Goal: Task Accomplishment & Management: Use online tool/utility

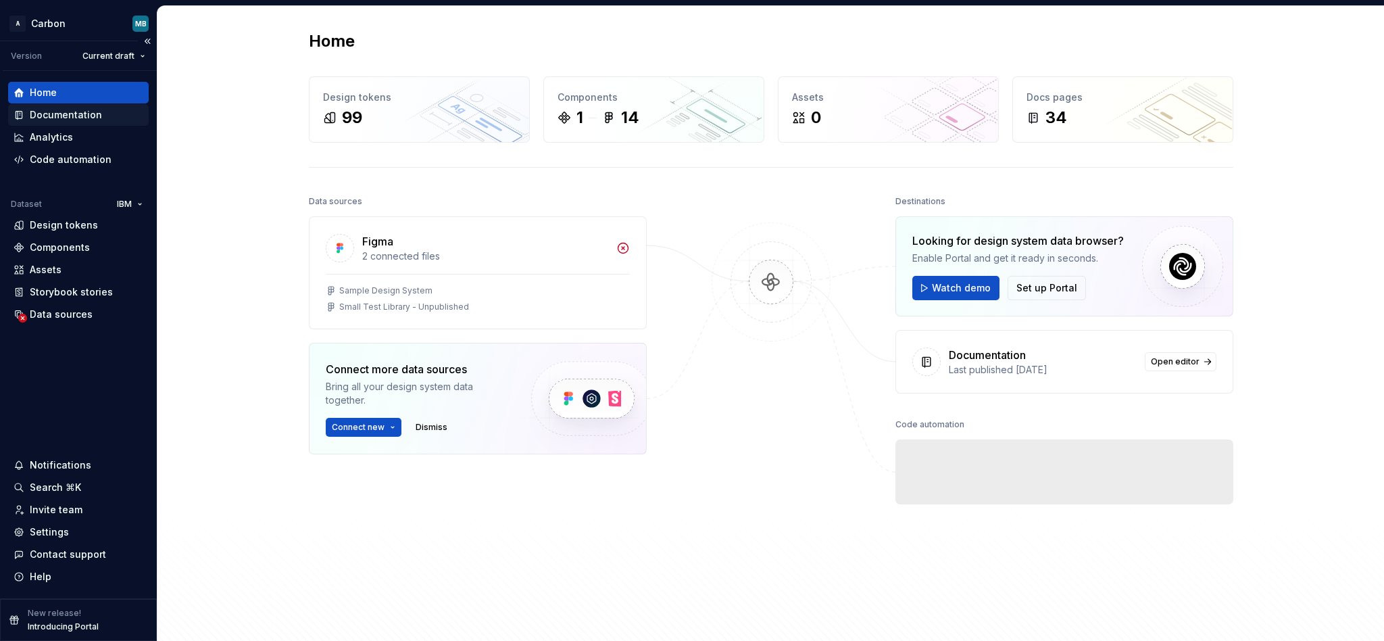
click at [91, 114] on div "Documentation" at bounding box center [66, 115] width 72 height 14
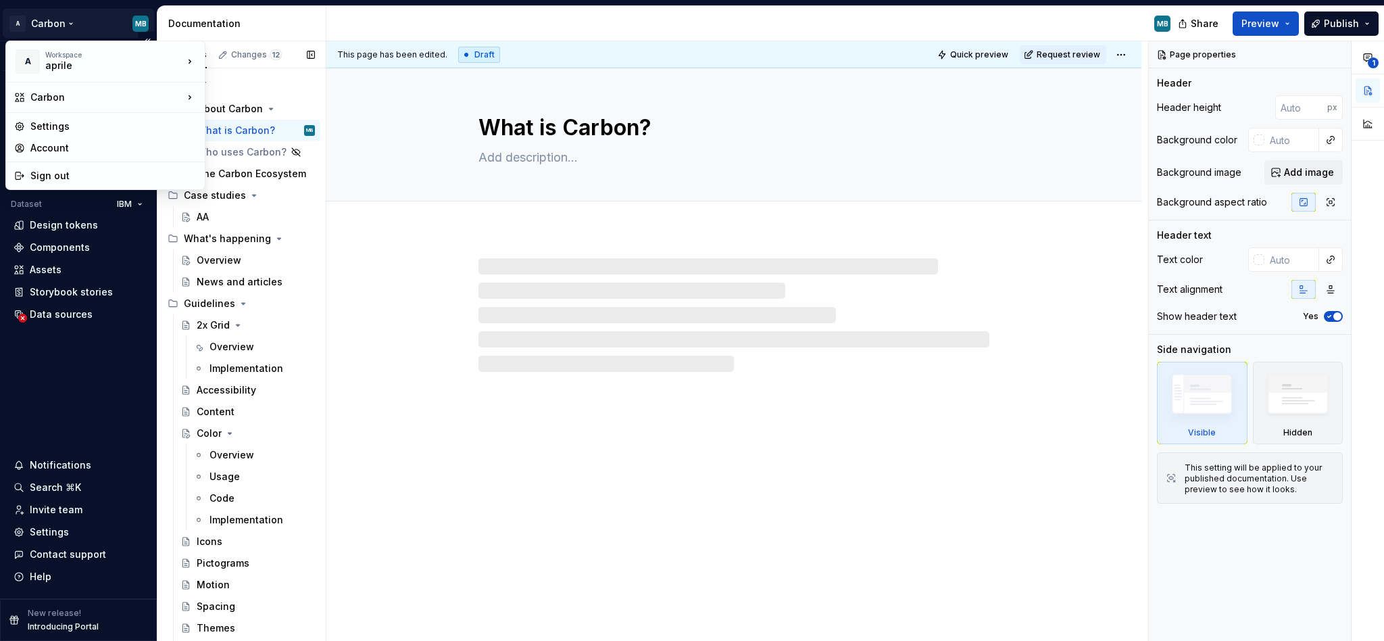
click at [73, 36] on html "A Carbon MB Version Current draft Home Documentation Analytics Code automation …" at bounding box center [692, 320] width 1384 height 641
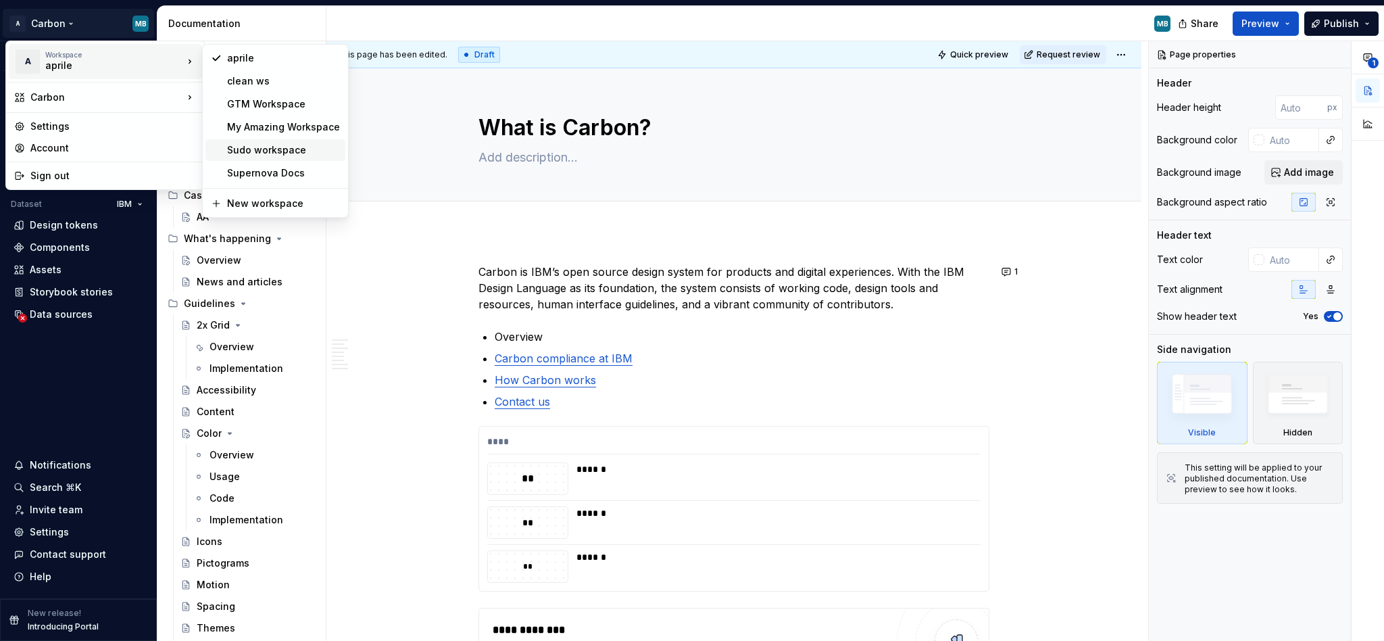
click at [260, 145] on div "Sudo workspace" at bounding box center [283, 150] width 113 height 14
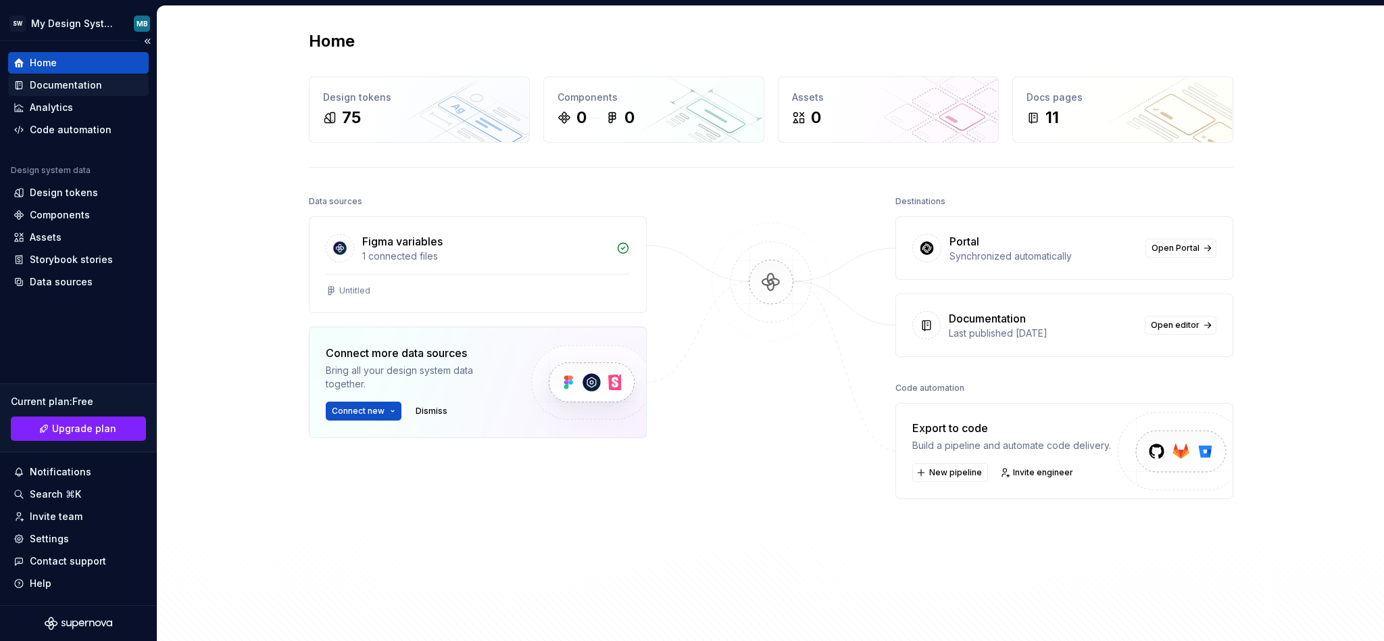
click at [72, 86] on div "Documentation" at bounding box center [66, 85] width 72 height 14
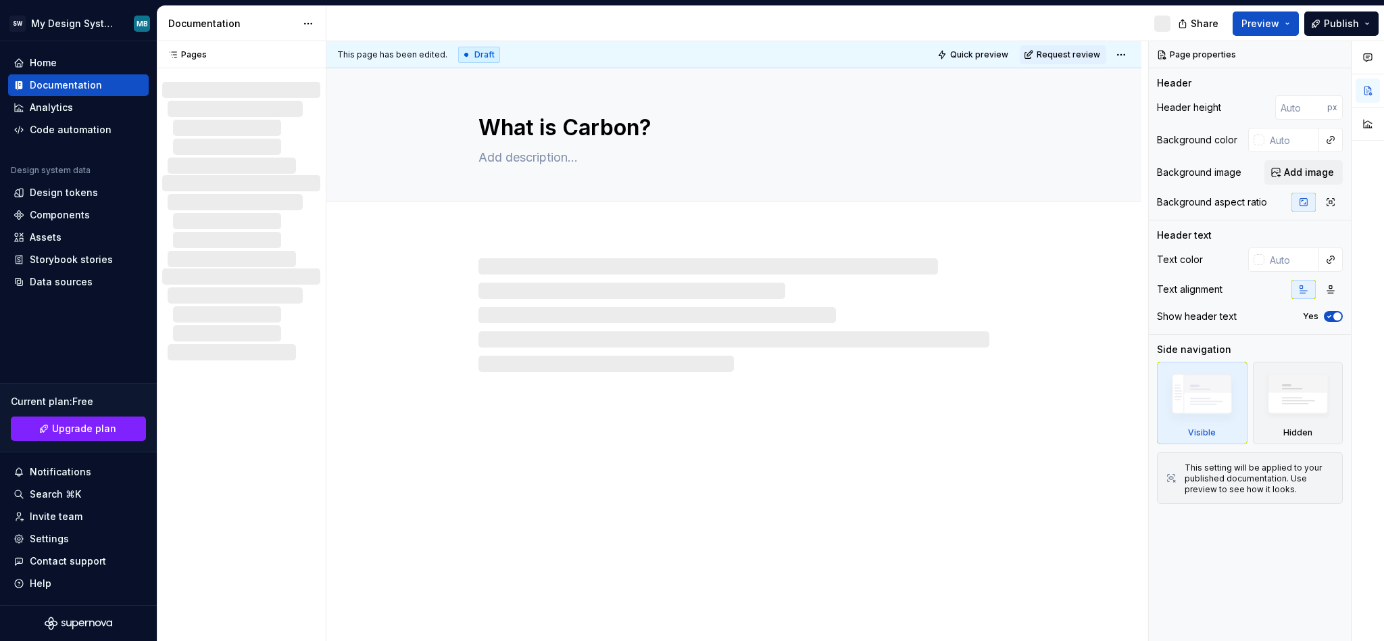
type textarea "*"
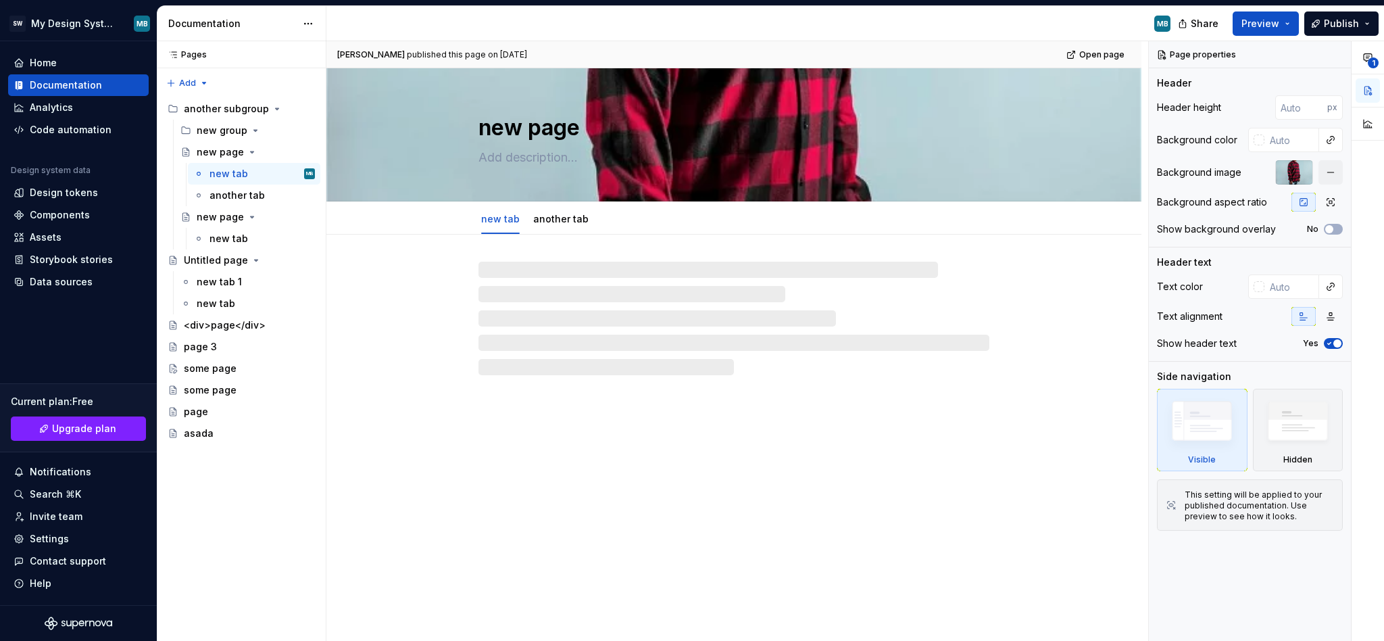
type textarea "*"
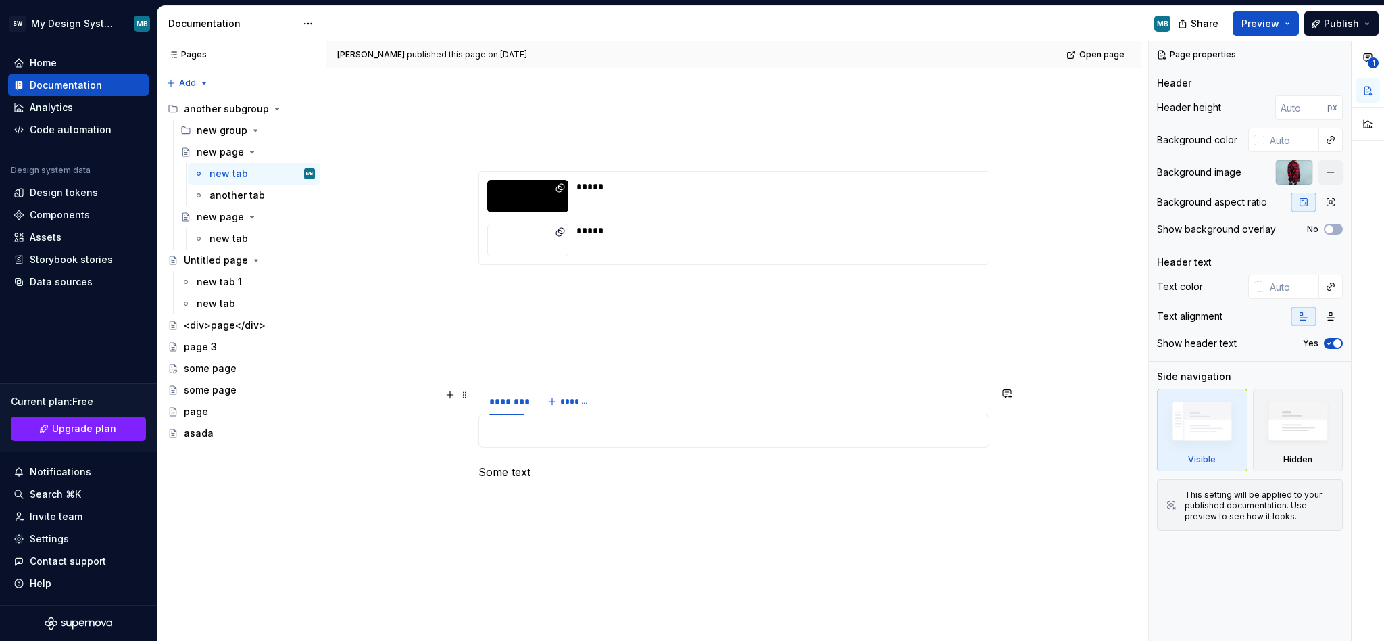
scroll to position [594, 0]
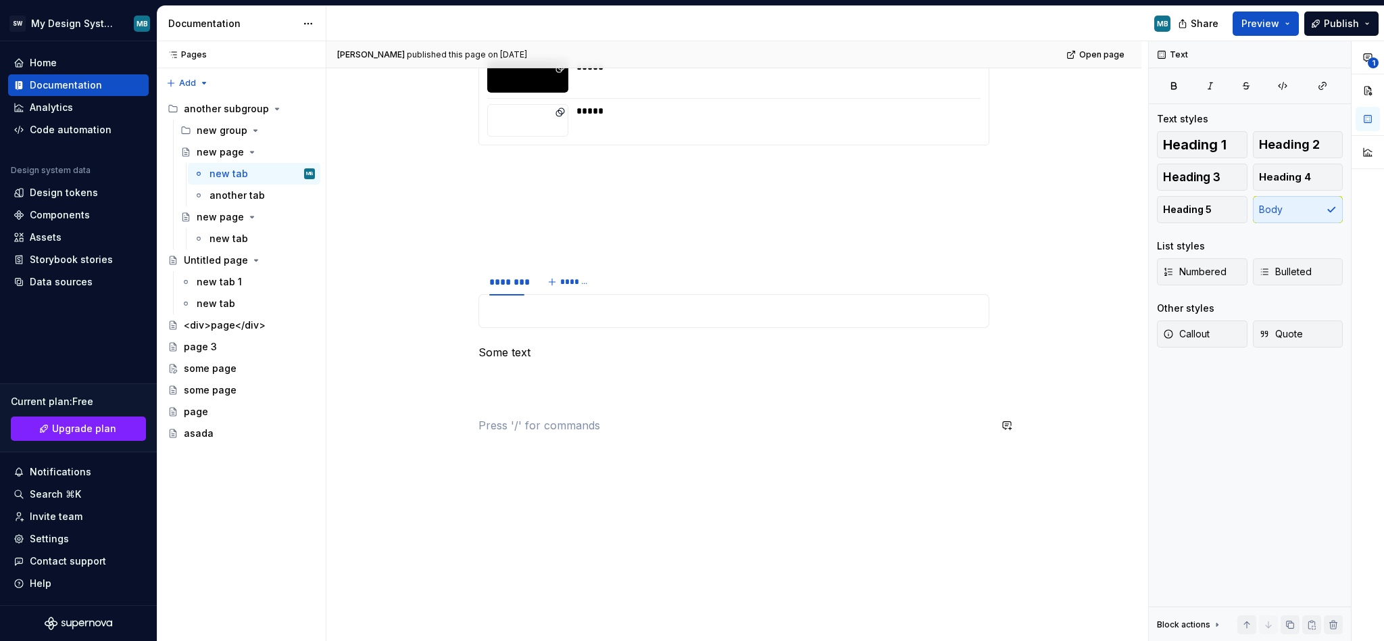
click at [550, 412] on div "**********" at bounding box center [734, 53] width 511 height 760
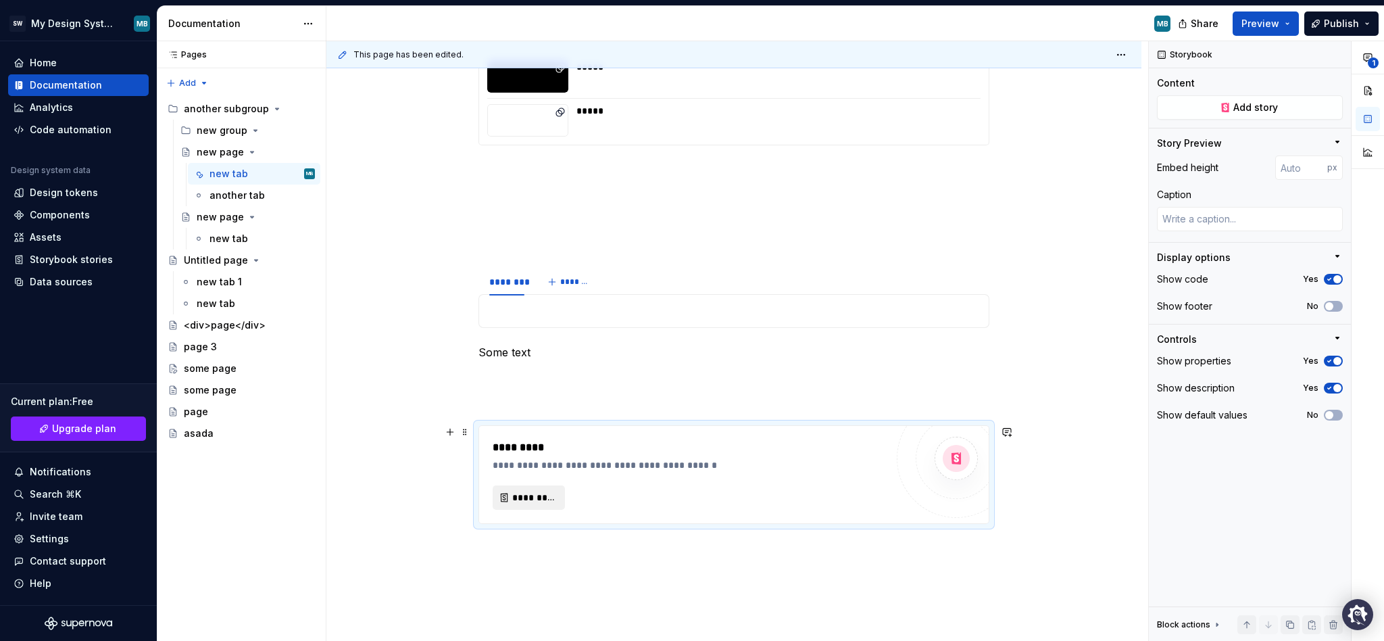
click at [543, 503] on span "*********" at bounding box center [534, 498] width 44 height 14
type textarea "*"
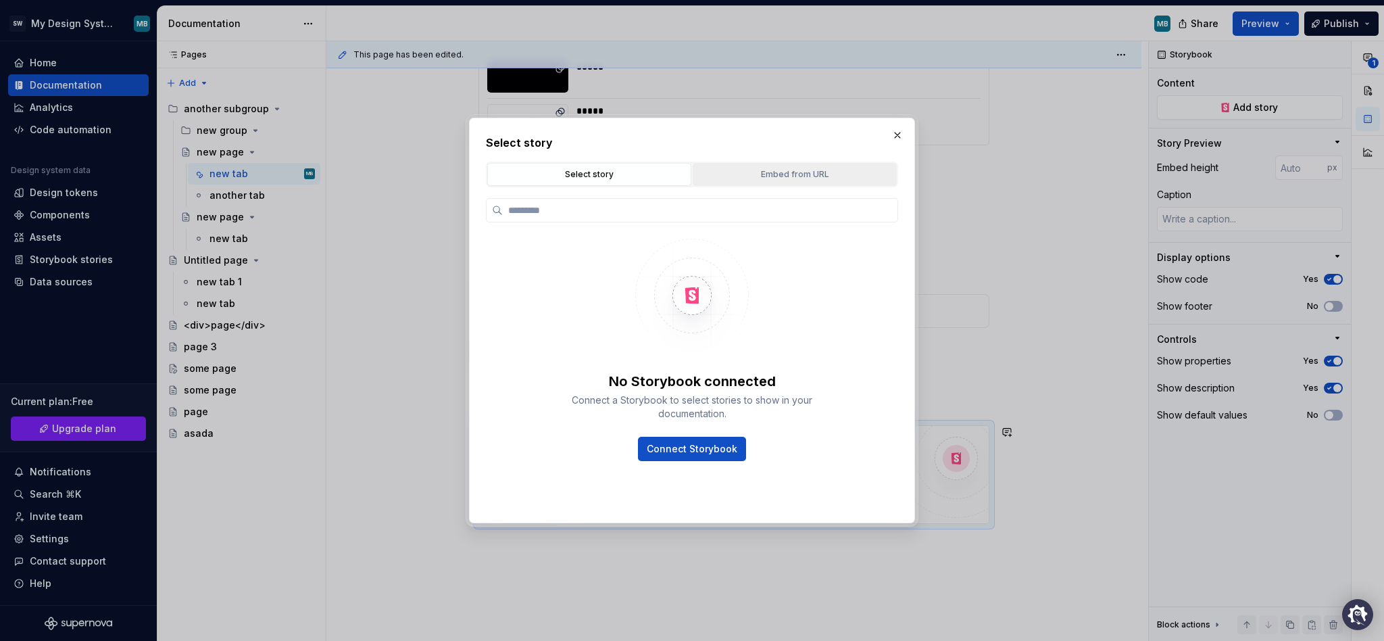
click at [779, 178] on div "Embed from URL" at bounding box center [795, 175] width 195 height 14
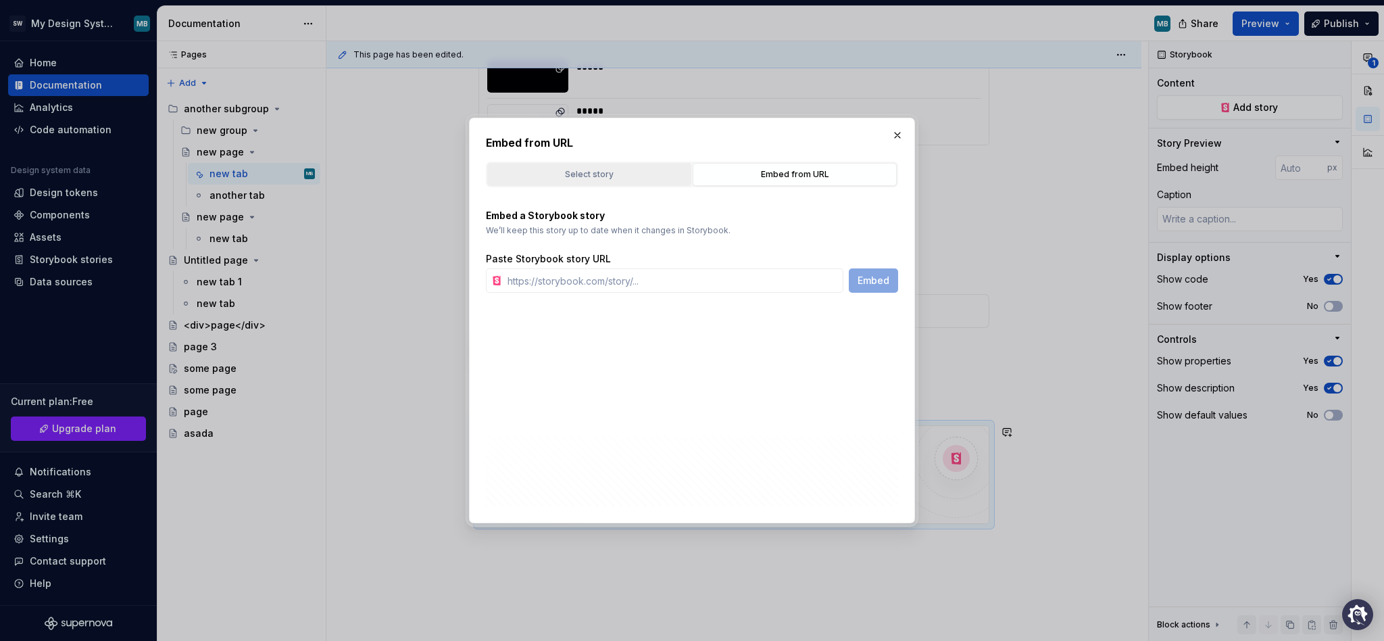
click at [609, 184] on button "Select story" at bounding box center [589, 174] width 204 height 23
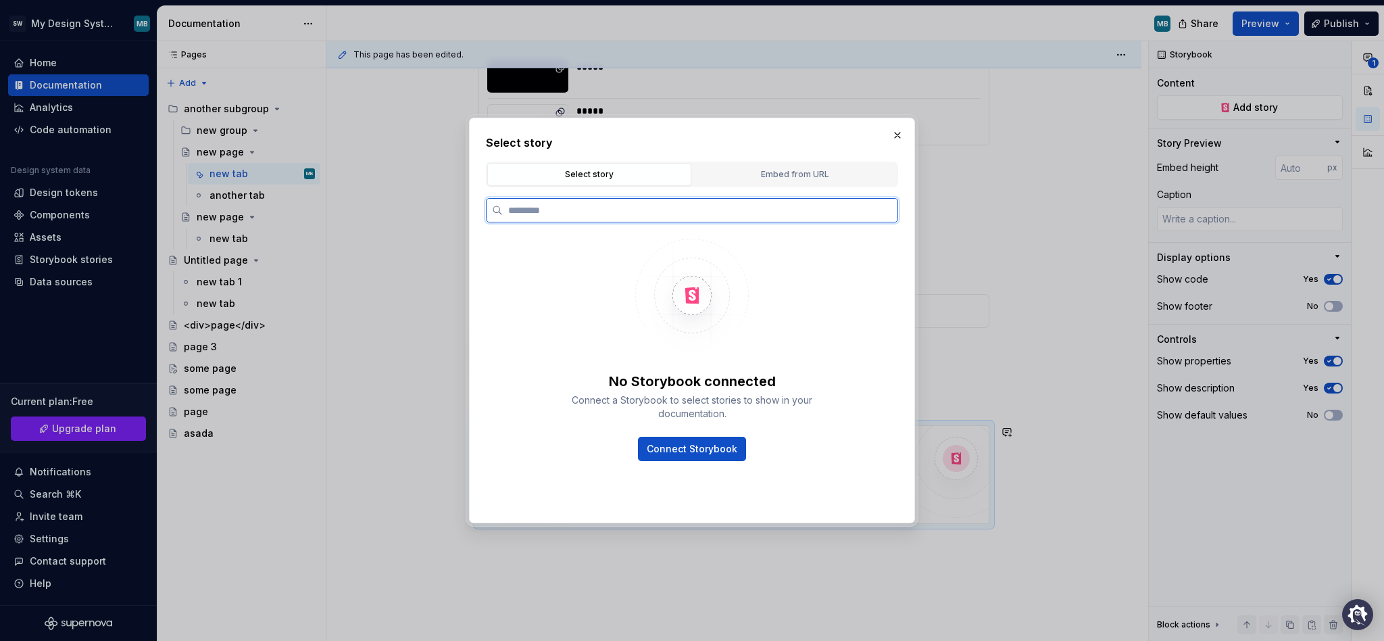
click at [613, 210] on input "search" at bounding box center [700, 210] width 395 height 14
click at [776, 164] on button "Embed from URL" at bounding box center [795, 174] width 204 height 23
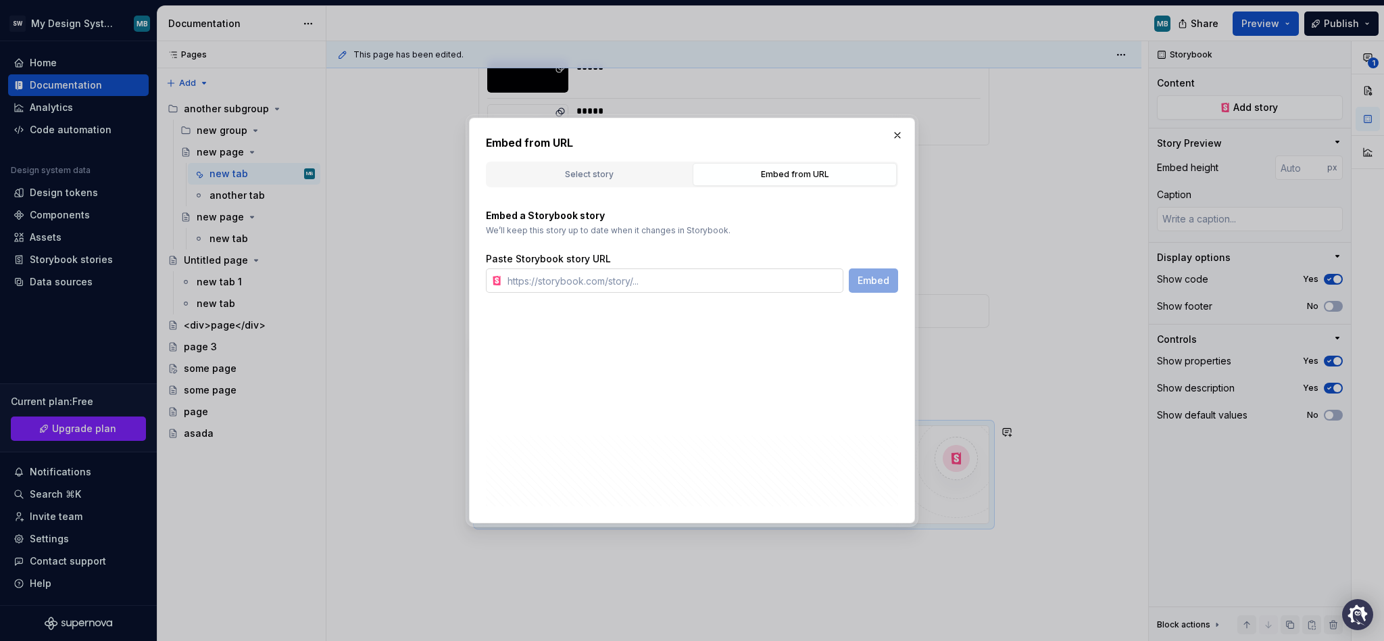
click at [626, 272] on input "text" at bounding box center [672, 280] width 341 height 24
paste input "https://glide-core.crowdstrike-ux.workers.dev/?path=/docs/accordion--overview"
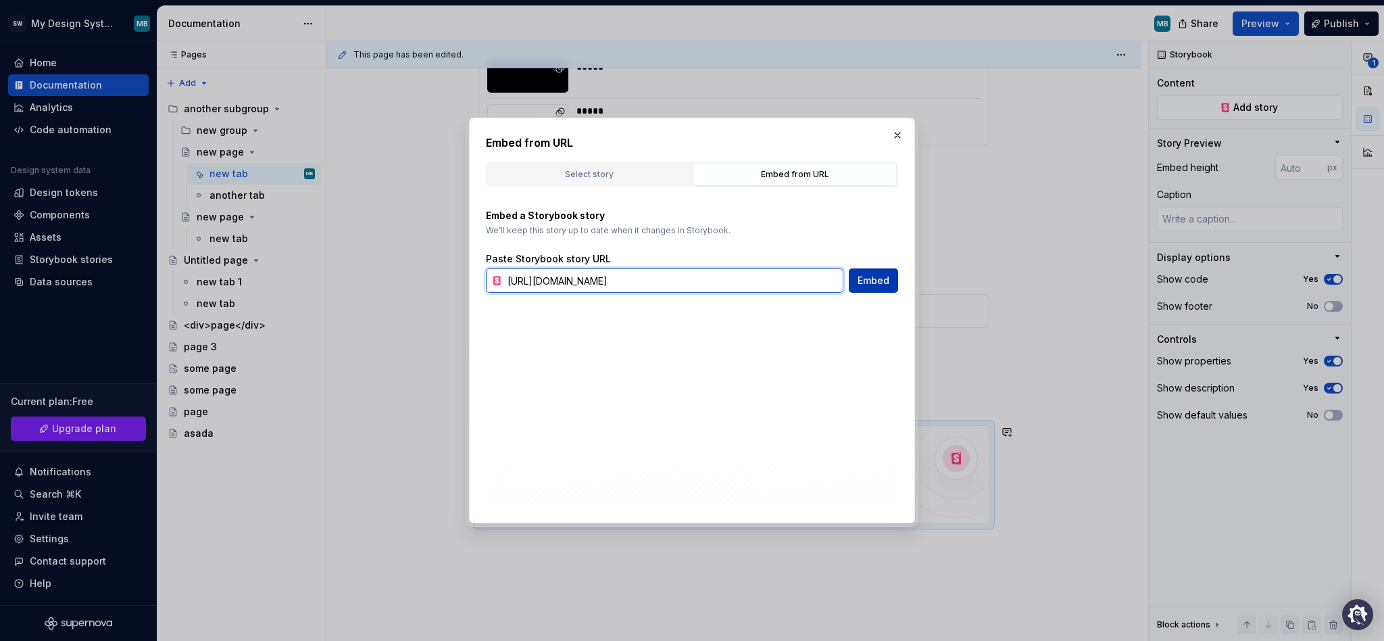
type input "https://glide-core.crowdstrike-ux.workers.dev/?path=/docs/accordion--overview"
click at [878, 276] on span "Embed" at bounding box center [874, 281] width 32 height 14
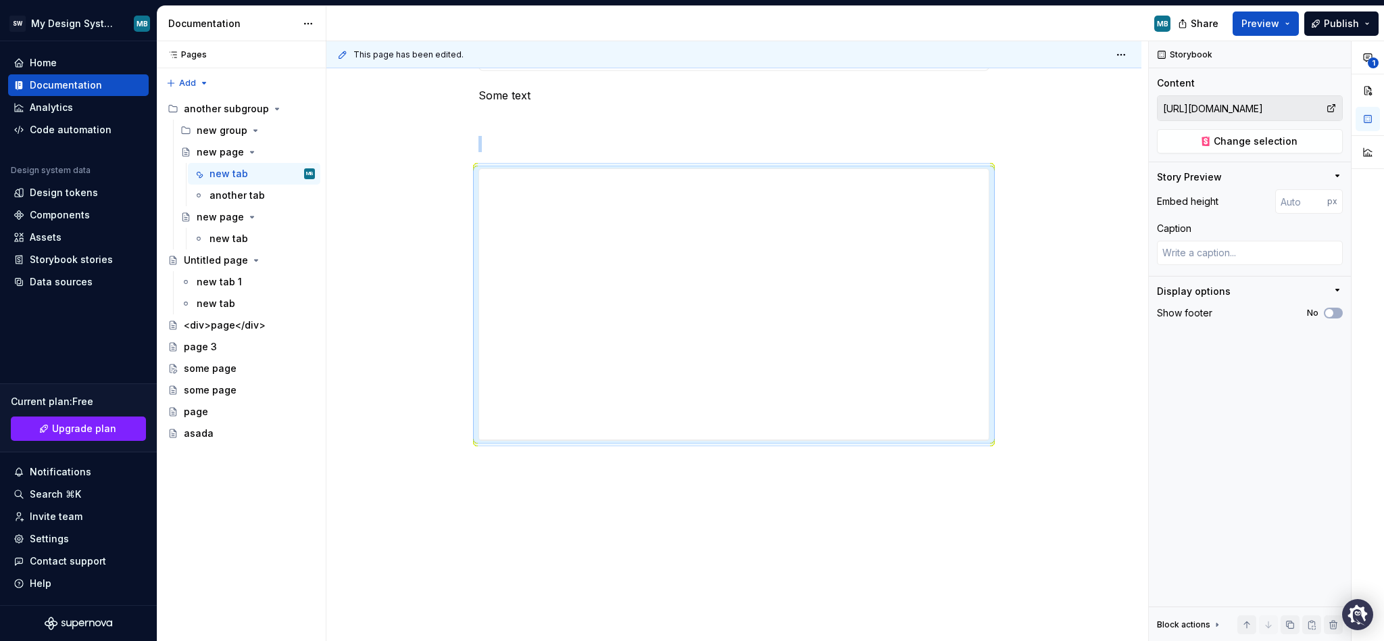
scroll to position [858, 0]
click at [1224, 147] on span "Change selection" at bounding box center [1256, 142] width 84 height 14
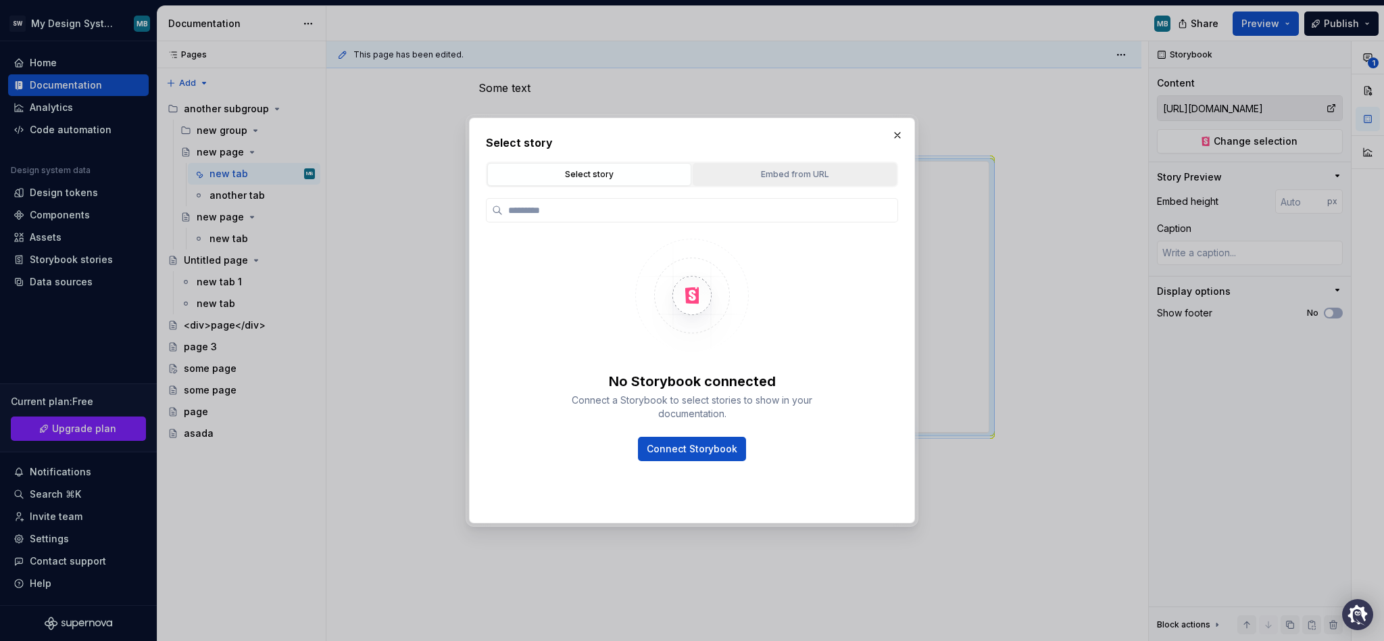
click at [779, 170] on div "Embed from URL" at bounding box center [795, 175] width 195 height 14
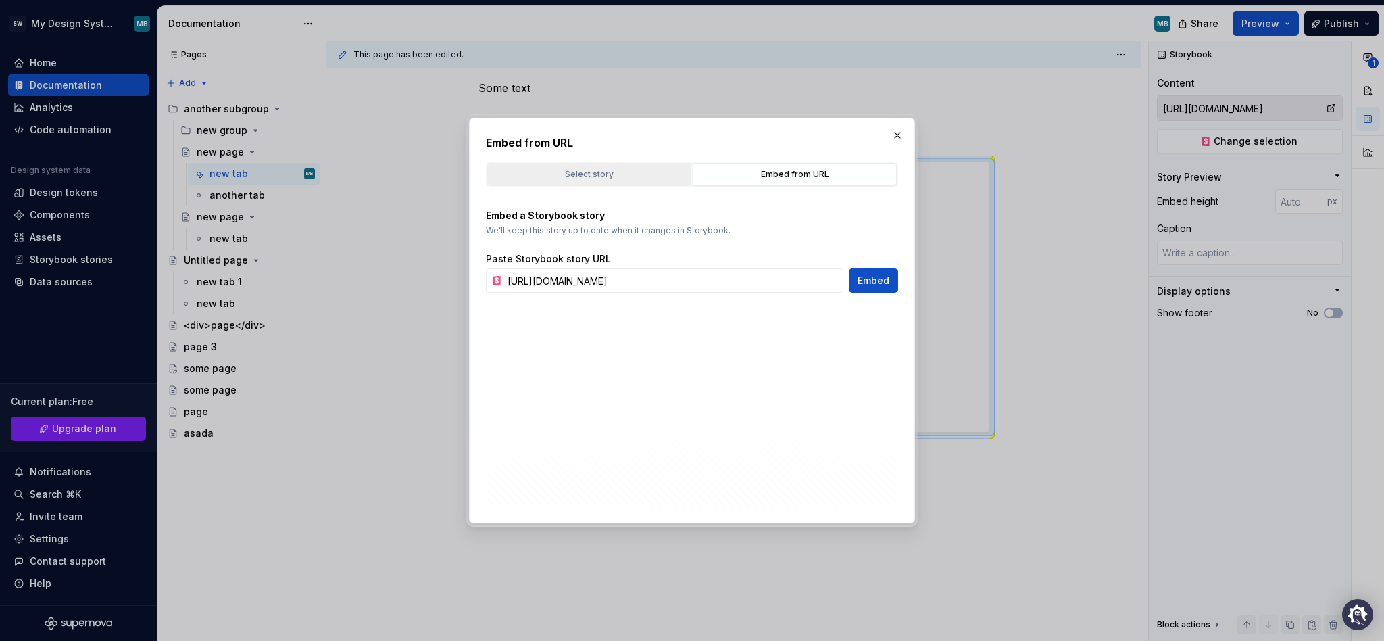
click at [610, 177] on div "Select story" at bounding box center [589, 175] width 195 height 14
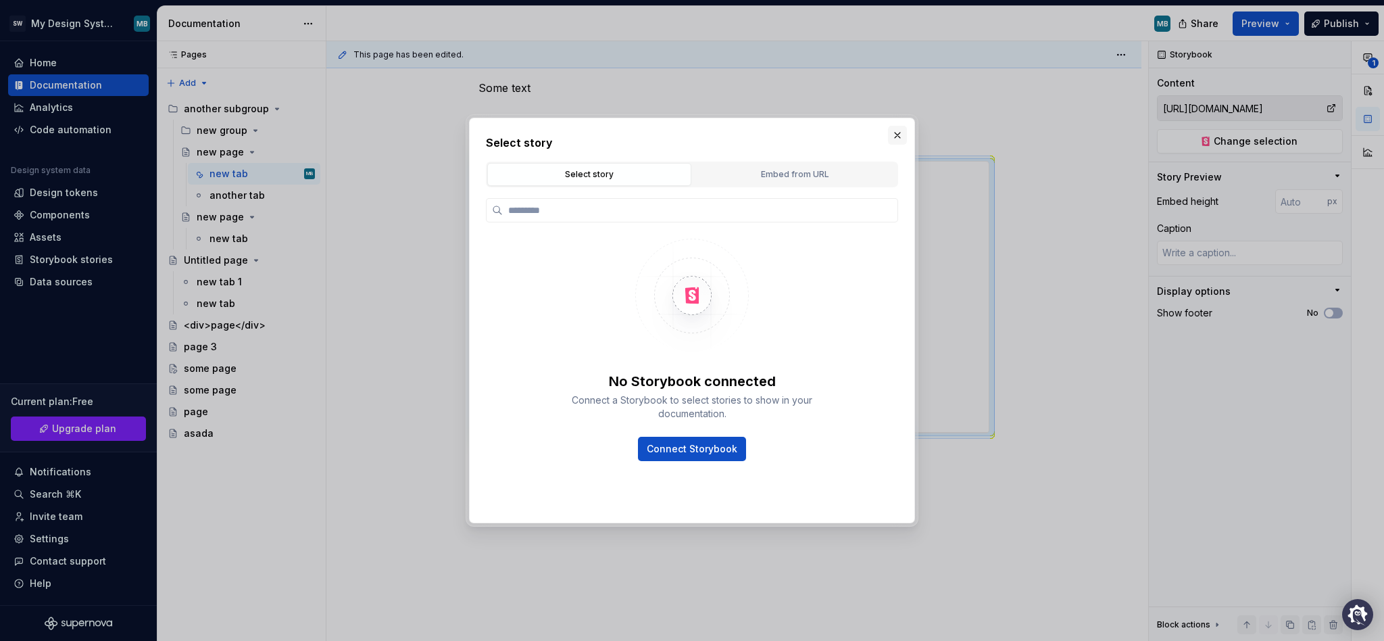
click at [891, 140] on button "button" at bounding box center [897, 135] width 19 height 19
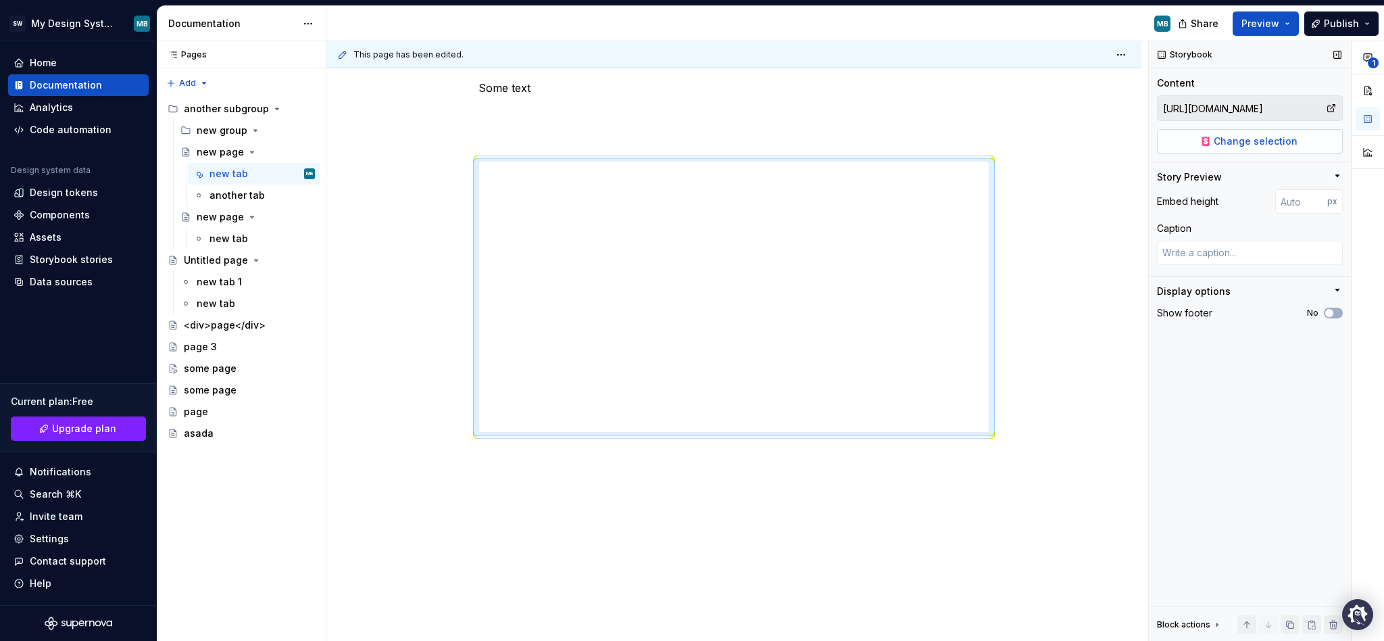
click at [1227, 141] on span "Change selection" at bounding box center [1256, 142] width 84 height 14
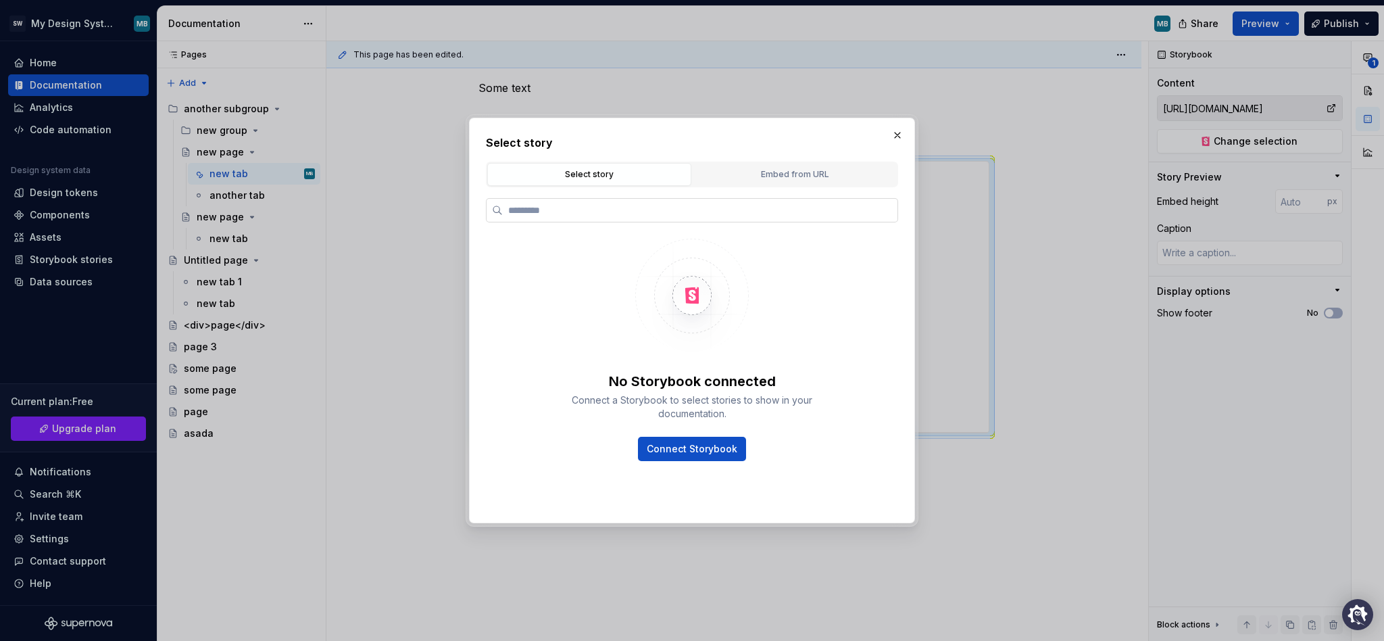
type textarea "*"
click at [614, 174] on div "Select story" at bounding box center [589, 175] width 195 height 14
click at [793, 168] on div "Embed from URL" at bounding box center [795, 175] width 195 height 14
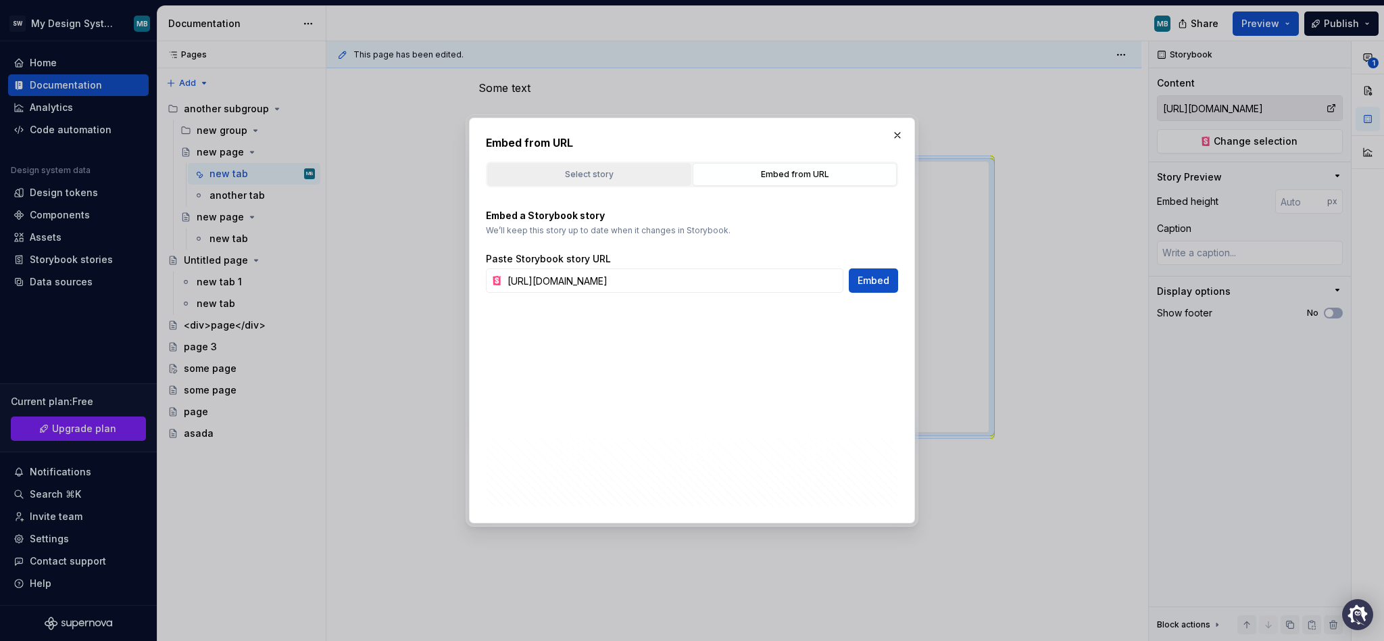
click at [655, 175] on div "Select story" at bounding box center [589, 175] width 195 height 14
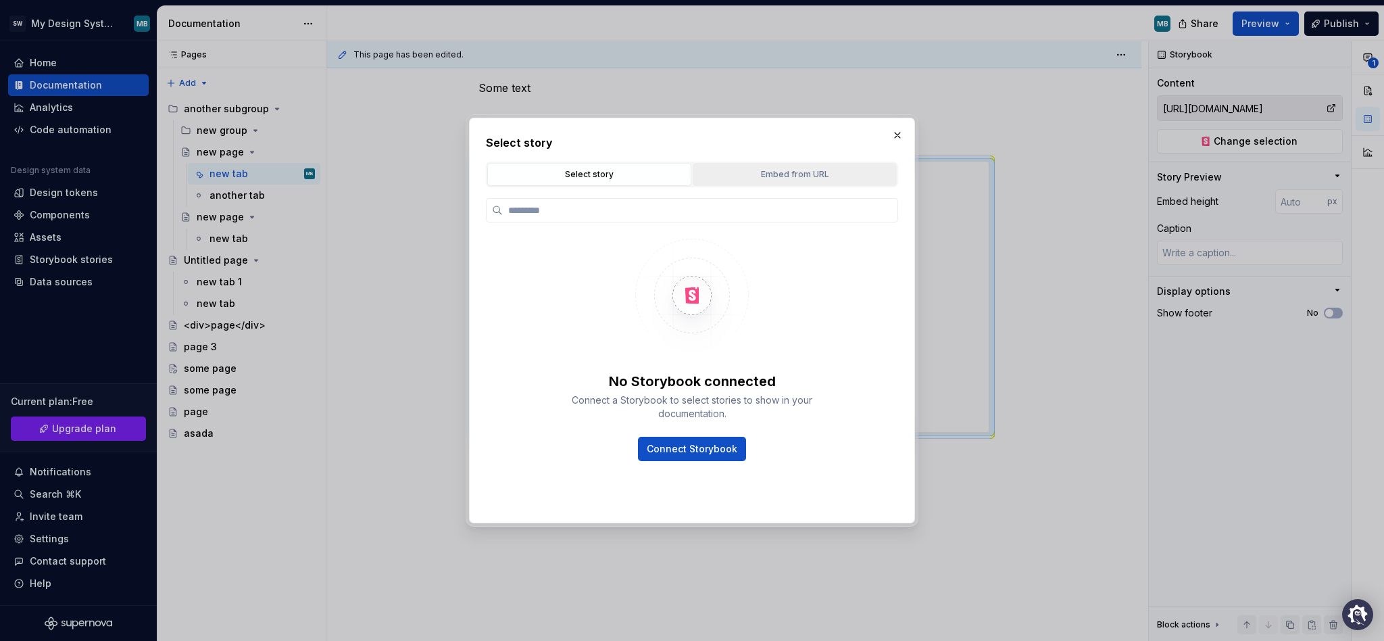
click at [760, 175] on div "Embed from URL" at bounding box center [795, 175] width 195 height 14
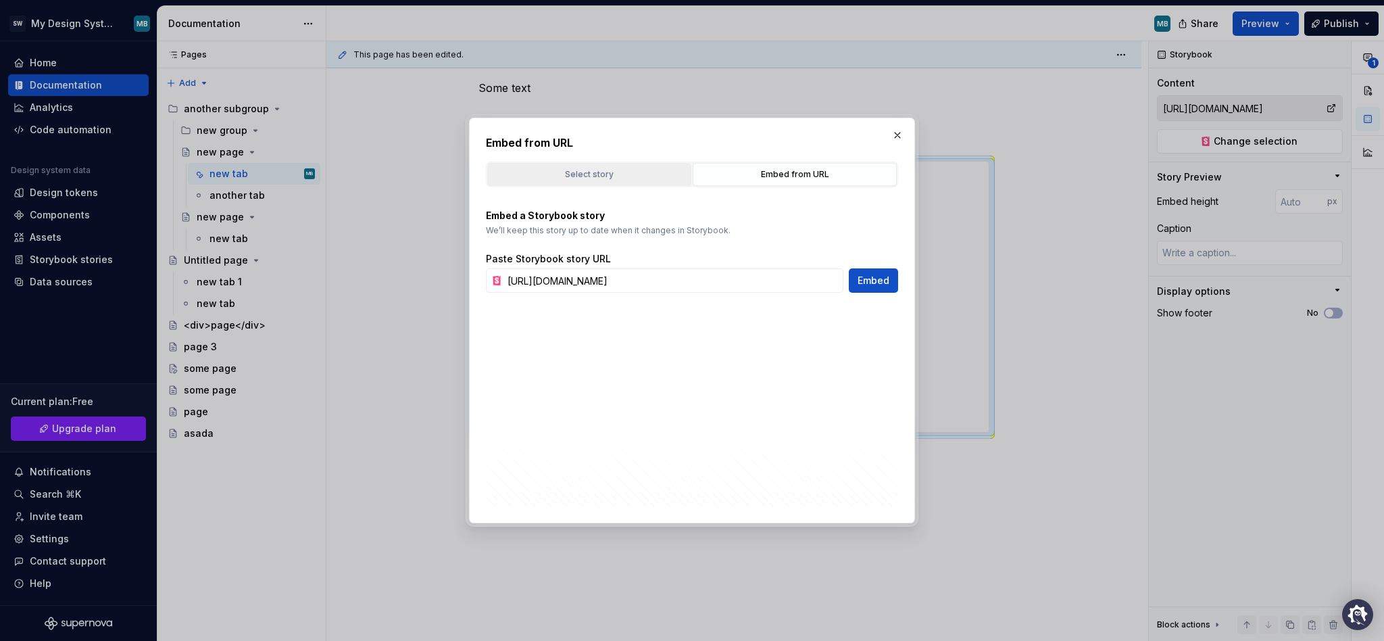
click at [656, 178] on div "Select story" at bounding box center [589, 175] width 195 height 14
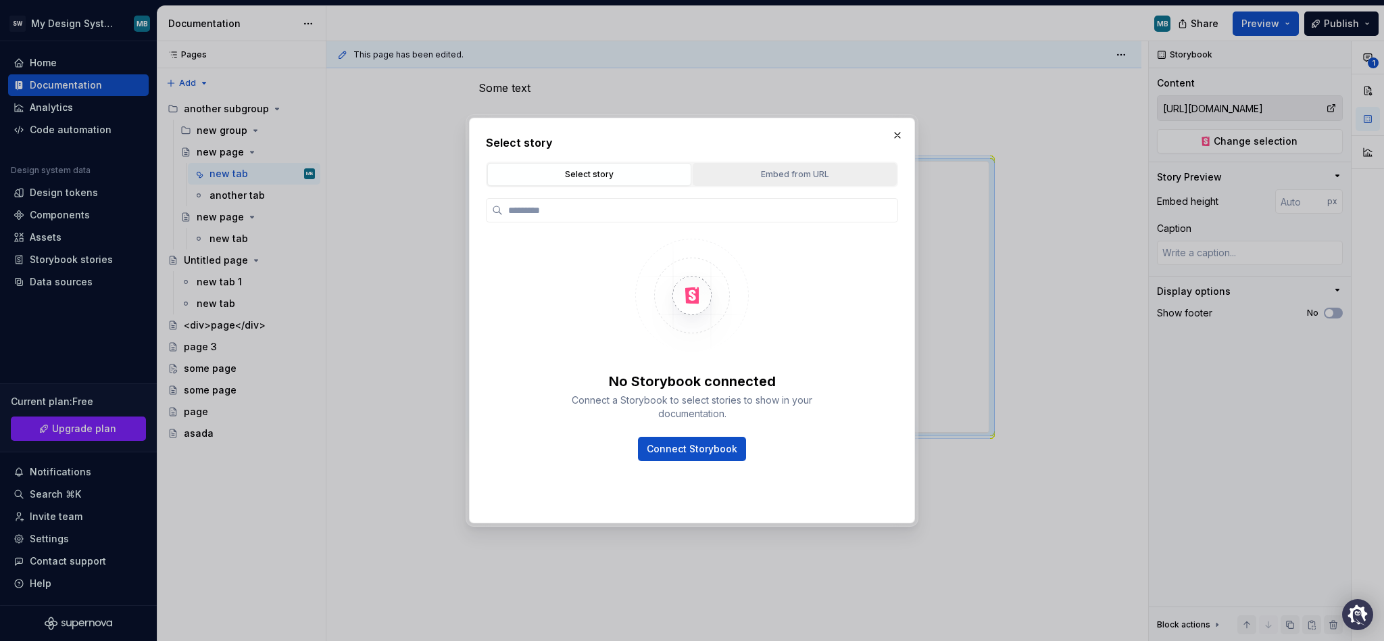
click at [733, 176] on div "Embed from URL" at bounding box center [795, 175] width 195 height 14
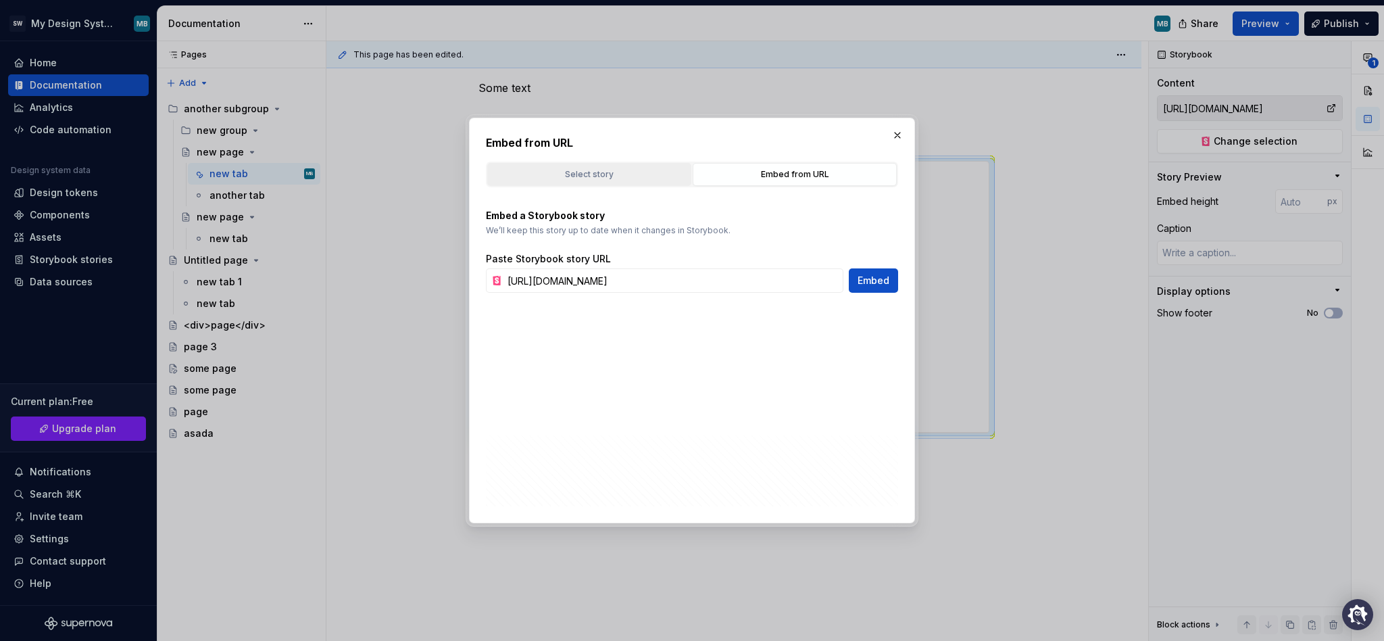
click at [641, 178] on div "Select story" at bounding box center [589, 175] width 195 height 14
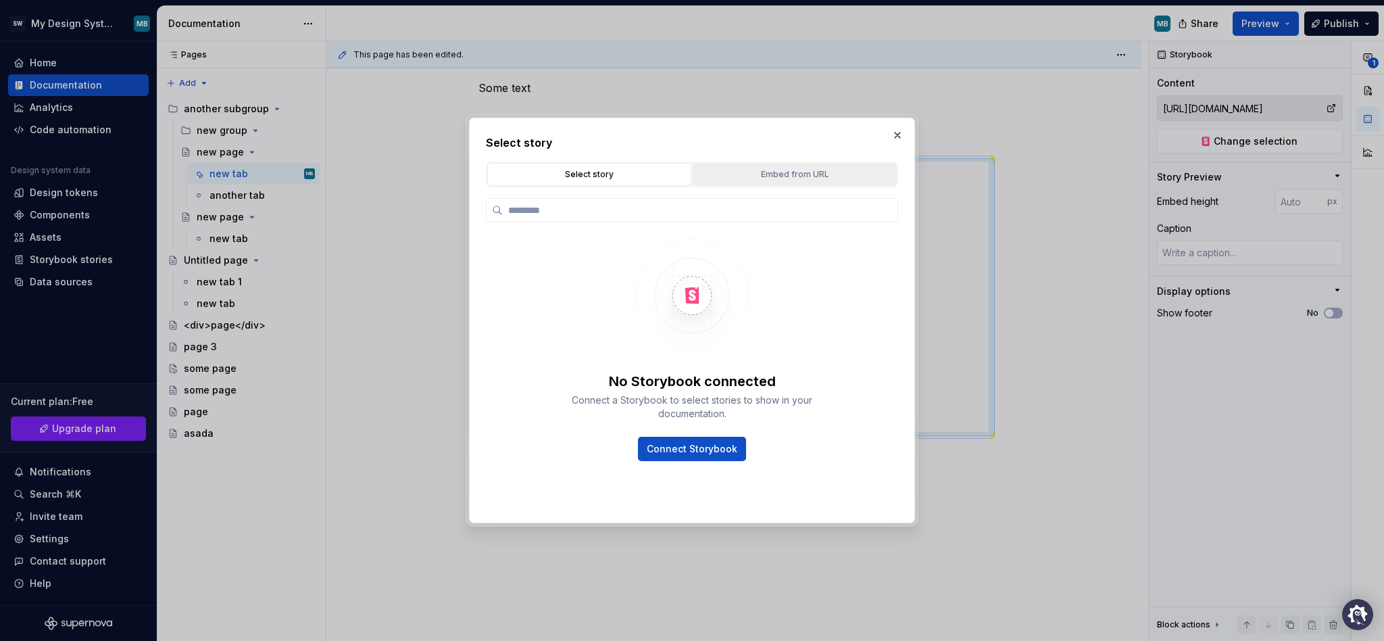
click at [736, 175] on div "Embed from URL" at bounding box center [795, 175] width 195 height 14
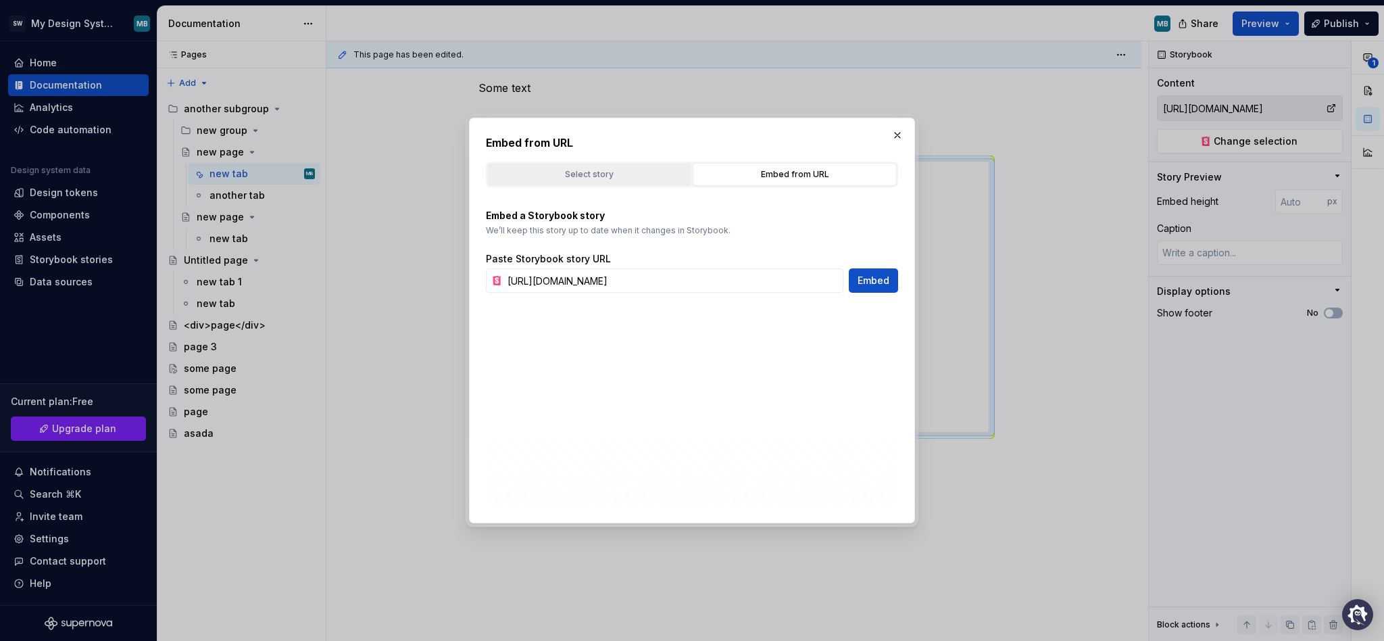
click at [627, 177] on div "Select story" at bounding box center [589, 175] width 195 height 14
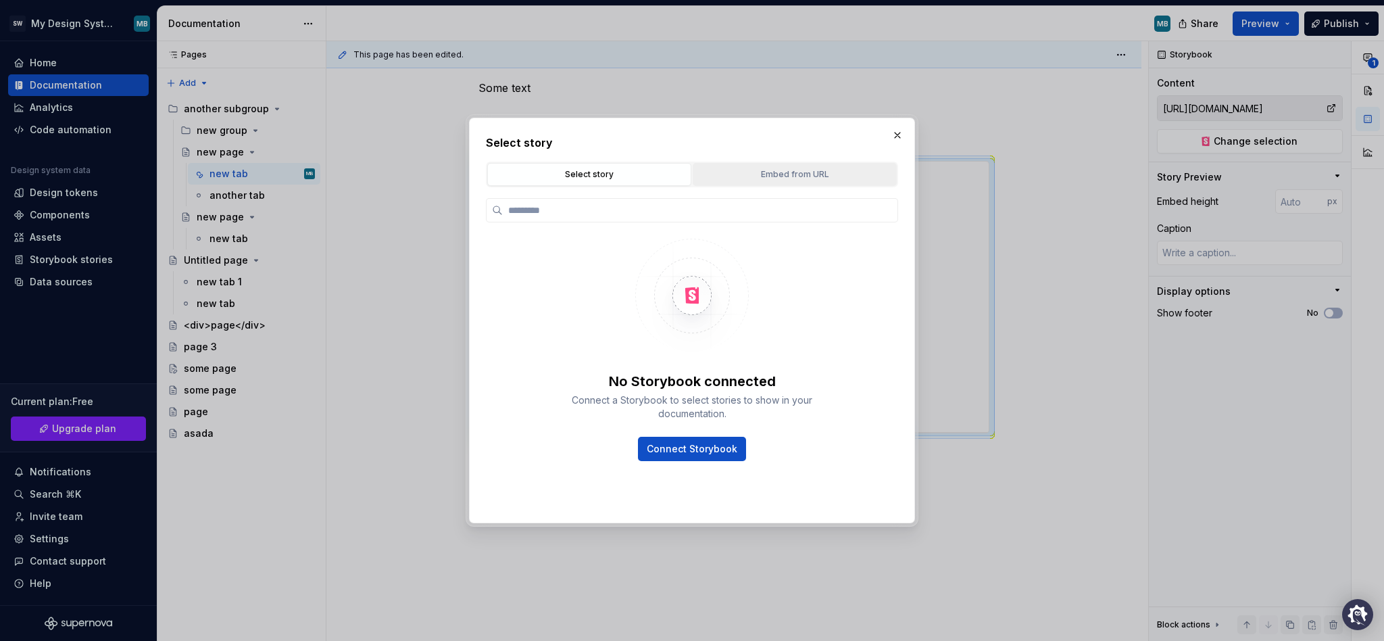
click at [729, 176] on div "Embed from URL" at bounding box center [795, 175] width 195 height 14
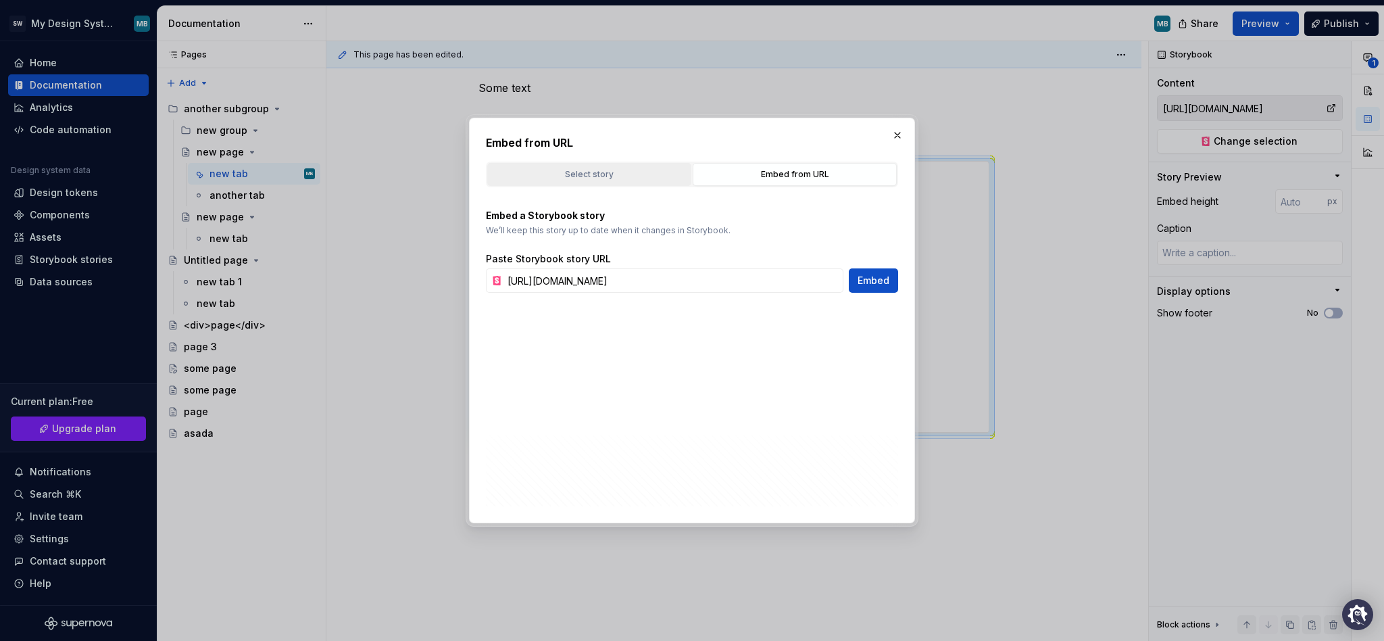
click at [621, 176] on div "Select story" at bounding box center [589, 175] width 195 height 14
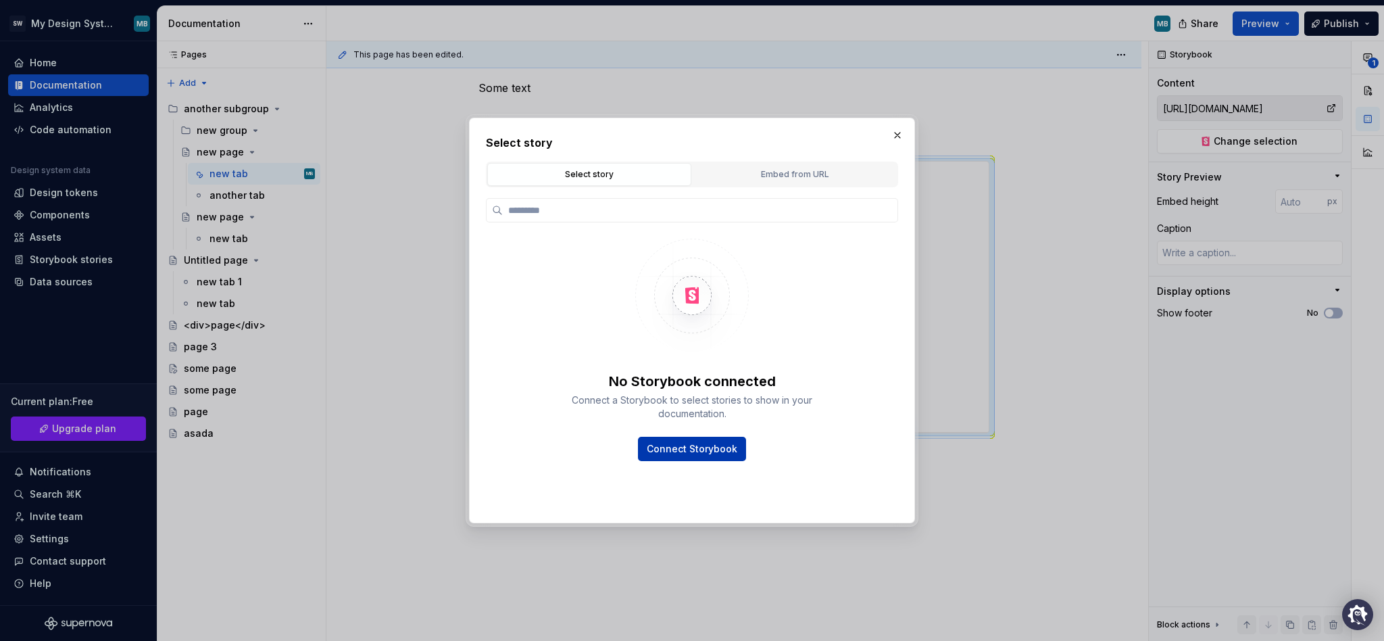
click at [684, 439] on button "Connect Storybook" at bounding box center [692, 449] width 108 height 24
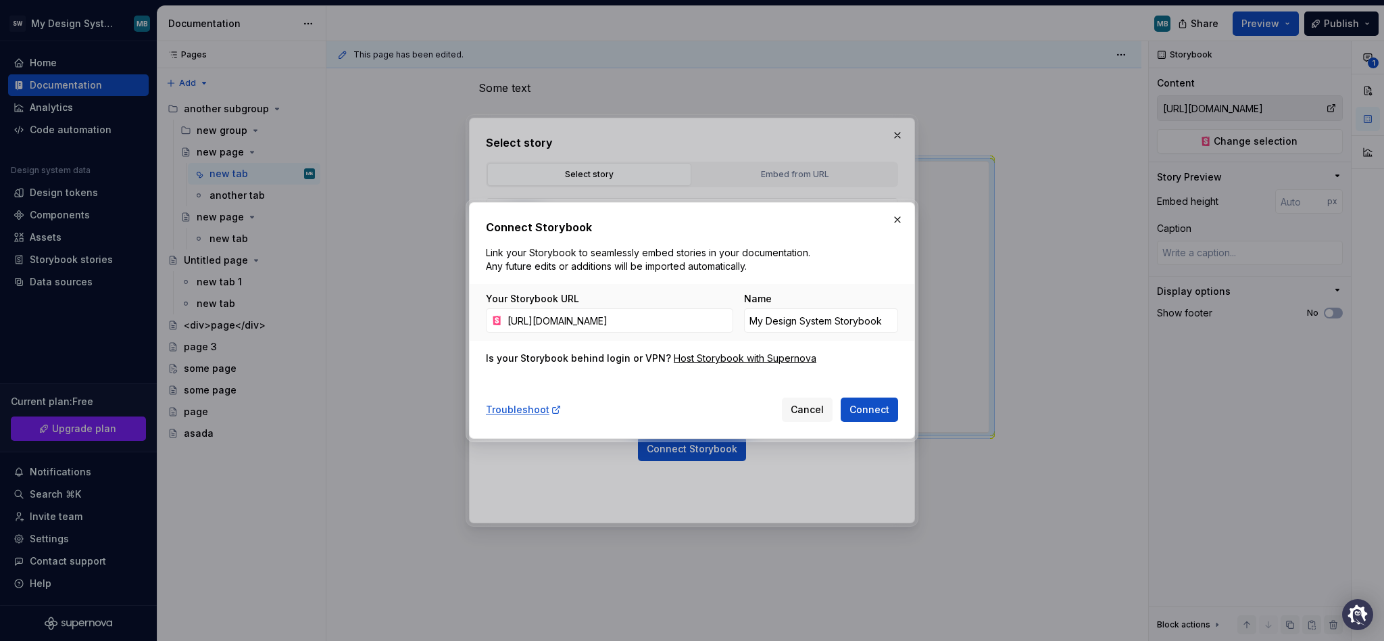
scroll to position [0, 142]
type input "https://glide-core.crowdstrike-ux.workers.dev/?path=/docs/accordion--overview"
click at [885, 411] on span "Connect" at bounding box center [870, 410] width 40 height 14
type textarea "*"
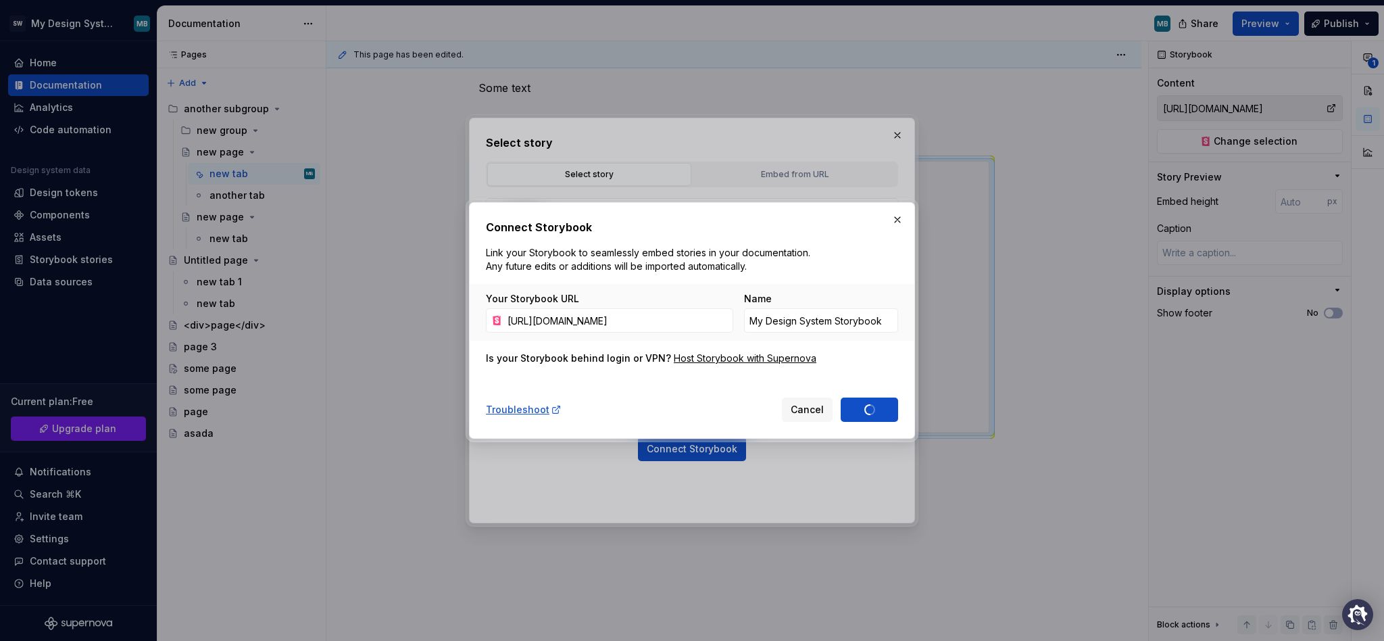
type input "My Design System Storybook 1"
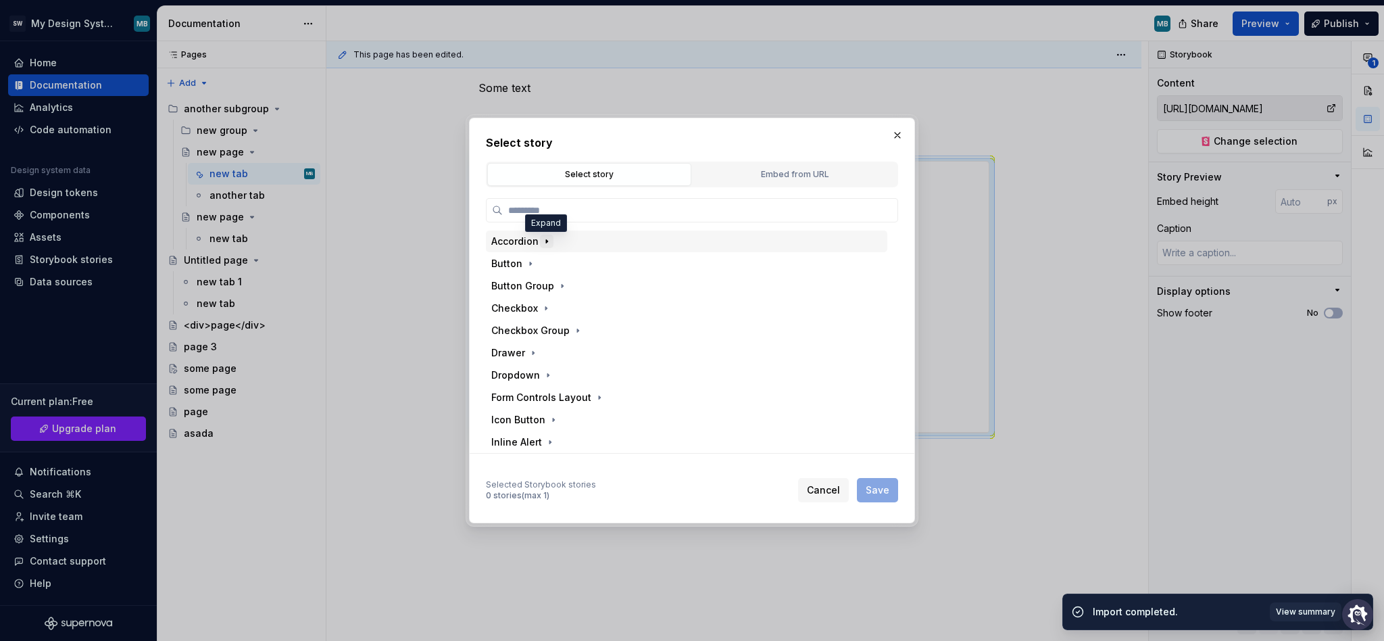
click at [548, 241] on icon "button" at bounding box center [546, 241] width 11 height 11
click at [548, 241] on icon "button" at bounding box center [546, 241] width 3 height 1
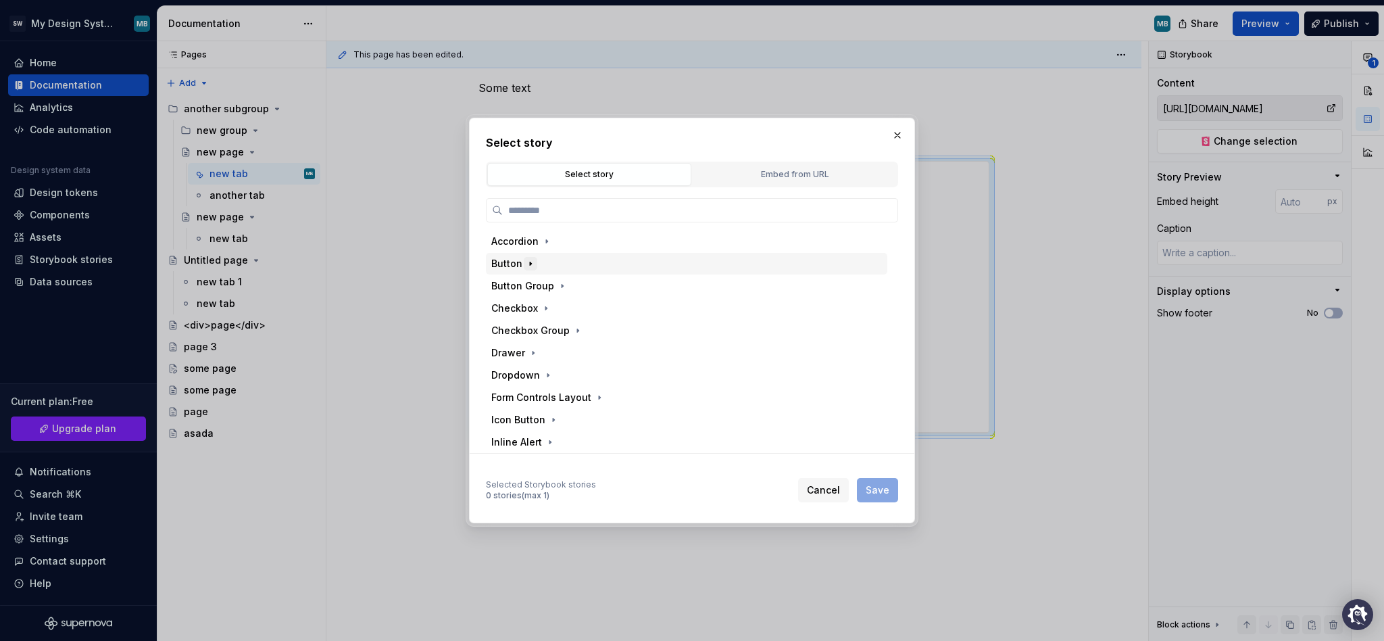
click at [531, 264] on icon "button" at bounding box center [530, 263] width 11 height 11
click at [796, 163] on button "Embed from URL" at bounding box center [795, 174] width 204 height 23
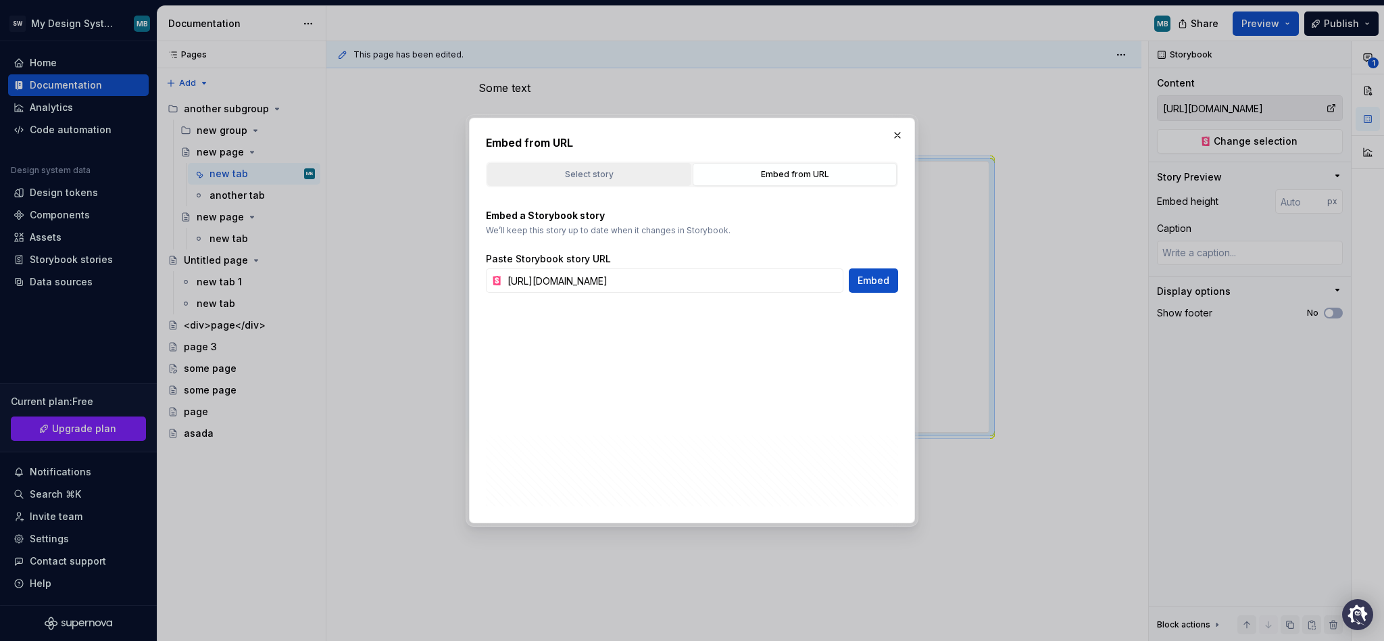
click at [593, 181] on button "Select story" at bounding box center [589, 174] width 204 height 23
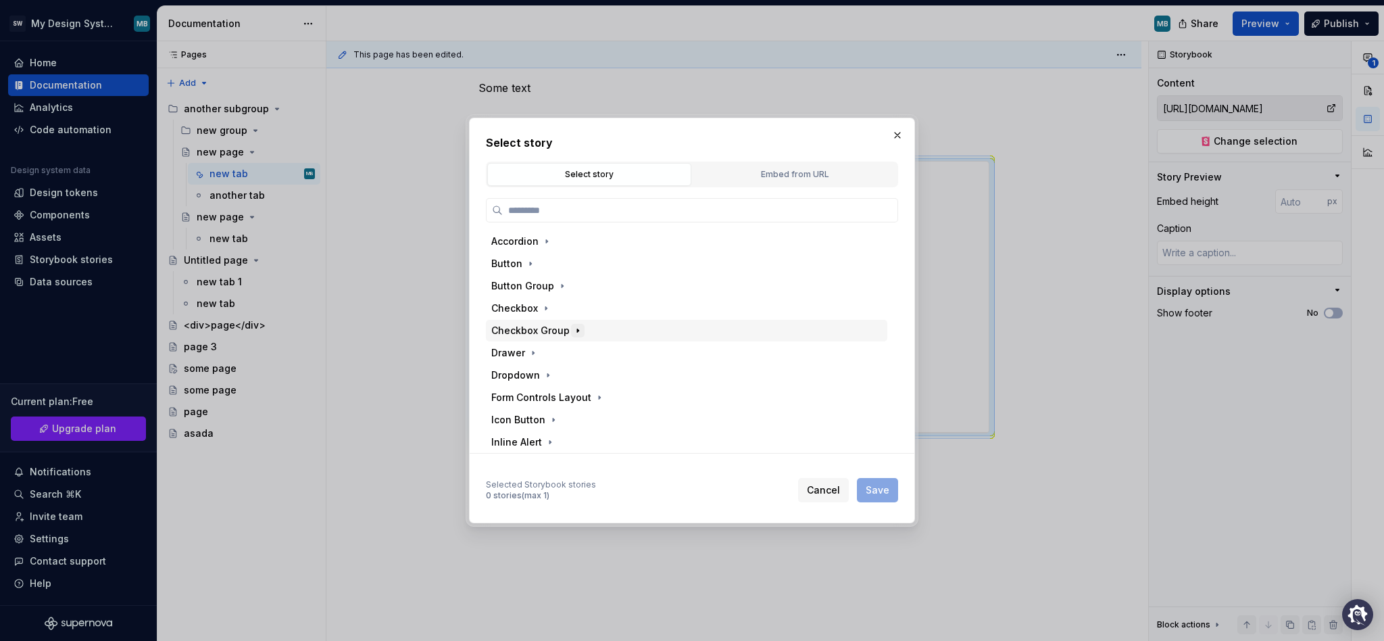
click at [575, 331] on icon "button" at bounding box center [578, 330] width 11 height 11
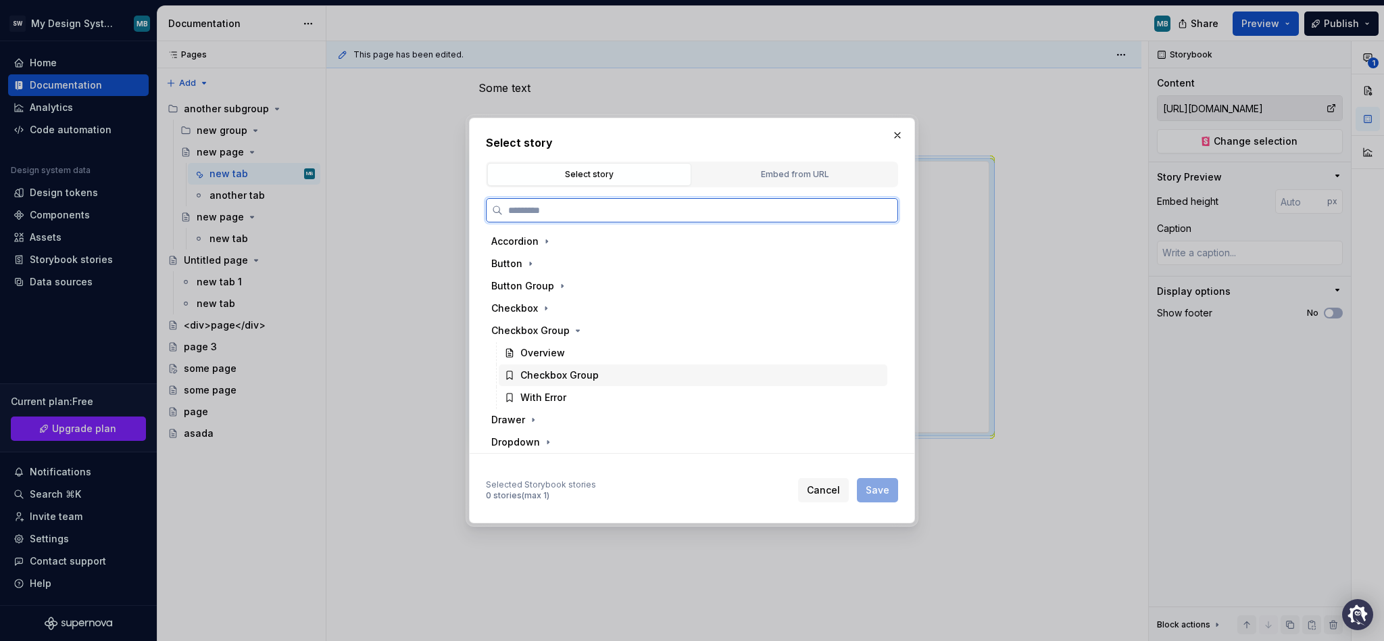
click at [554, 366] on div "Checkbox Group" at bounding box center [693, 375] width 389 height 22
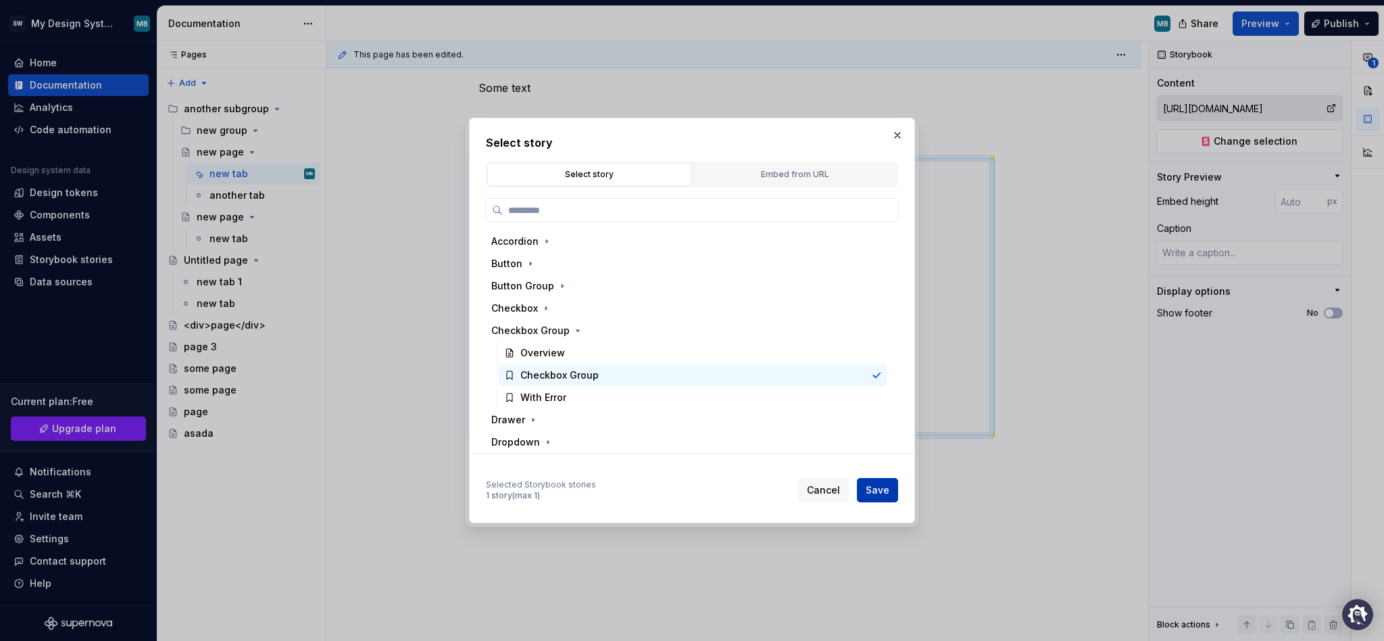
click at [870, 493] on span "Save" at bounding box center [878, 490] width 24 height 14
type textarea "*"
type input "Checkbox Group / Checkbox Group"
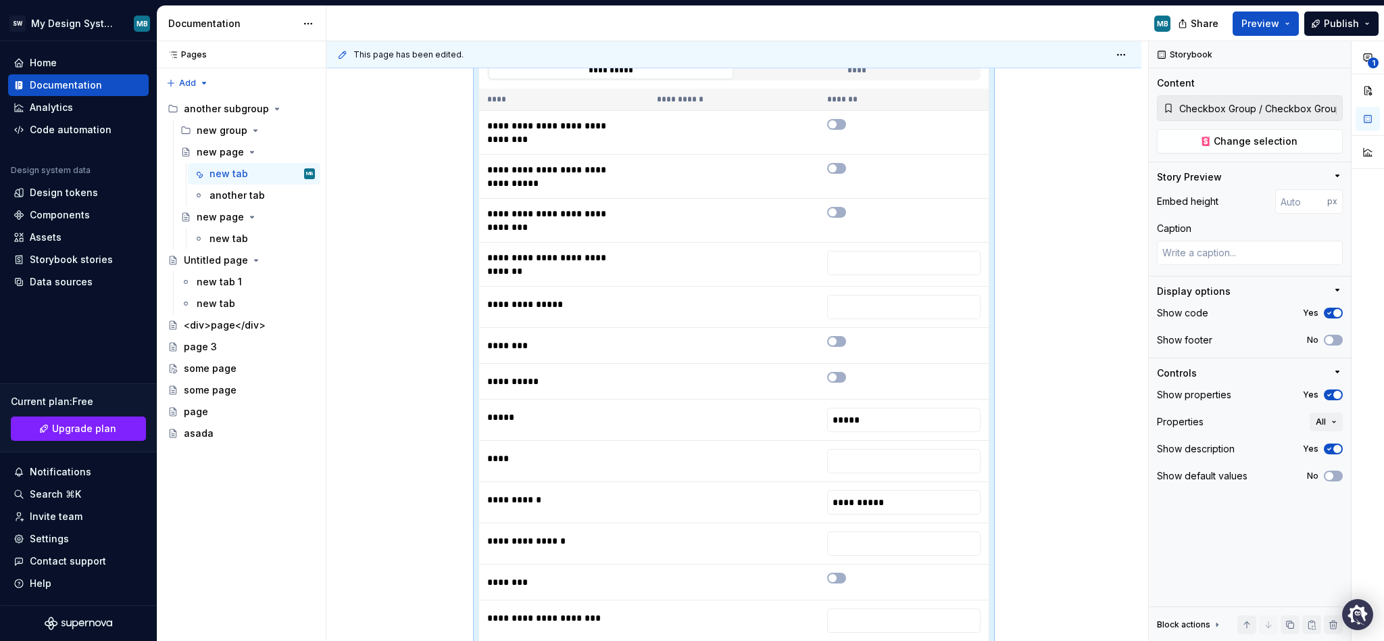
scroll to position [700, 0]
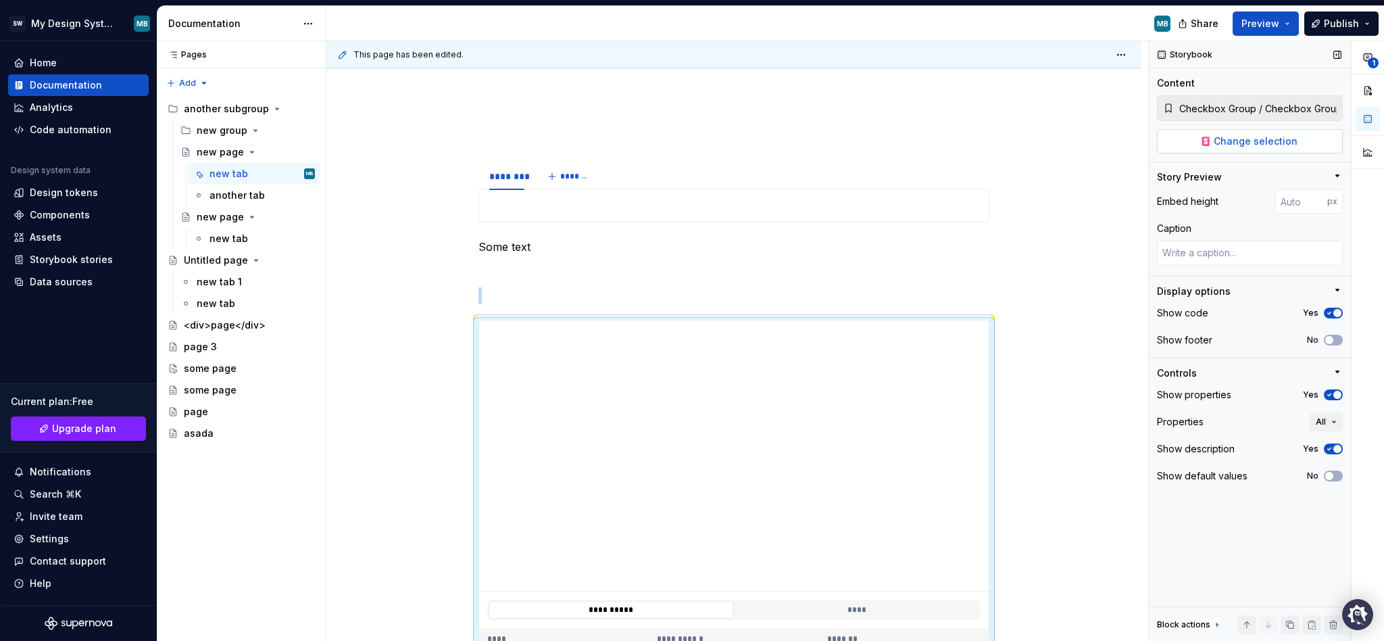
click at [1248, 141] on span "Change selection" at bounding box center [1256, 142] width 84 height 14
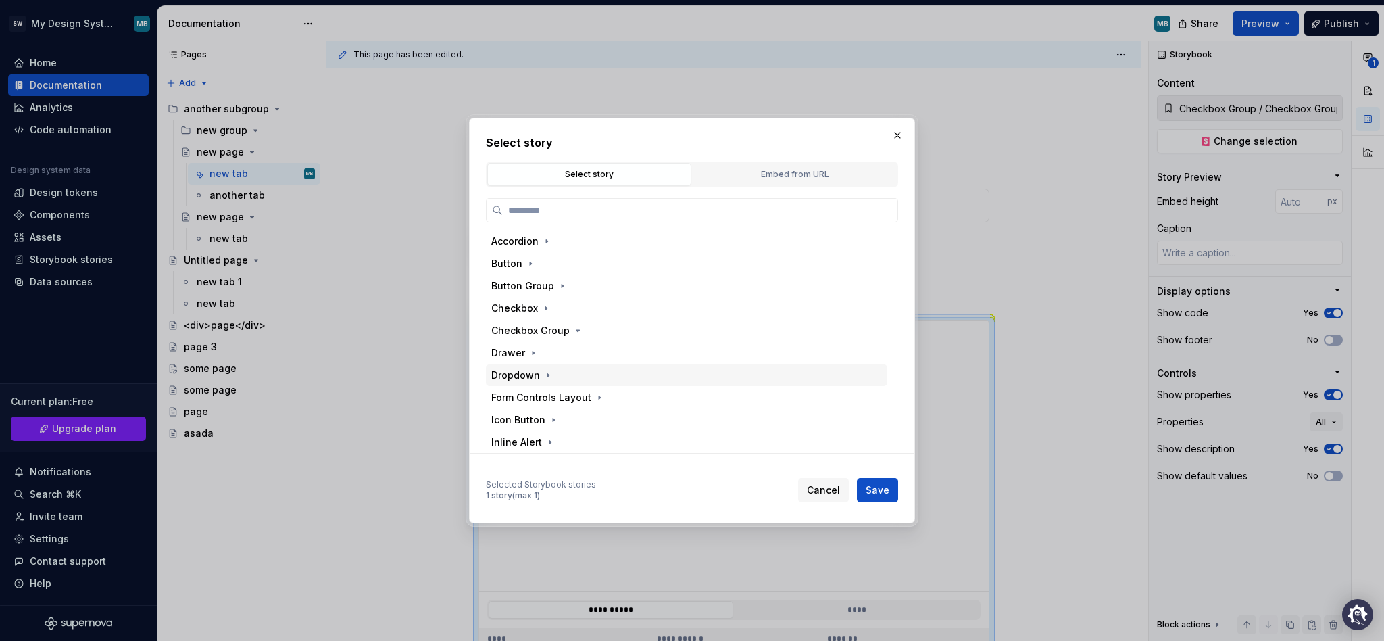
scroll to position [360, 0]
click at [892, 142] on button "button" at bounding box center [897, 135] width 19 height 19
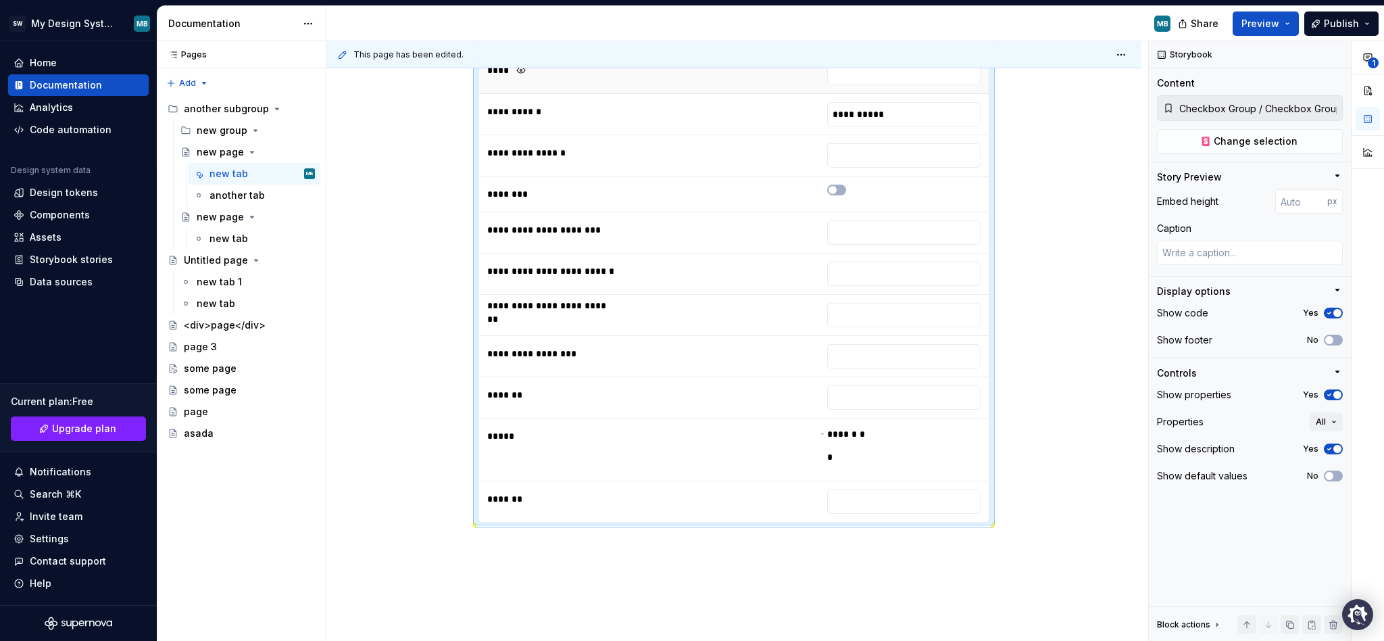
scroll to position [1668, 0]
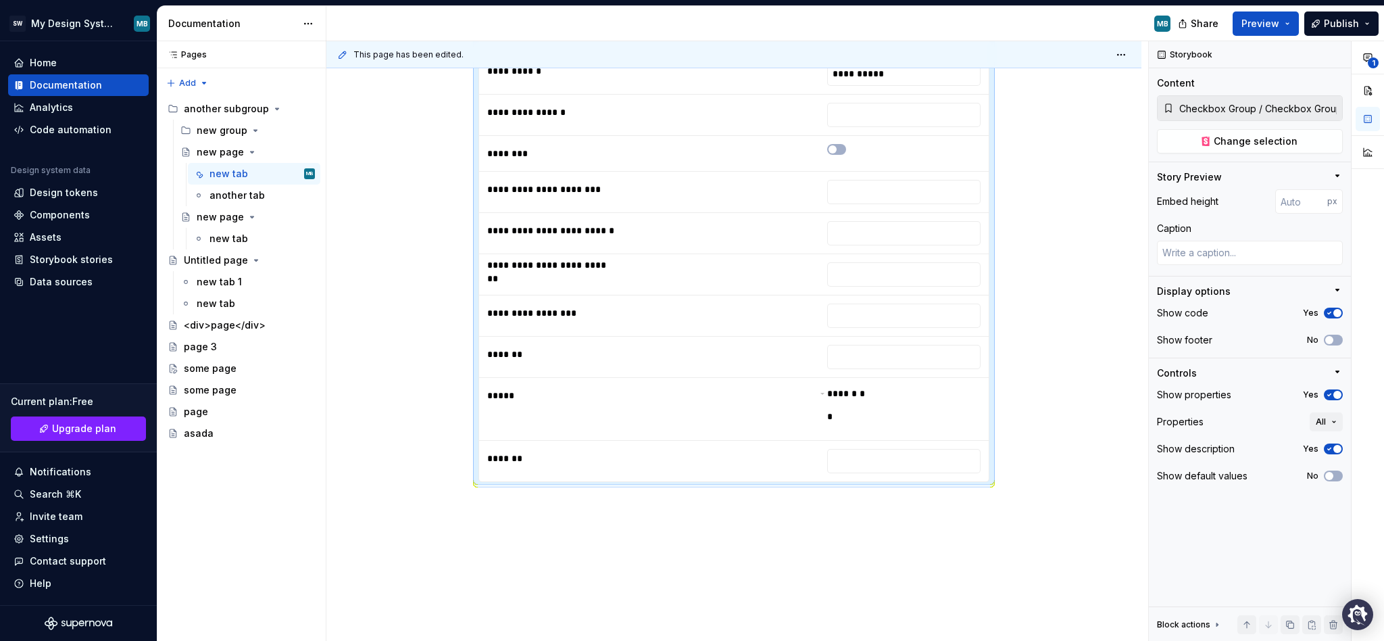
type textarea "*"
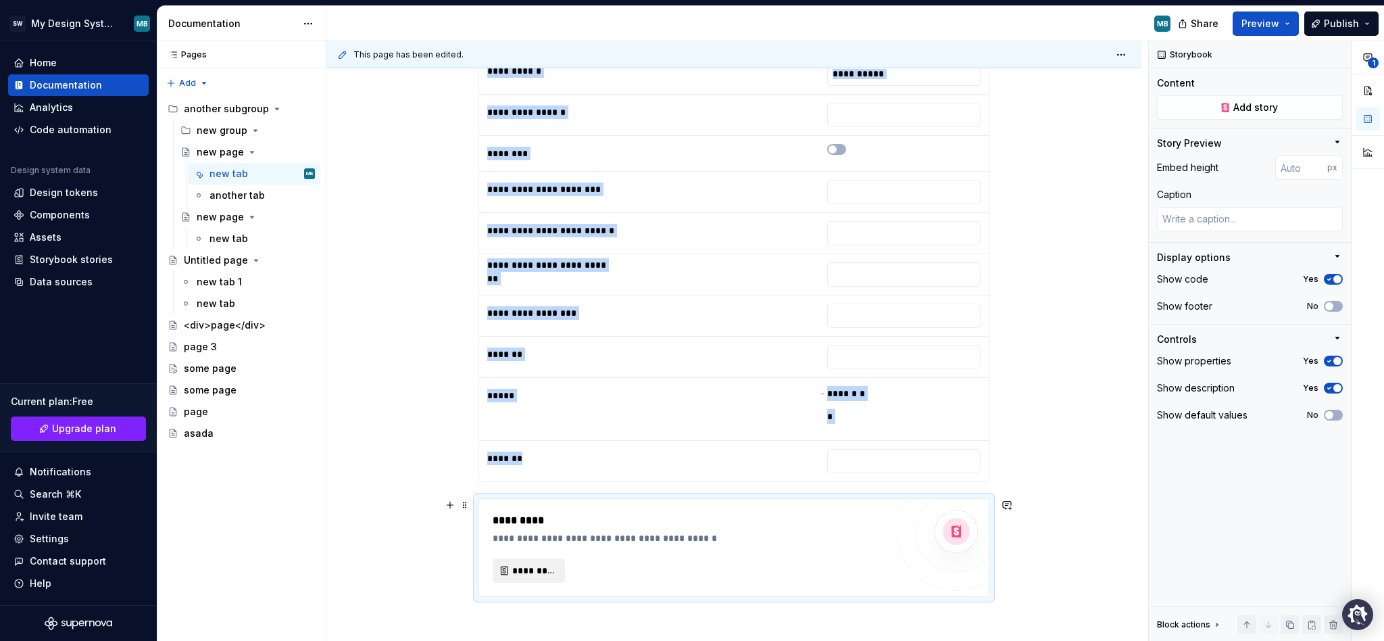
click at [530, 580] on button "*********" at bounding box center [529, 570] width 72 height 24
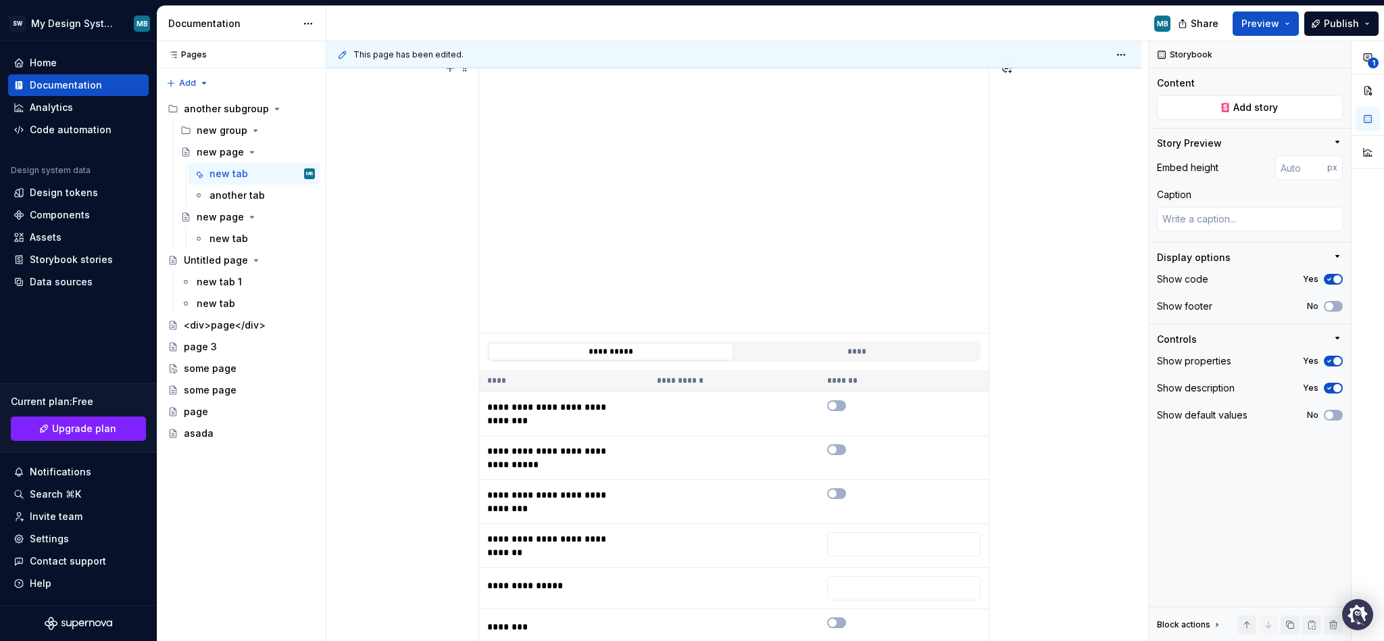
scroll to position [823, 0]
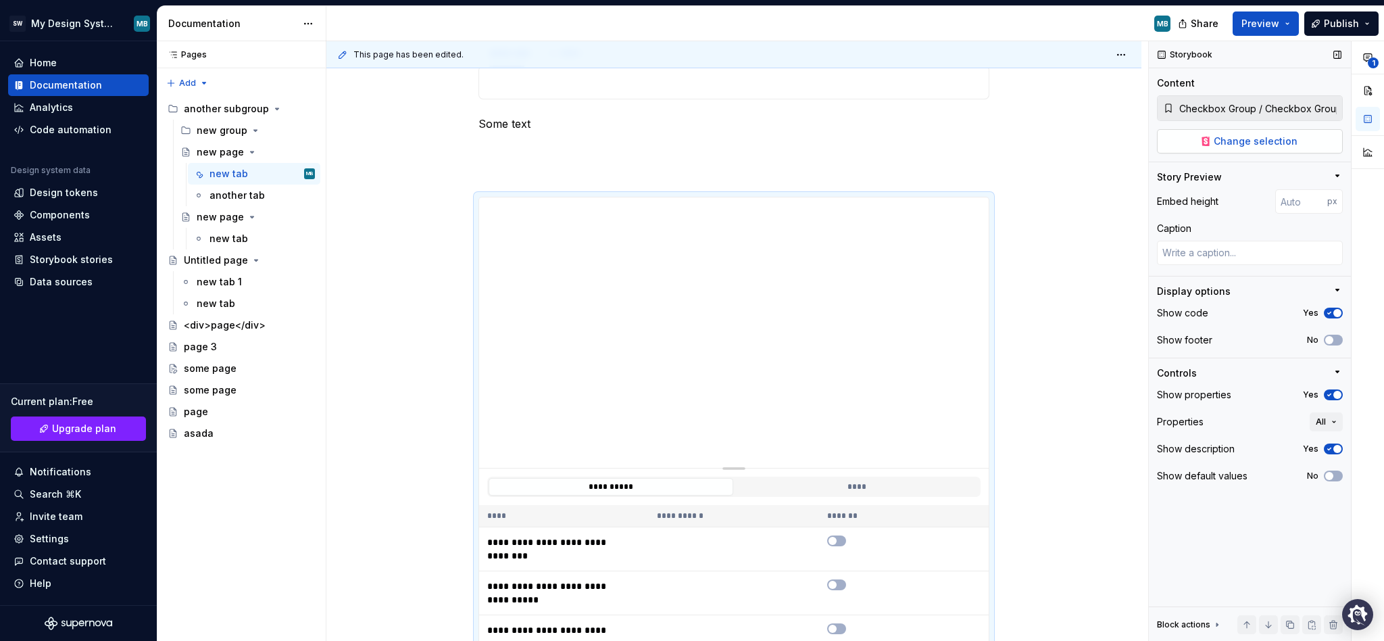
click at [1261, 144] on span "Change selection" at bounding box center [1256, 142] width 84 height 14
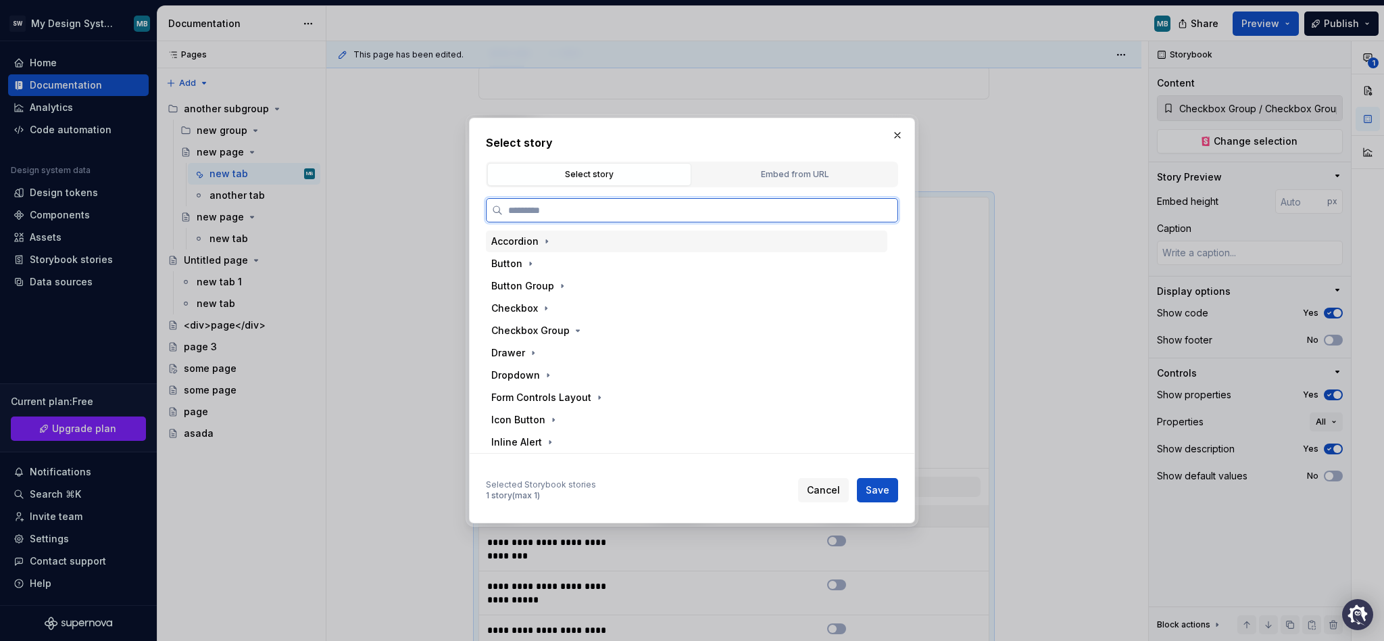
type textarea "*"
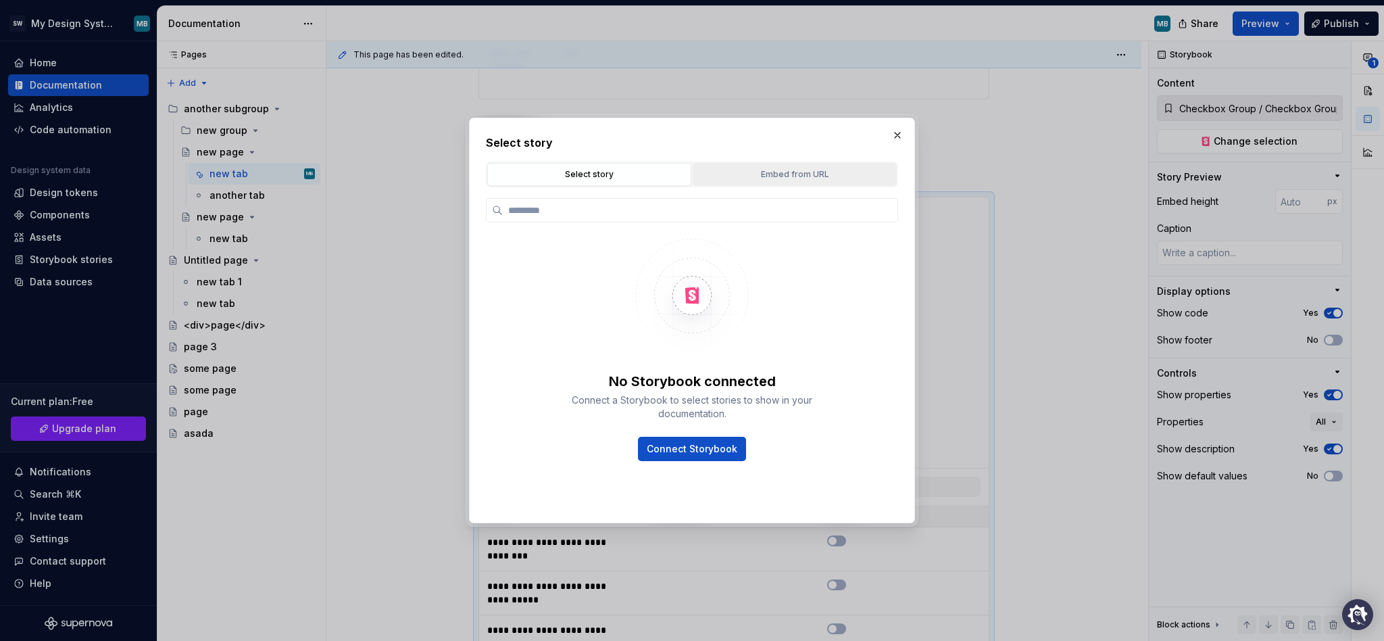
click at [737, 180] on div "Embed from URL" at bounding box center [795, 175] width 195 height 14
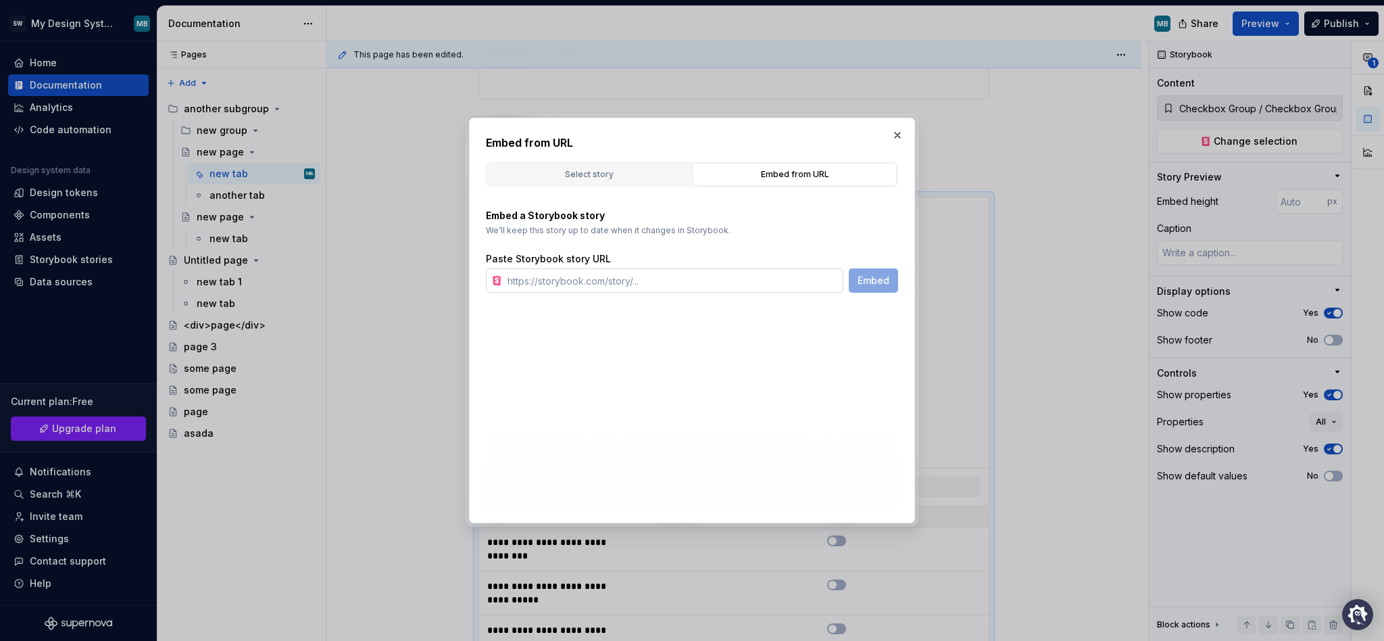
click at [552, 283] on input "text" at bounding box center [672, 280] width 341 height 24
paste input "https://glide-core.crowdstrike-ux.workers.dev/?path=/docs/accordion--overview"
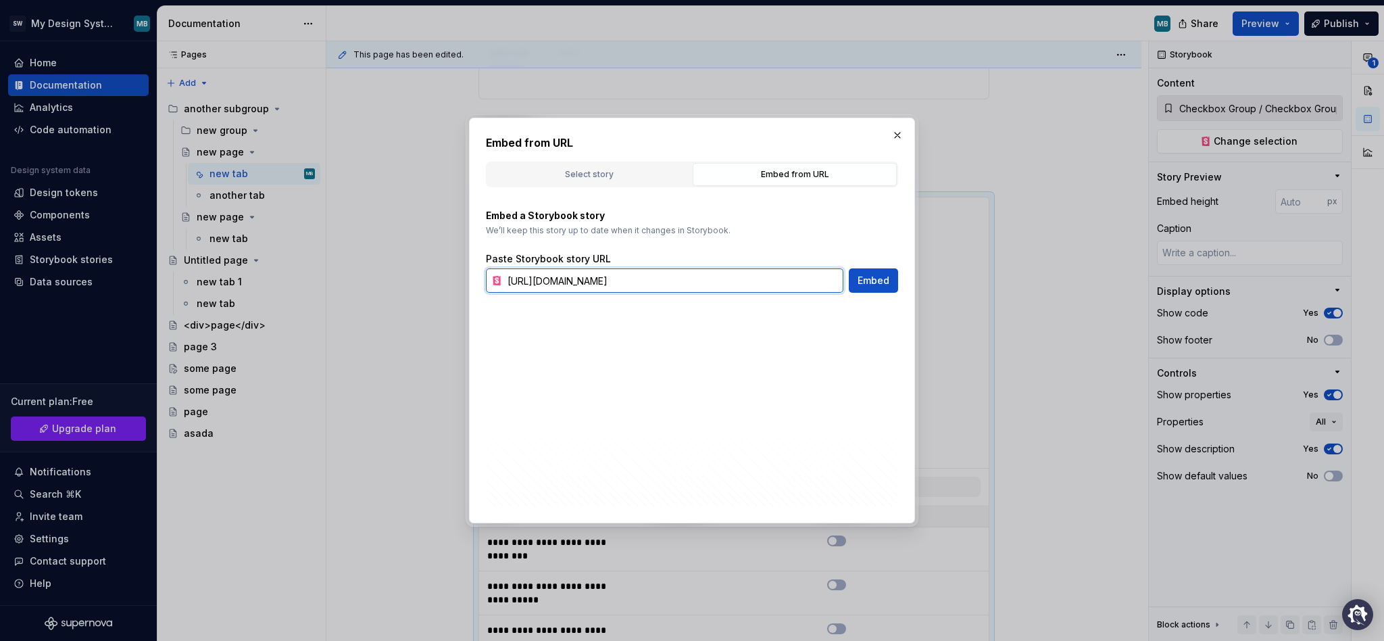
scroll to position [0, 31]
type input "https://glide-core.crowdstrike-ux.workers.dev/?path=/docs/accordion--overview"
click at [865, 283] on span "Embed" at bounding box center [874, 281] width 32 height 14
type textarea "*"
type input "https://glide-core.crowdstrike-ux.workers.dev/?path=/docs/accordion--overview"
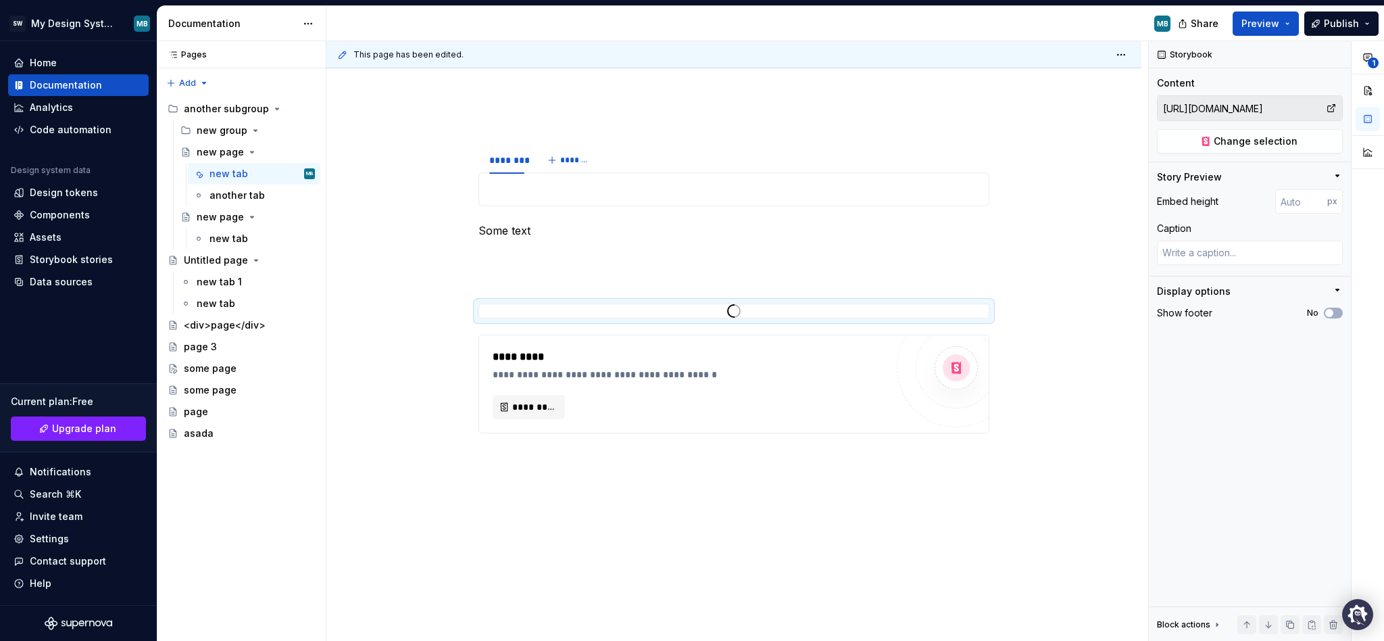
scroll to position [823, 0]
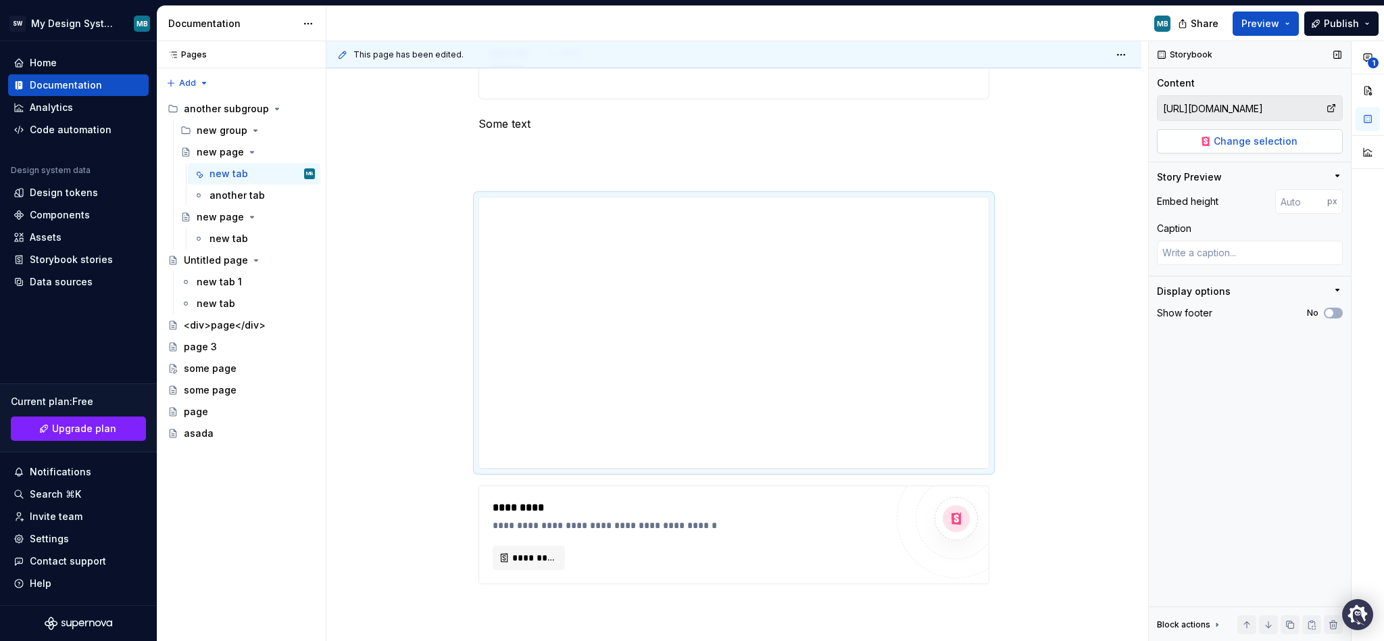
click at [1232, 147] on span "Change selection" at bounding box center [1256, 142] width 84 height 14
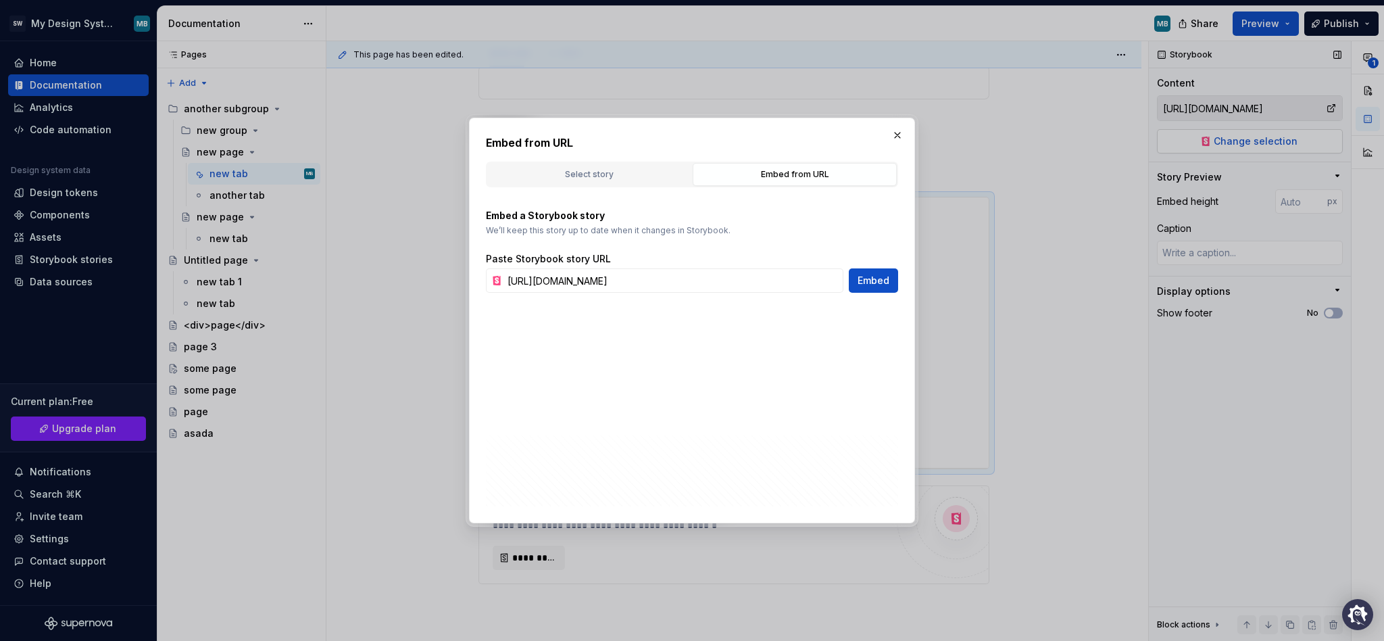
scroll to position [0, 31]
type textarea "*"
click at [554, 183] on button "Select story" at bounding box center [589, 174] width 204 height 23
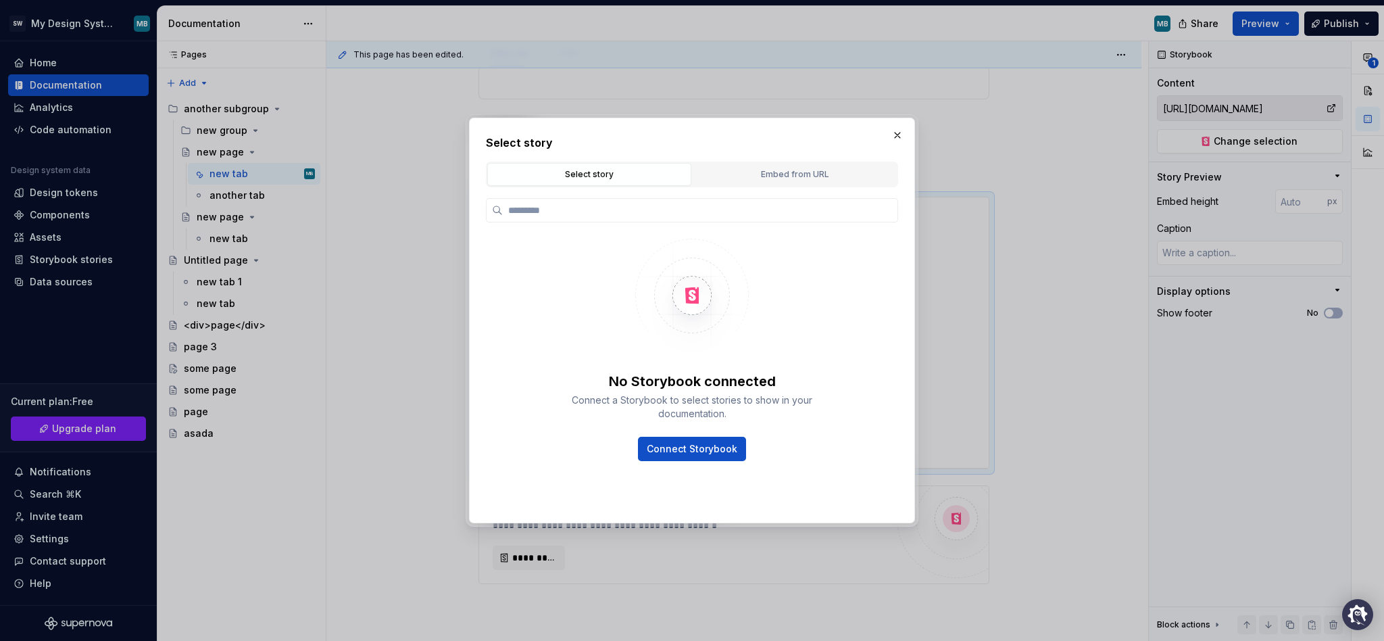
scroll to position [0, 0]
click at [652, 449] on span "Connect Storybook" at bounding box center [692, 449] width 91 height 14
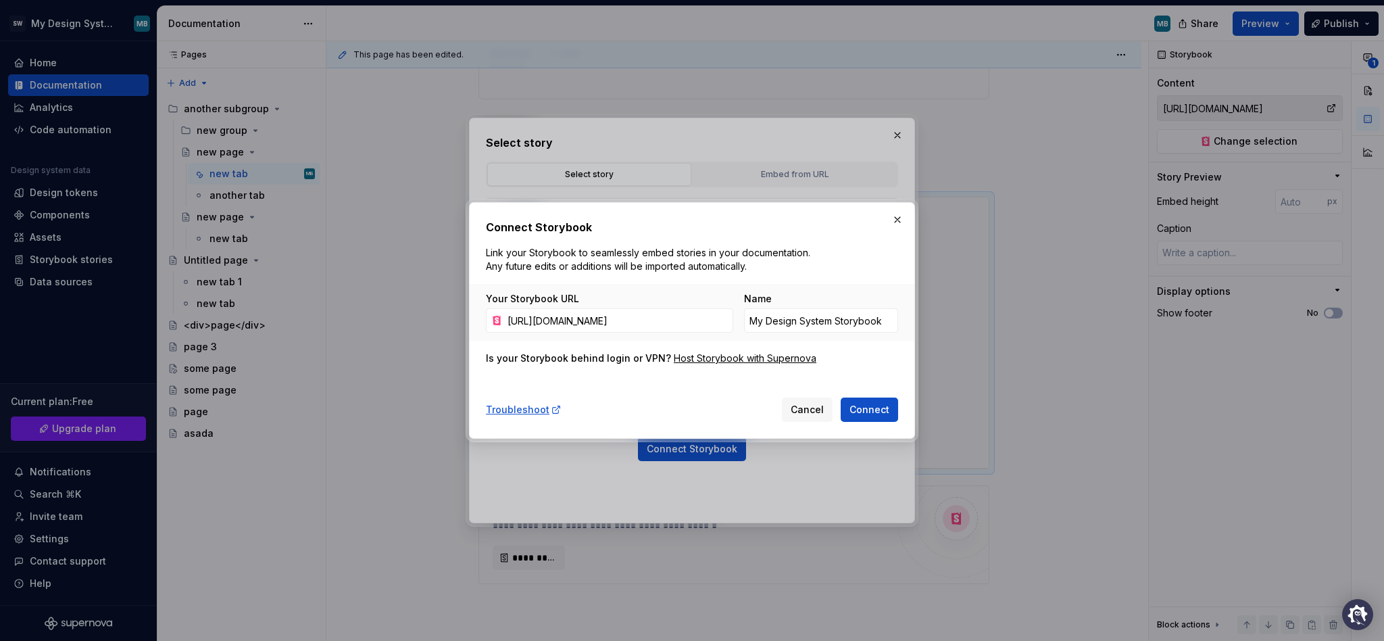
scroll to position [0, 142]
type input "https://glide-core.crowdstrike-ux.workers.dev/?path=/docs/accordion--overview"
click at [796, 326] on input "My Design System Storybook" at bounding box center [821, 320] width 154 height 24
click at [848, 324] on input "My Design System Storybook" at bounding box center [821, 320] width 154 height 24
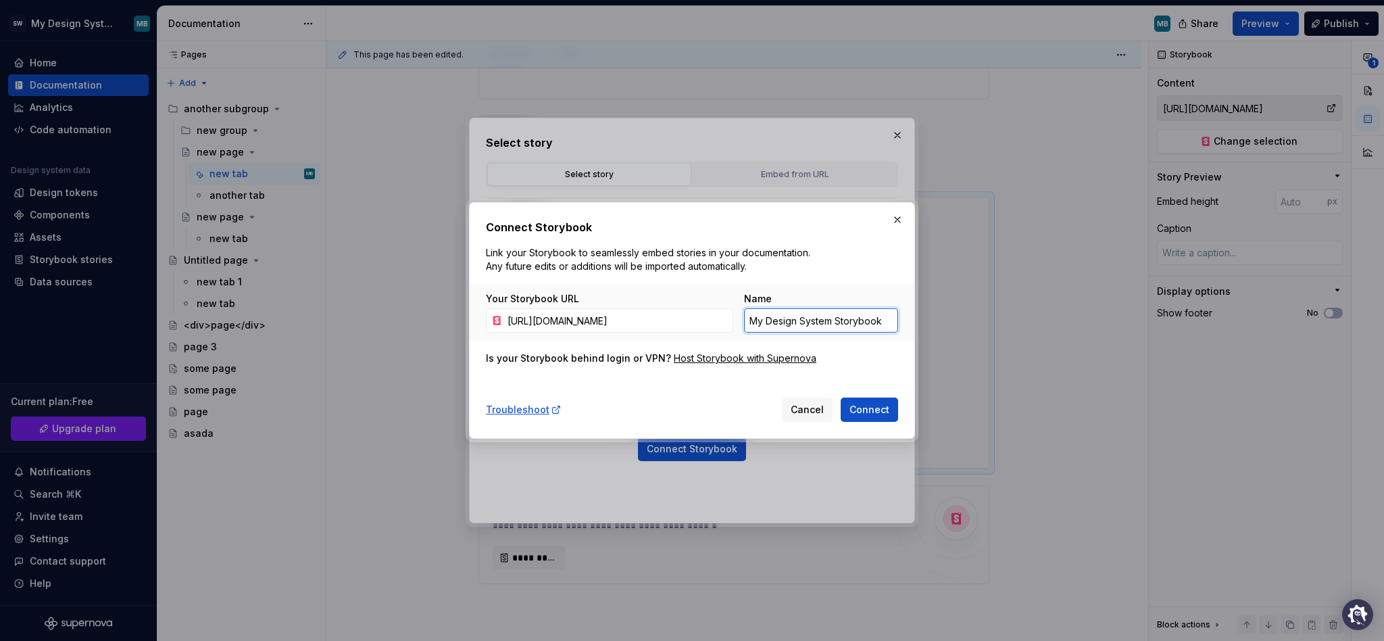
click at [833, 322] on input "My Design System Storybook" at bounding box center [821, 320] width 154 height 24
click at [827, 349] on div "Connect Storybook Link your Storybook to seamlessly embed stories in your docum…" at bounding box center [692, 320] width 412 height 203
click at [860, 406] on span "Connect" at bounding box center [870, 410] width 40 height 14
type textarea "*"
type input "My Design System Storybook 1"
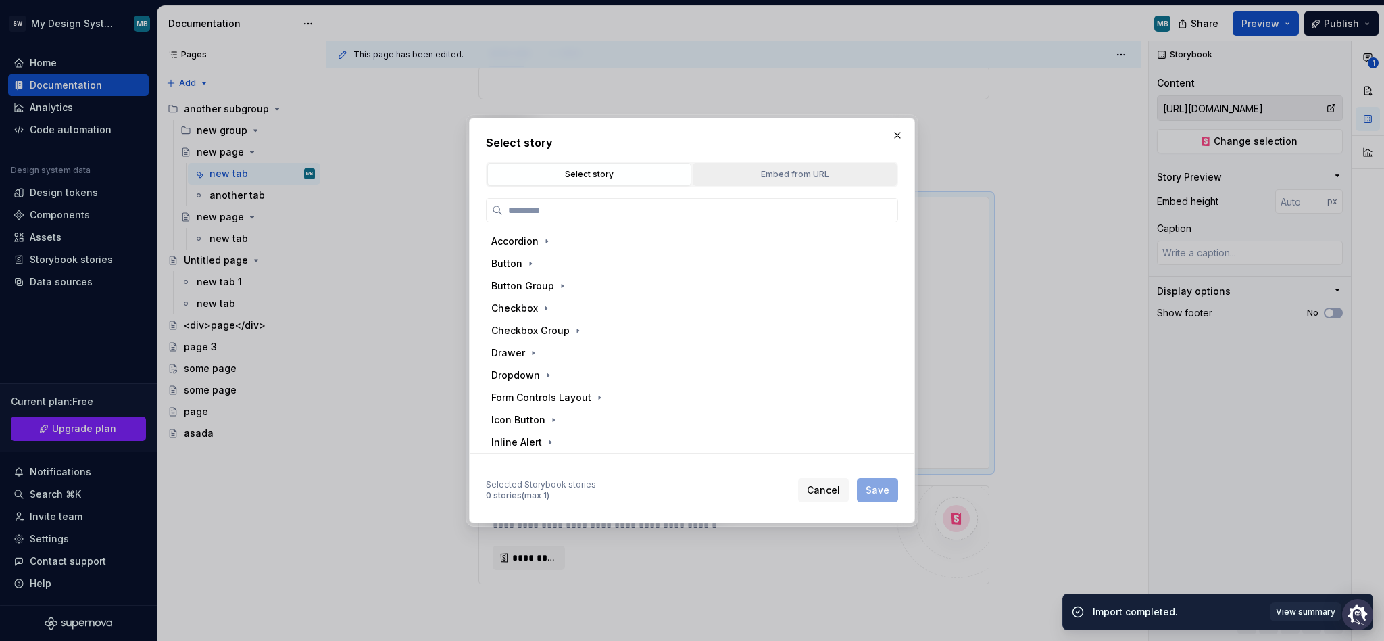
click at [754, 171] on div "Embed from URL" at bounding box center [795, 175] width 195 height 14
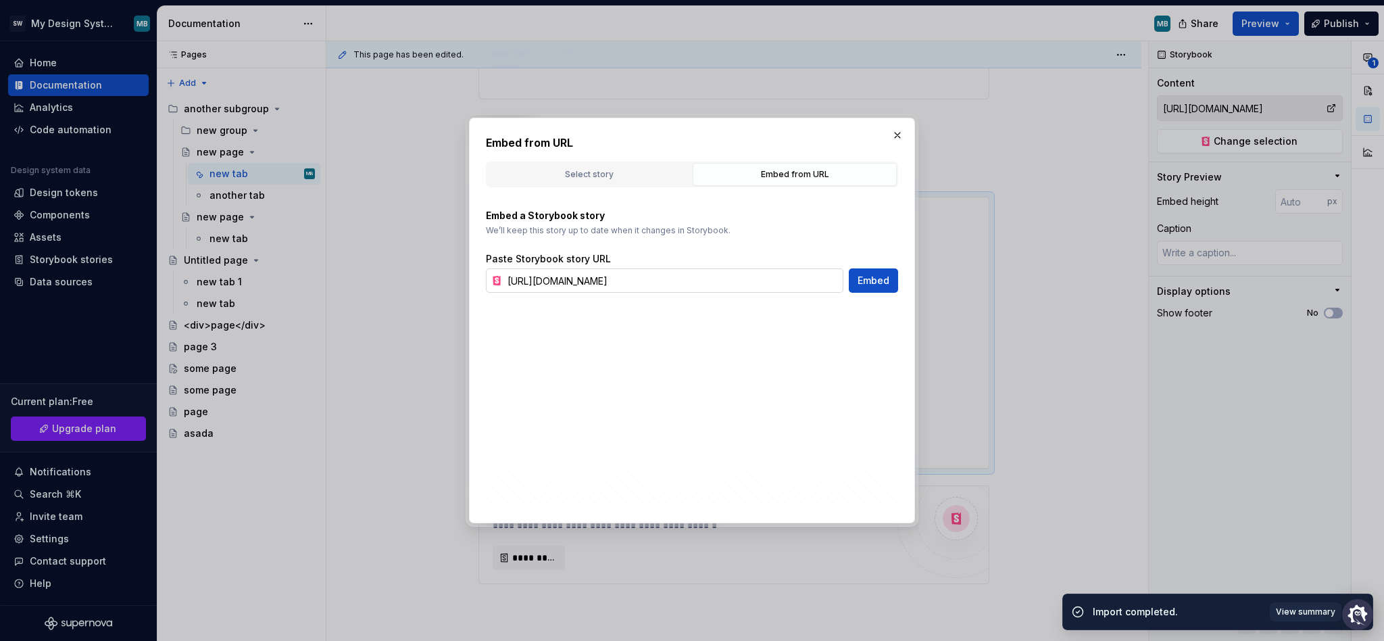
click at [608, 284] on input "https://glide-core.crowdstrike-ux.workers.dev/?path=/docs/accordion--overview" at bounding box center [672, 280] width 341 height 24
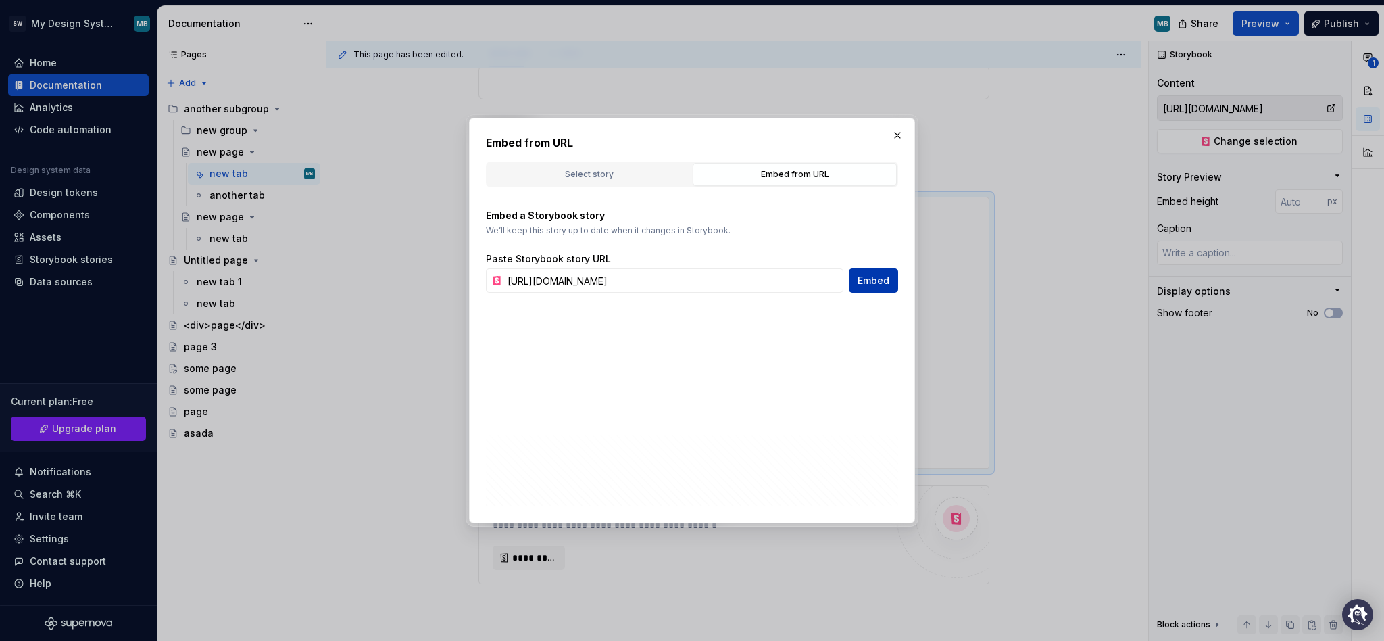
click at [857, 280] on button "Embed" at bounding box center [873, 280] width 49 height 24
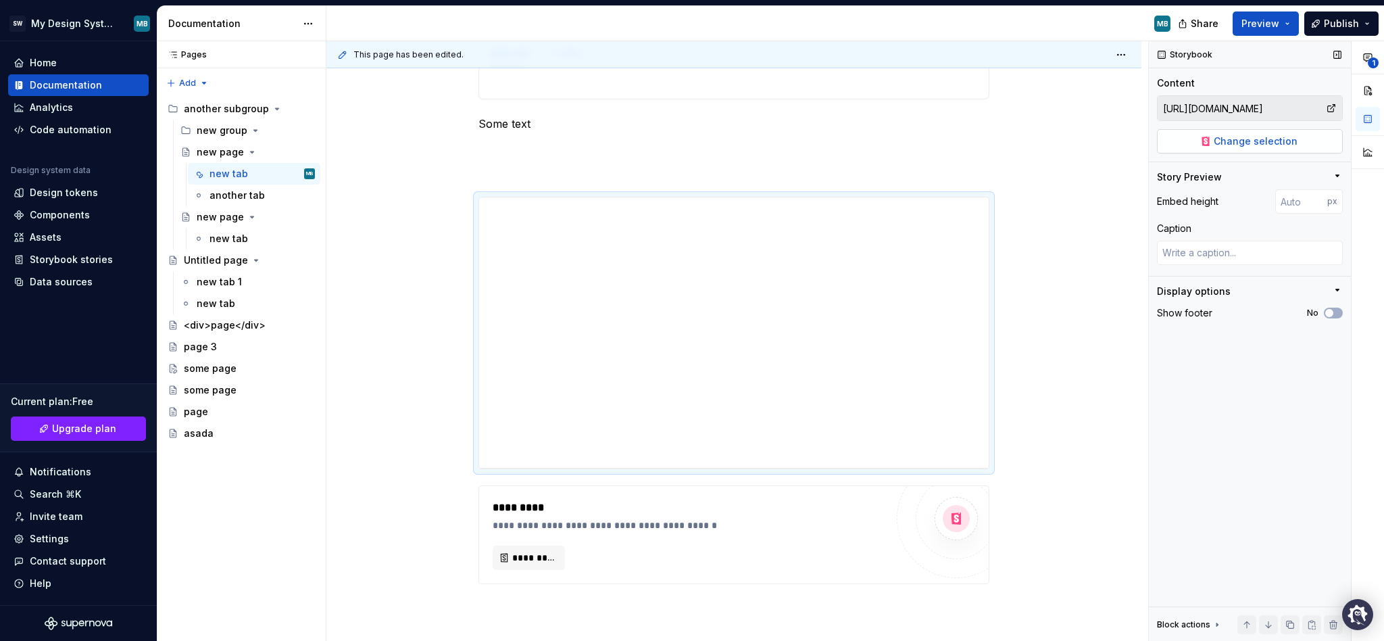
click at [1286, 140] on span "Change selection" at bounding box center [1256, 142] width 84 height 14
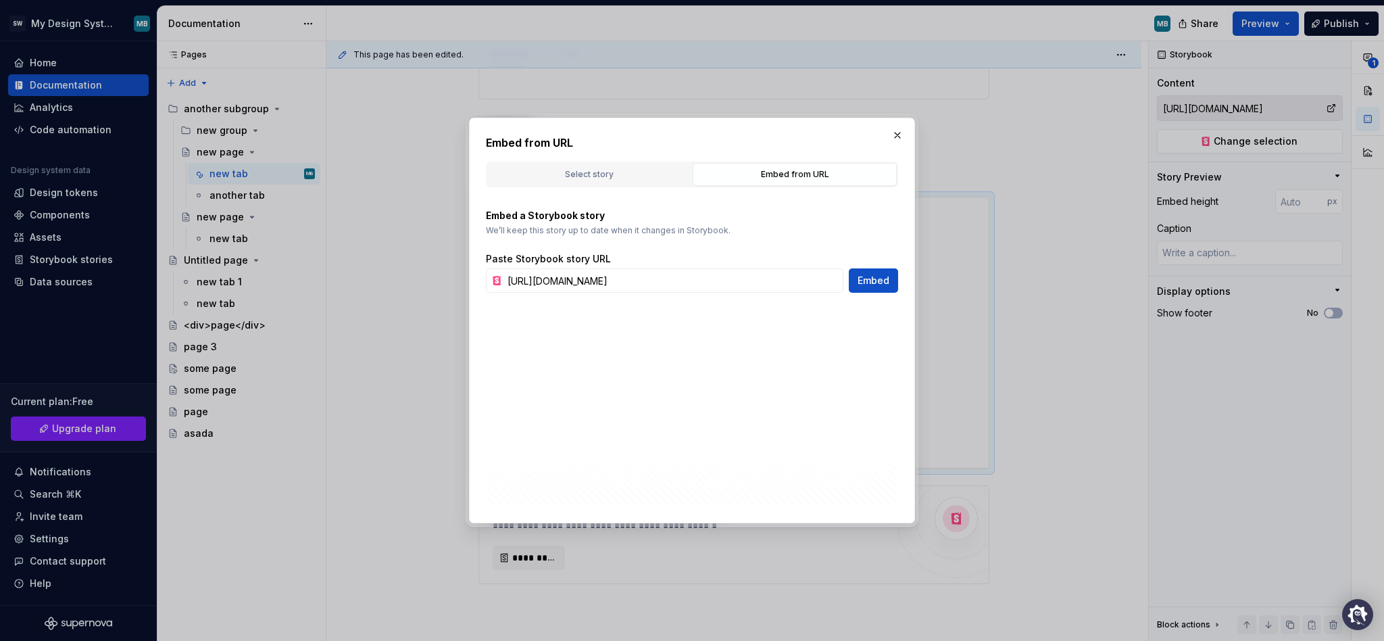
scroll to position [0, 31]
click at [581, 171] on div "Select story" at bounding box center [589, 175] width 195 height 14
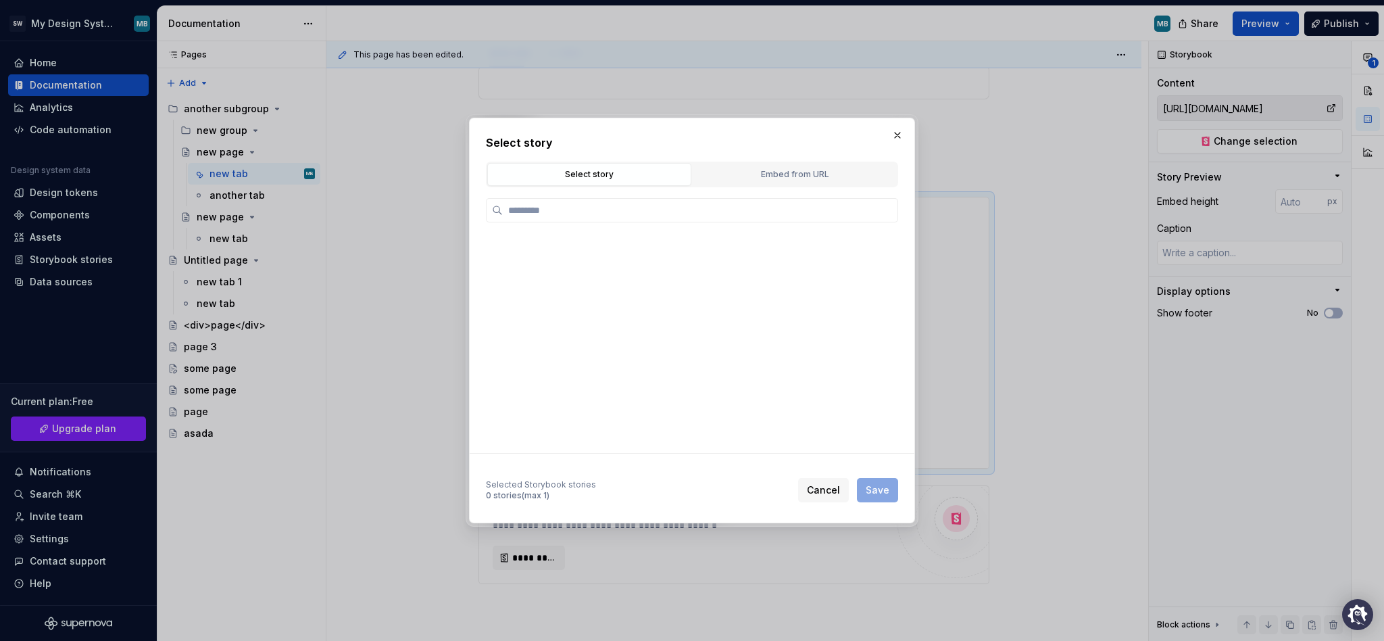
scroll to position [0, 0]
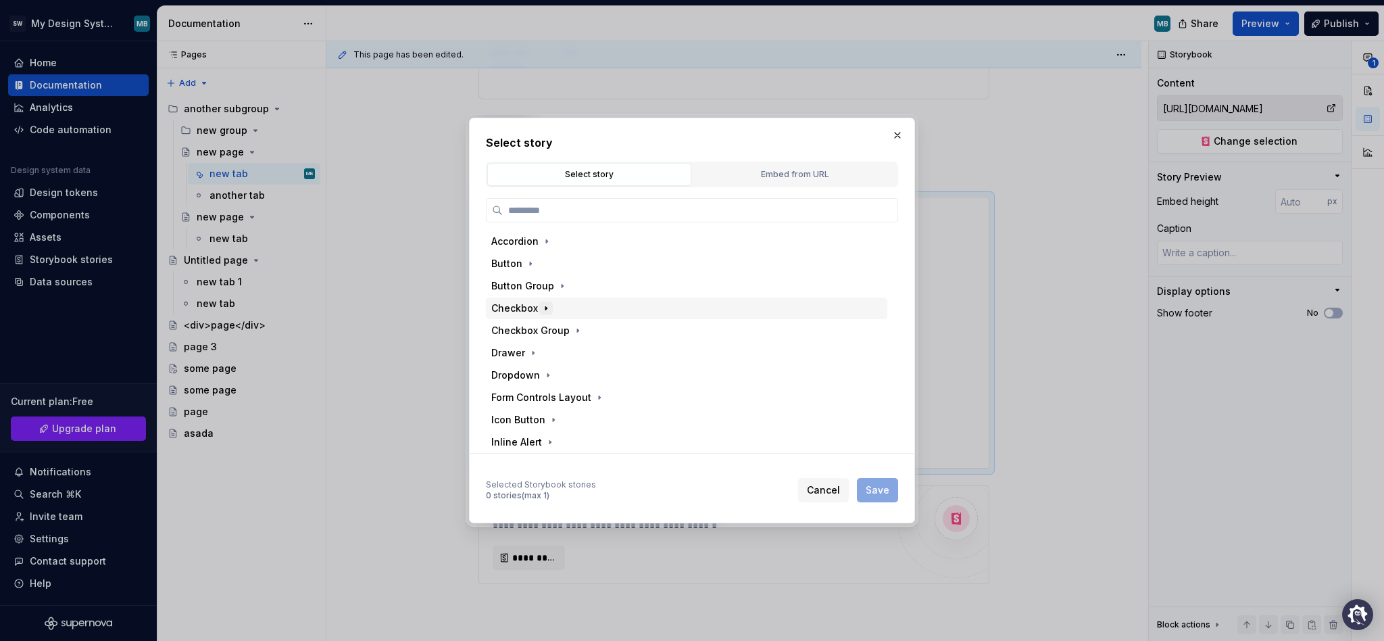
click at [551, 306] on button "button" at bounding box center [546, 308] width 14 height 14
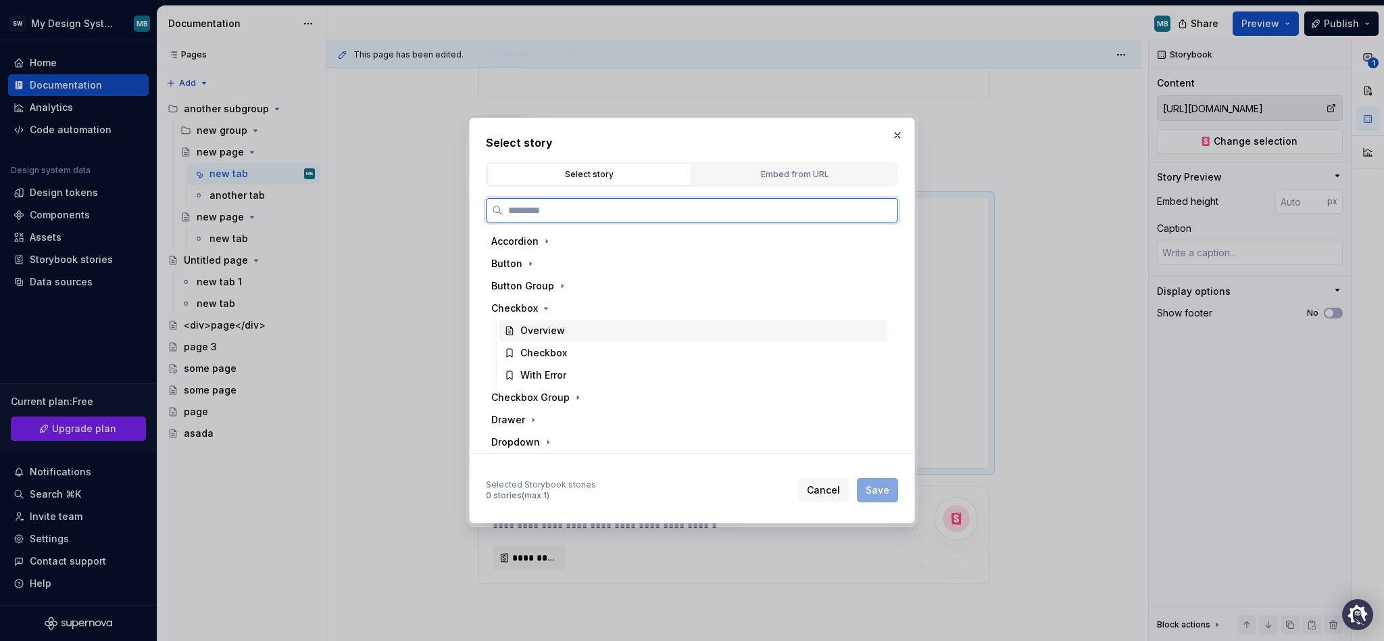
click at [562, 329] on div "Overview" at bounding box center [542, 331] width 45 height 14
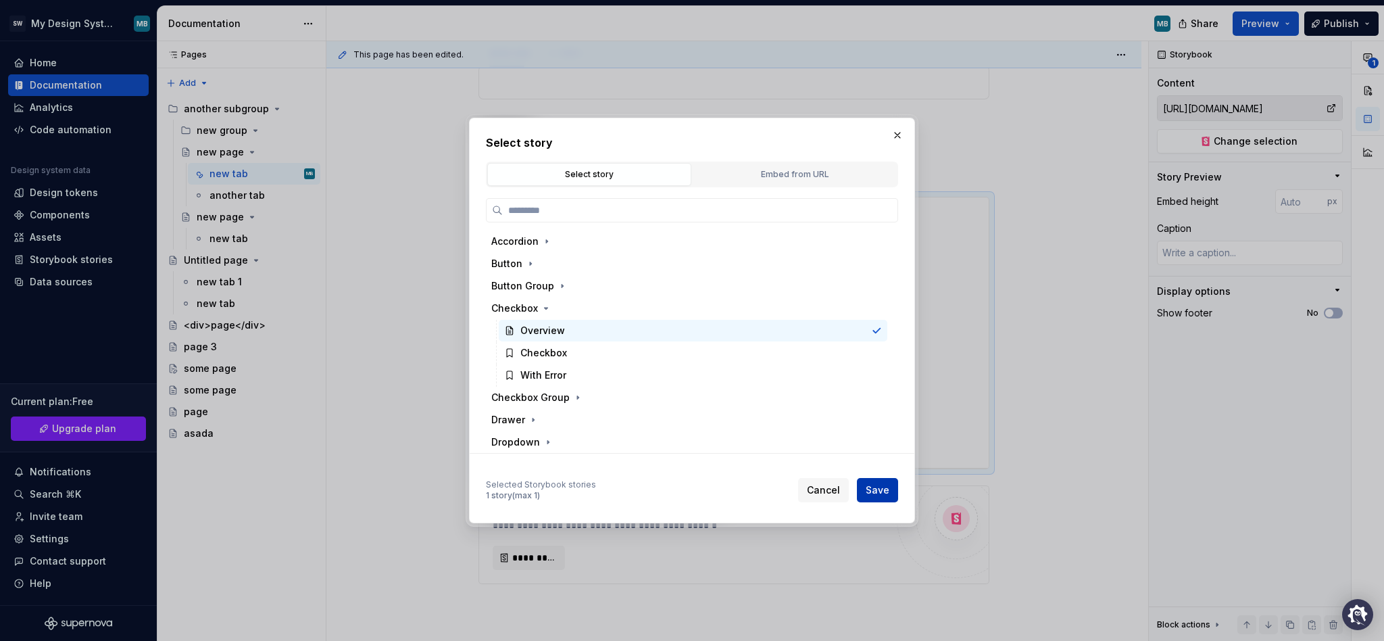
click at [876, 486] on span "Save" at bounding box center [878, 490] width 24 height 14
type textarea "*"
type input "Checkbox / Overview"
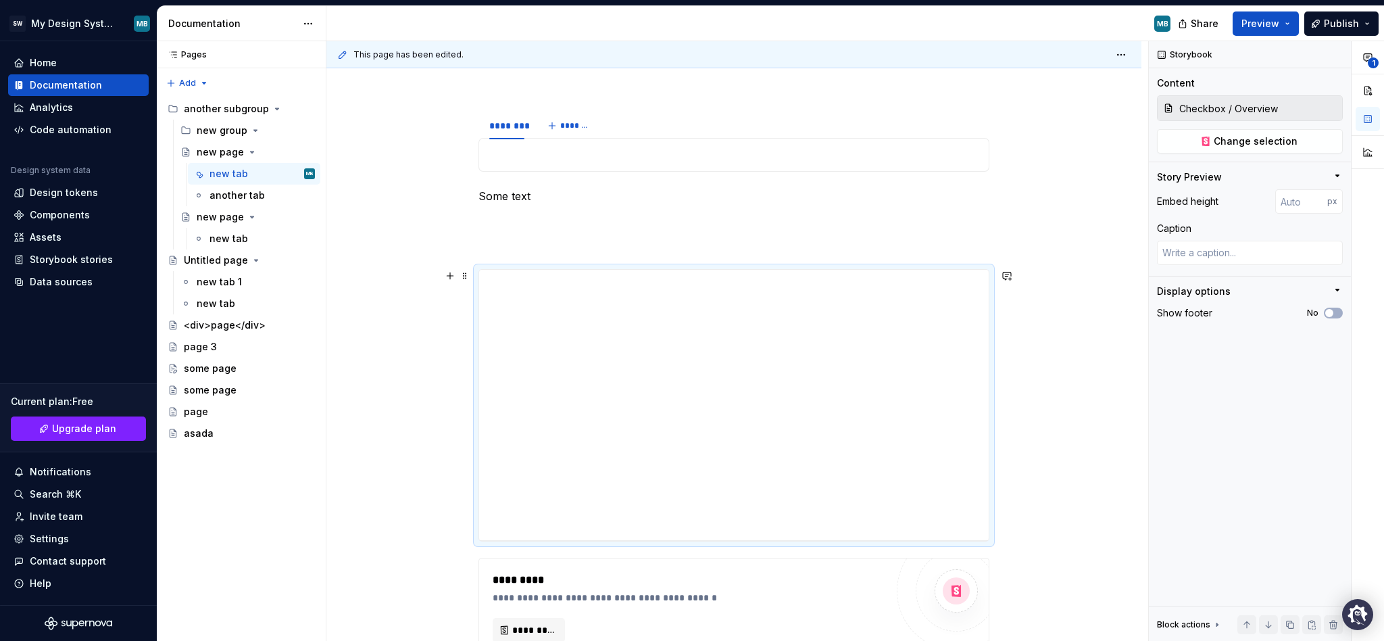
scroll to position [742, 0]
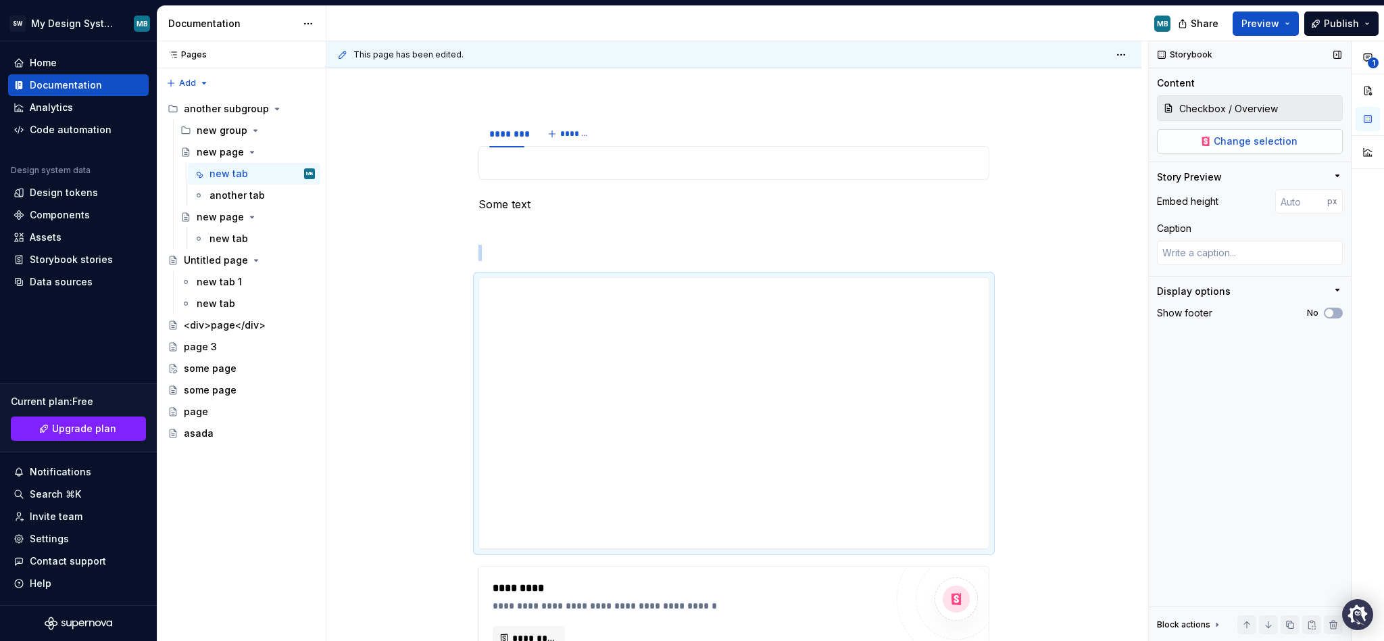
click at [1201, 143] on button "Change selection" at bounding box center [1250, 141] width 186 height 24
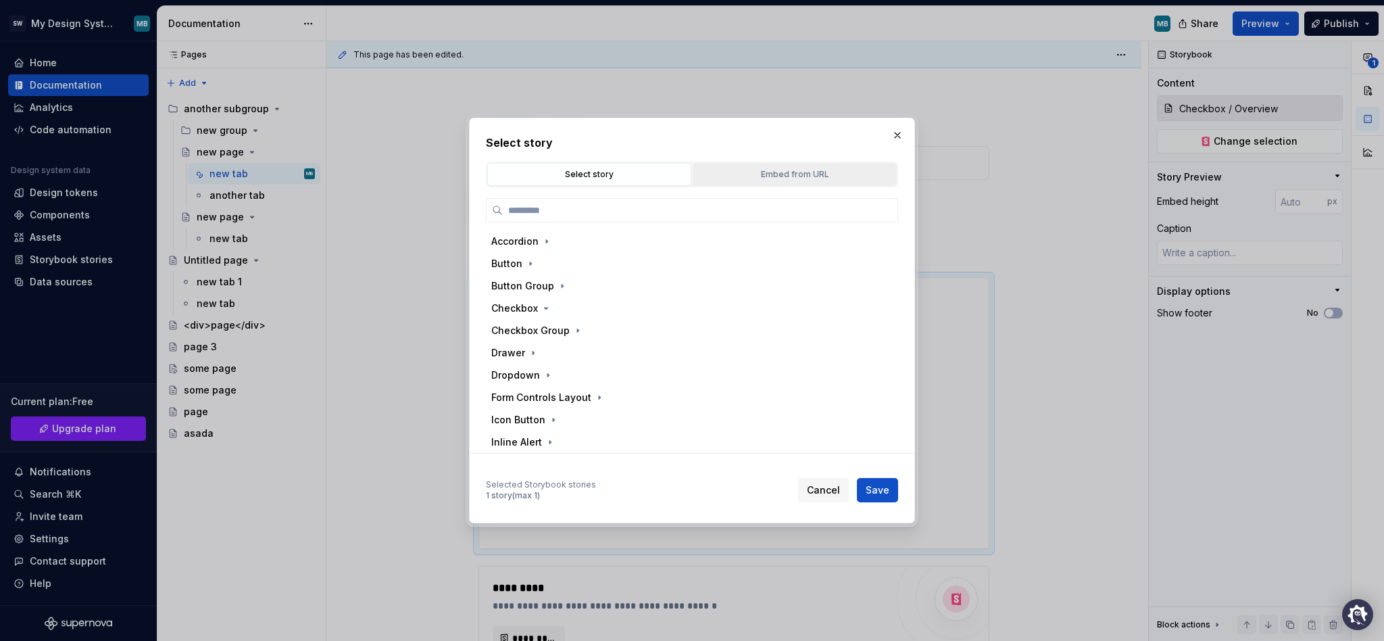
click at [755, 184] on button "Embed from URL" at bounding box center [795, 174] width 204 height 23
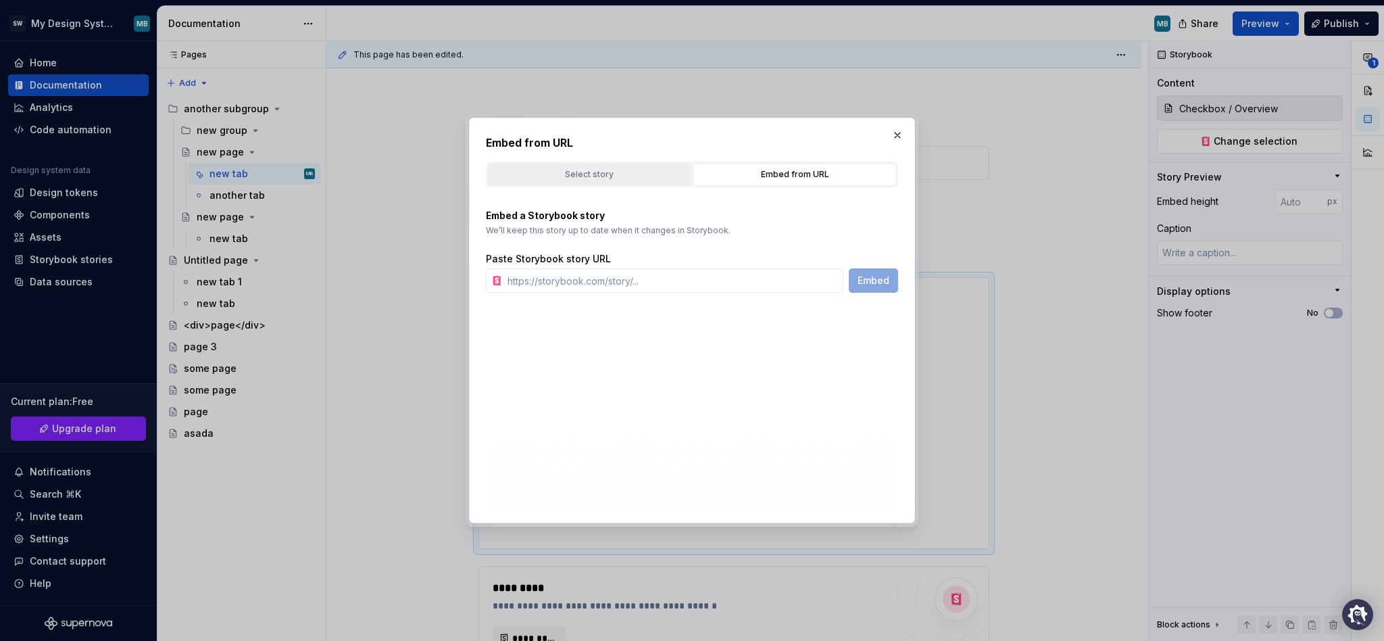
click at [571, 166] on button "Select story" at bounding box center [589, 174] width 204 height 23
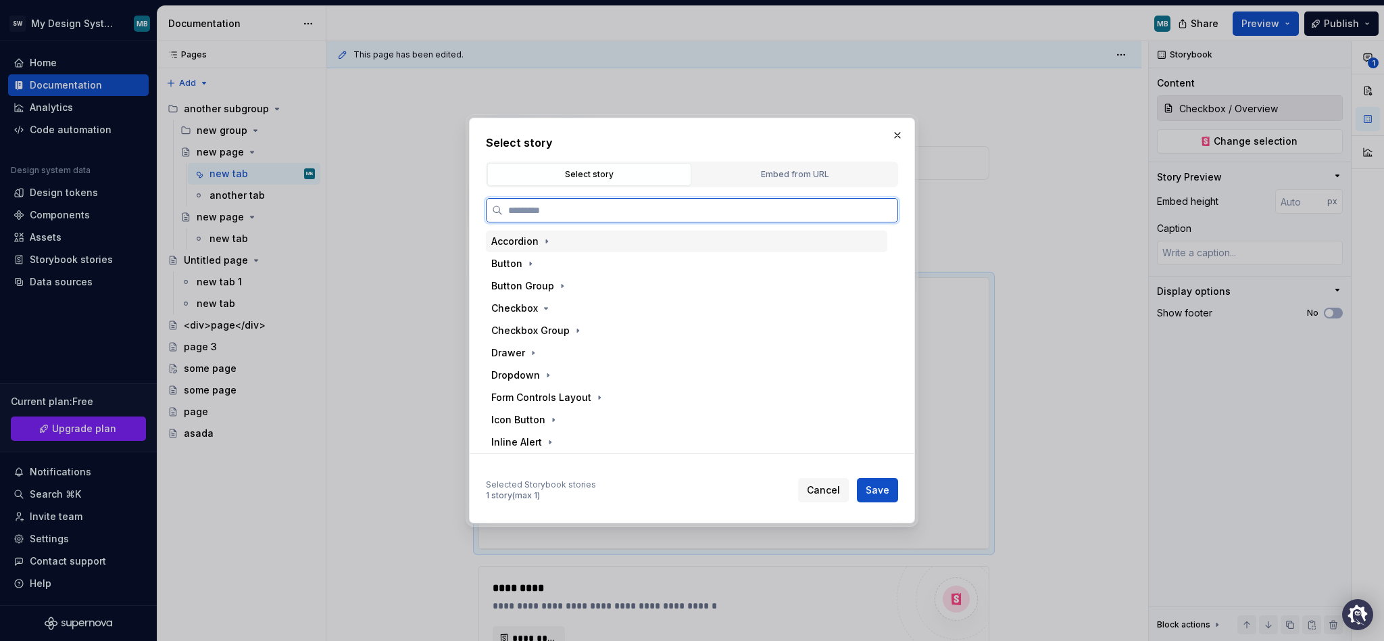
click at [556, 246] on div "Accordion" at bounding box center [687, 241] width 402 height 22
click at [539, 269] on div "Overview" at bounding box center [542, 264] width 45 height 14
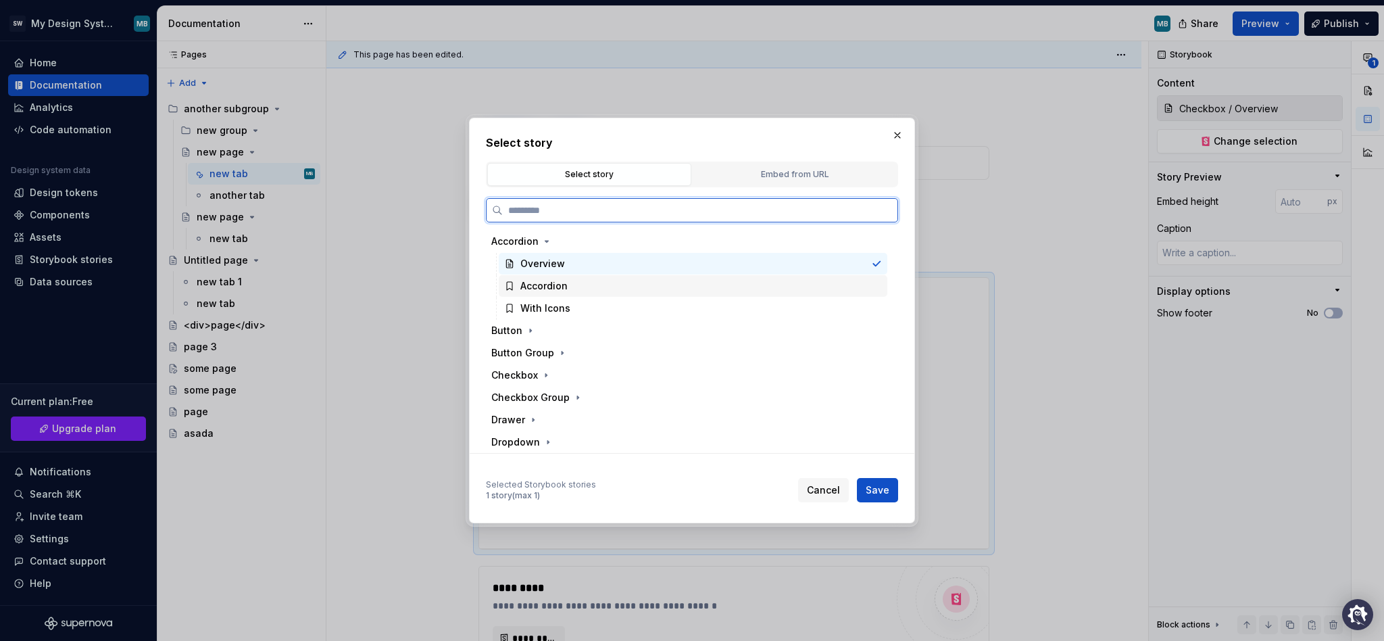
click at [590, 290] on div "Accordion" at bounding box center [693, 286] width 389 height 22
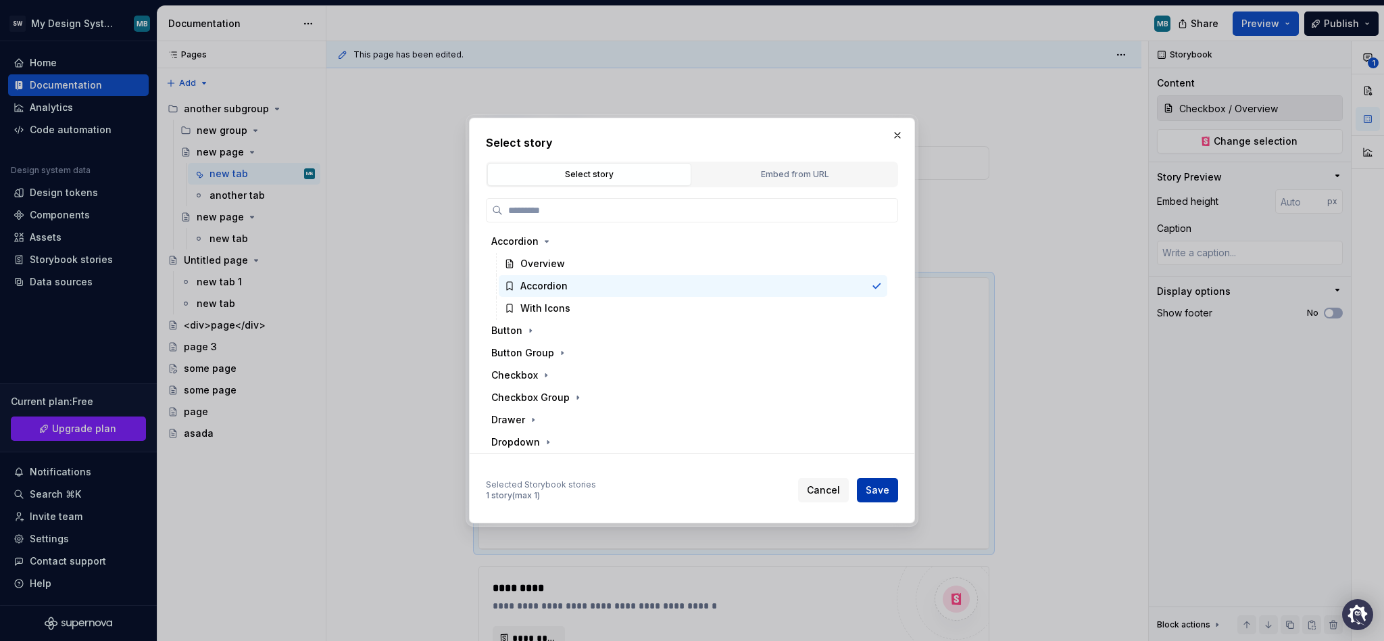
click at [873, 487] on span "Save" at bounding box center [878, 490] width 24 height 14
type textarea "*"
type input "Accordion / Accordion"
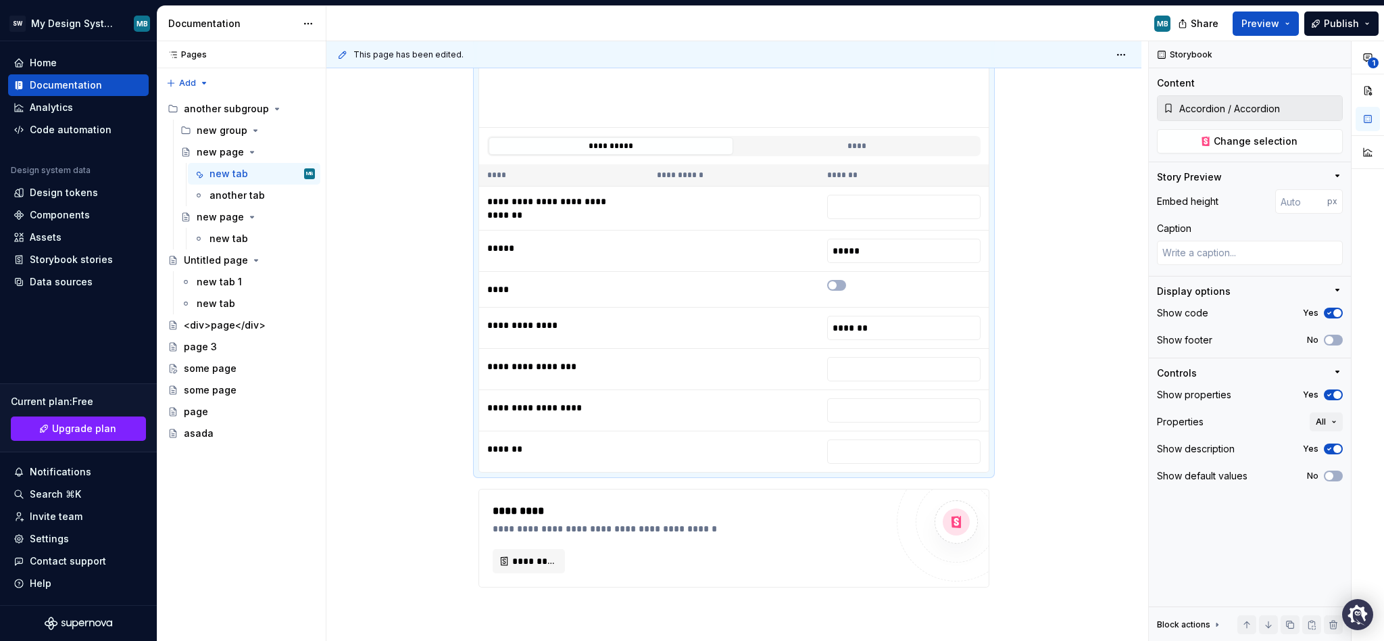
scroll to position [1154, 0]
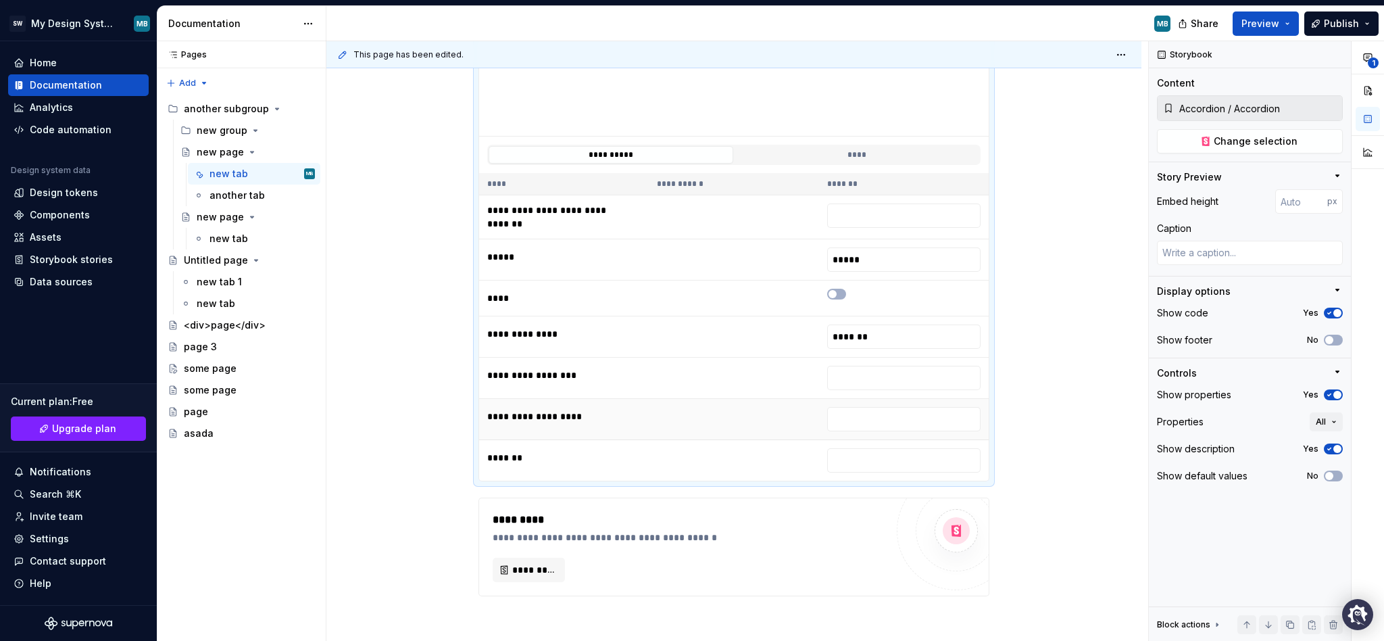
click at [803, 430] on td at bounding box center [734, 419] width 170 height 41
type textarea "*"
click at [775, 268] on td at bounding box center [734, 259] width 170 height 41
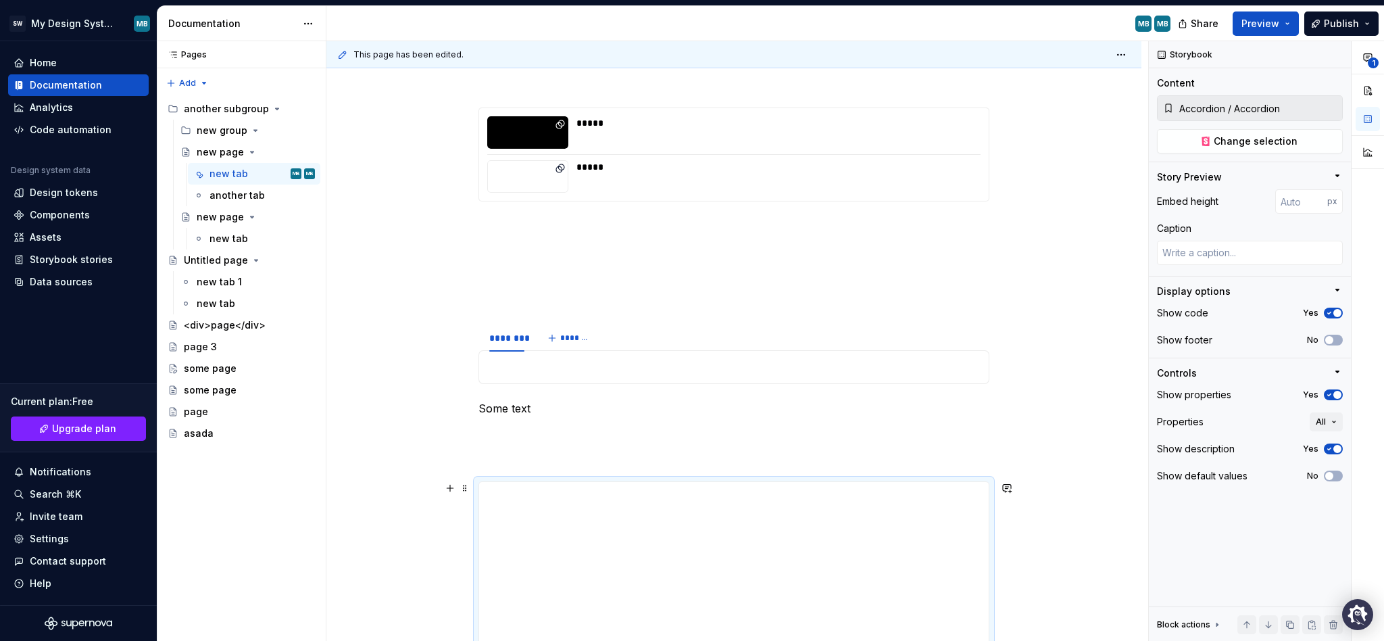
scroll to position [529, 0]
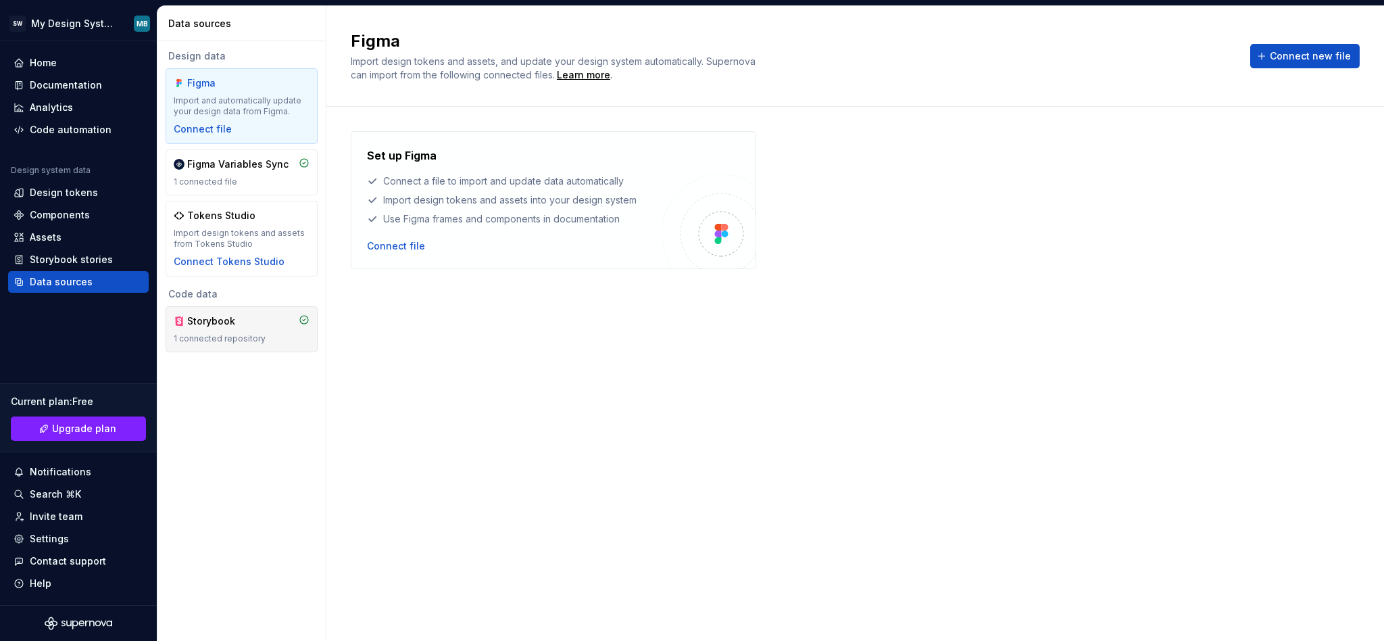
click at [243, 326] on div "Storybook" at bounding box center [219, 321] width 65 height 14
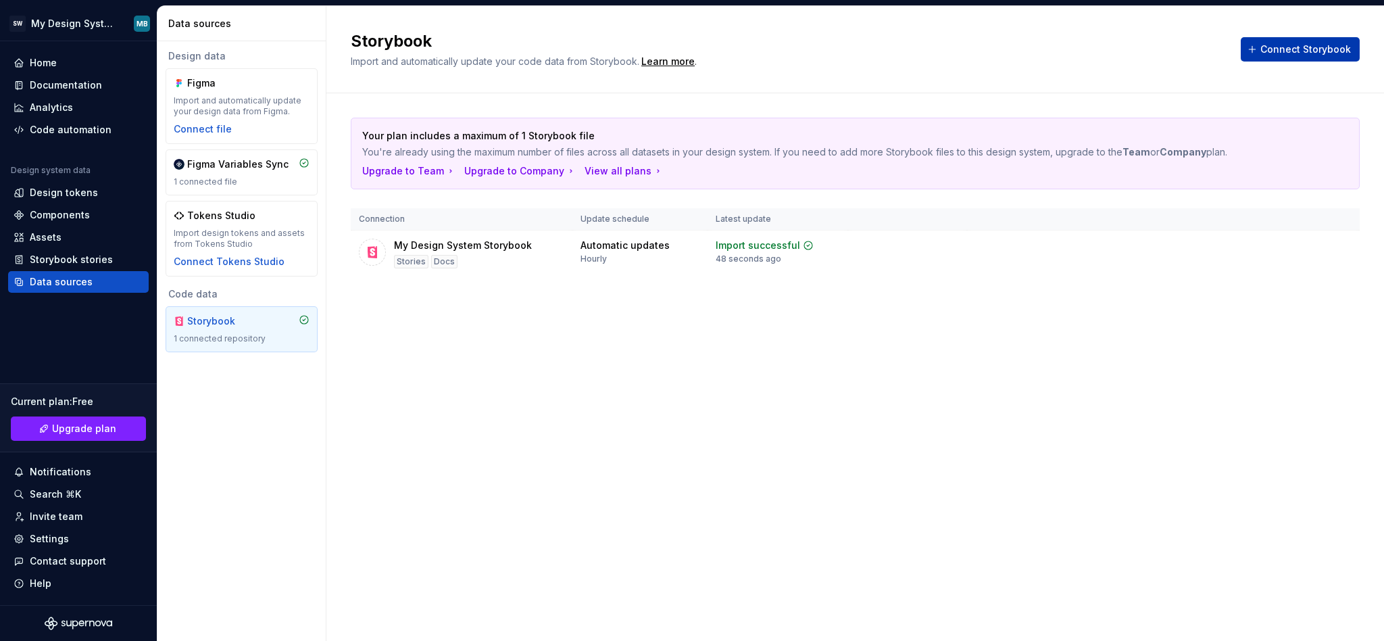
click at [1270, 49] on span "Connect Storybook" at bounding box center [1306, 50] width 91 height 14
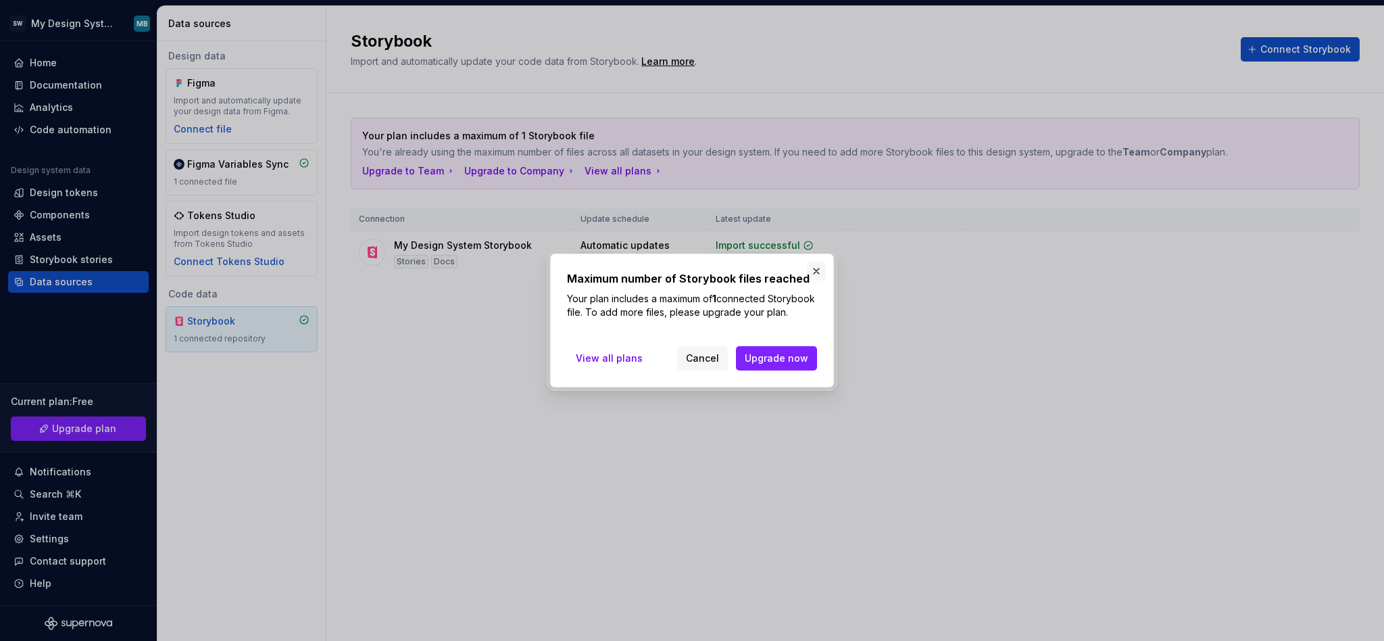
click at [814, 266] on button "button" at bounding box center [816, 271] width 19 height 19
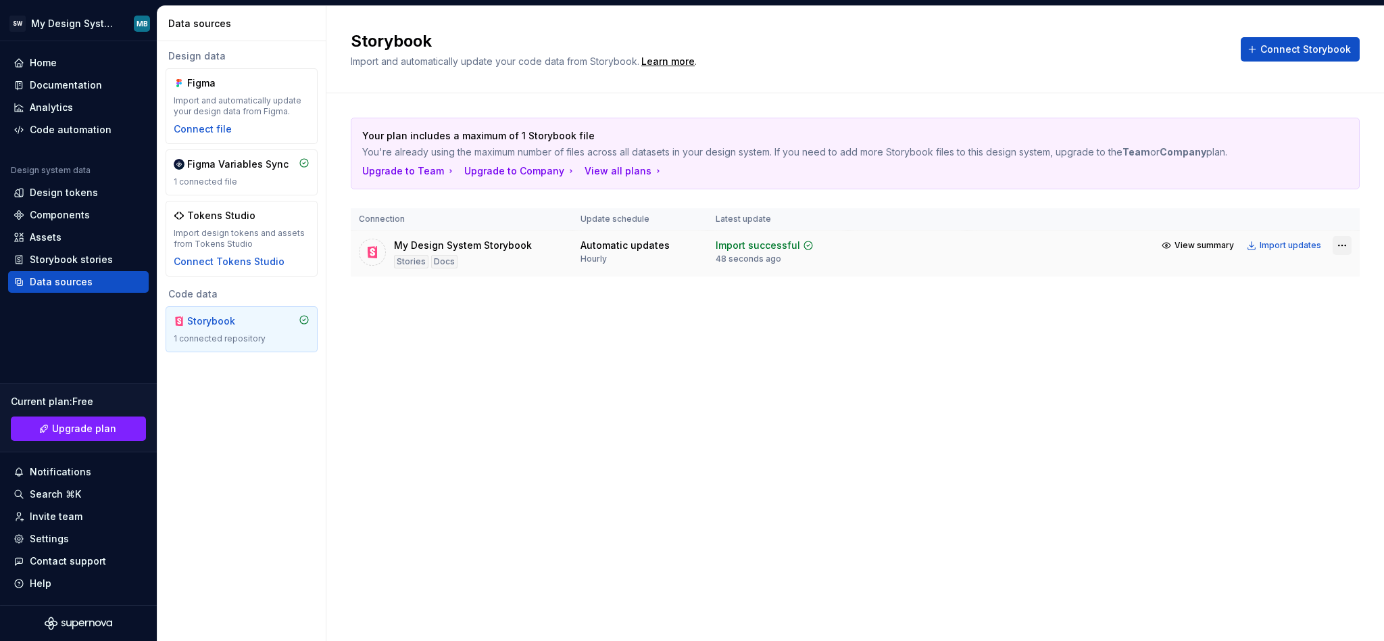
click at [1338, 250] on html "SW My Design System MB Home Documentation Analytics Code automation Design syst…" at bounding box center [692, 320] width 1384 height 641
click at [1278, 318] on div "Remove connection" at bounding box center [1294, 321] width 101 height 14
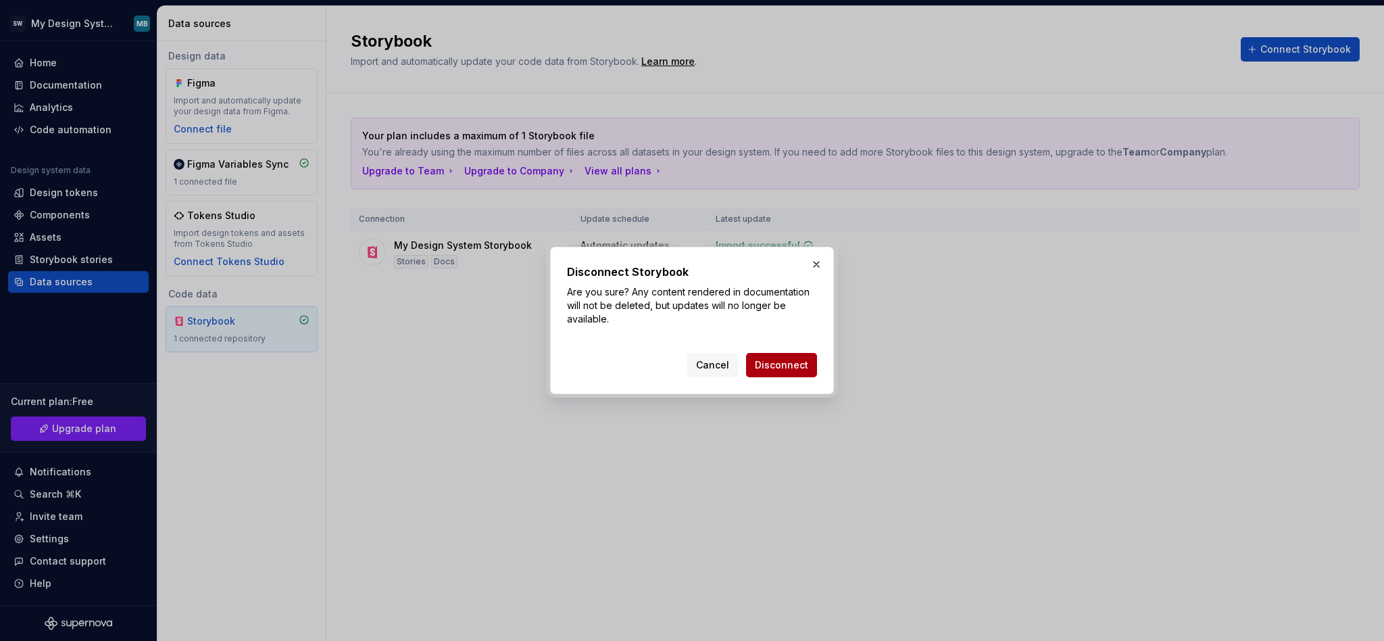
click at [782, 369] on span "Disconnect" at bounding box center [781, 365] width 53 height 14
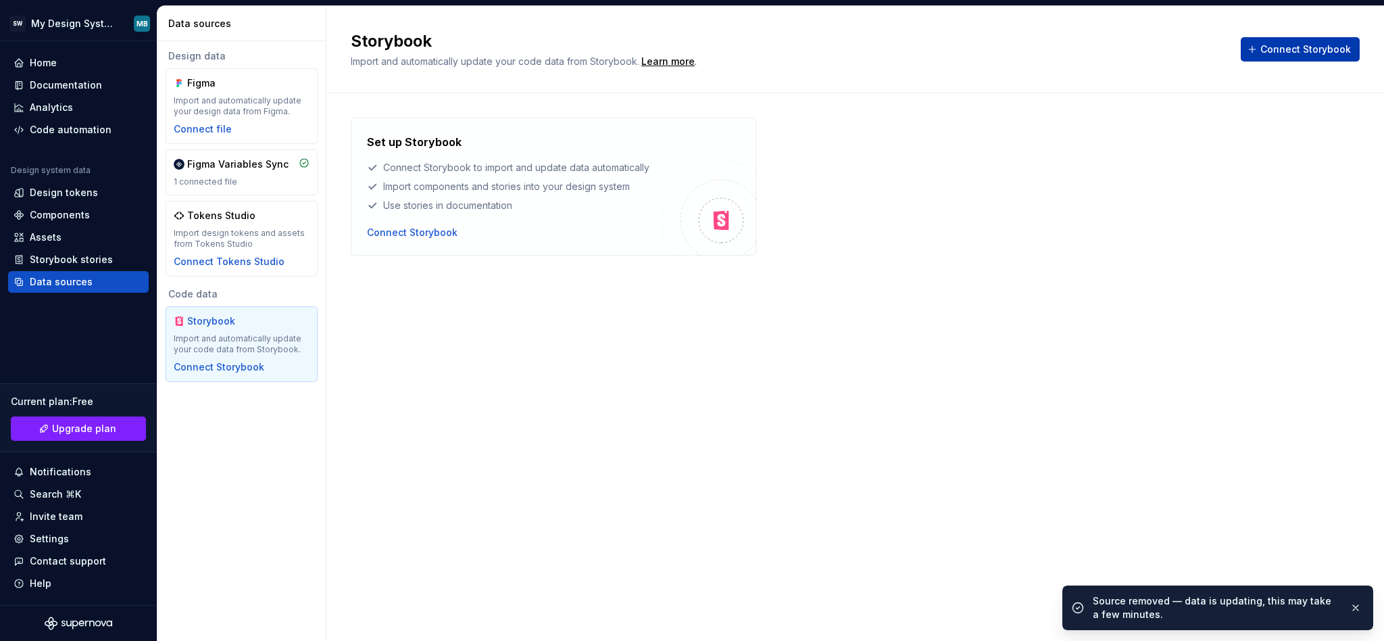
click at [1334, 58] on button "Connect Storybook" at bounding box center [1300, 49] width 119 height 24
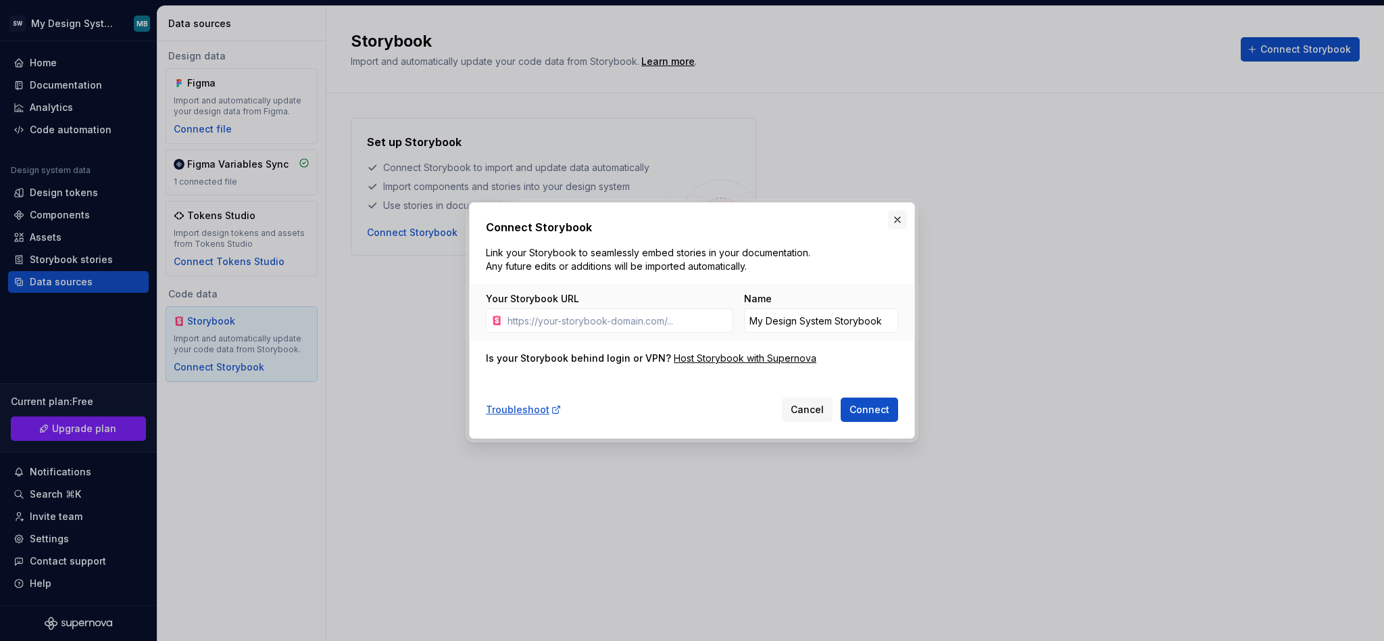
click at [888, 226] on button "button" at bounding box center [897, 219] width 19 height 19
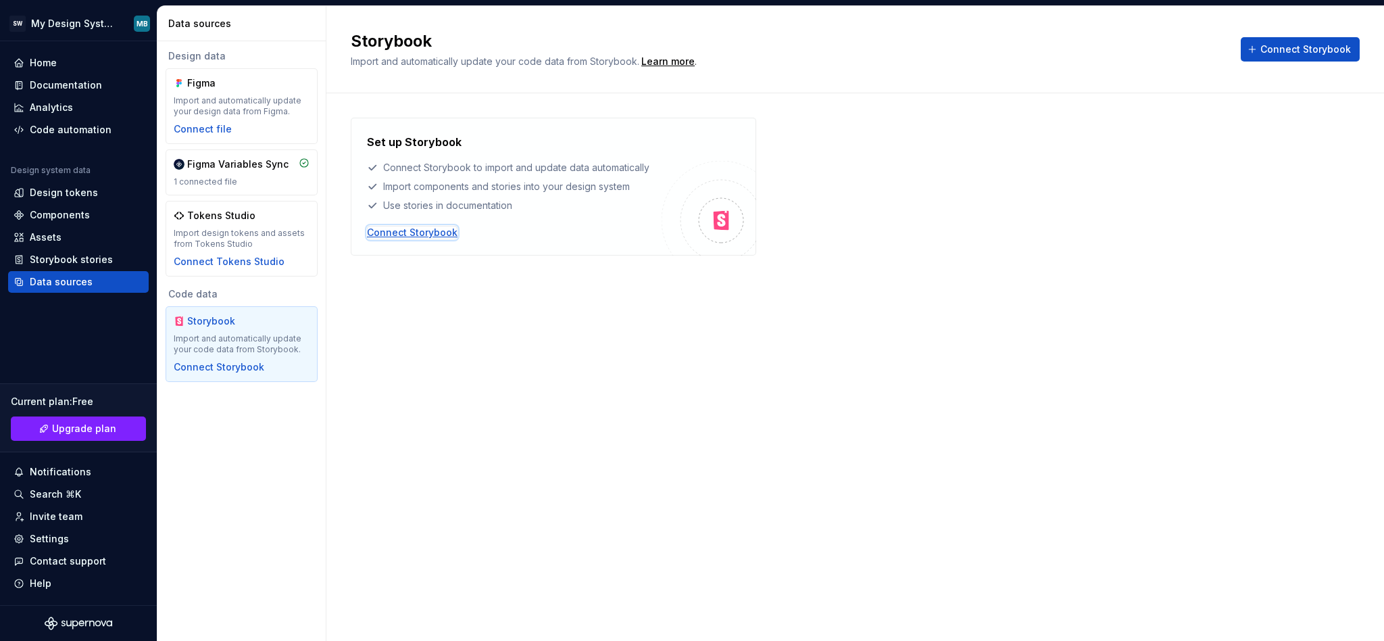
click at [420, 233] on div "Connect Storybook" at bounding box center [412, 233] width 91 height 14
click at [70, 78] on div "Documentation" at bounding box center [66, 85] width 72 height 14
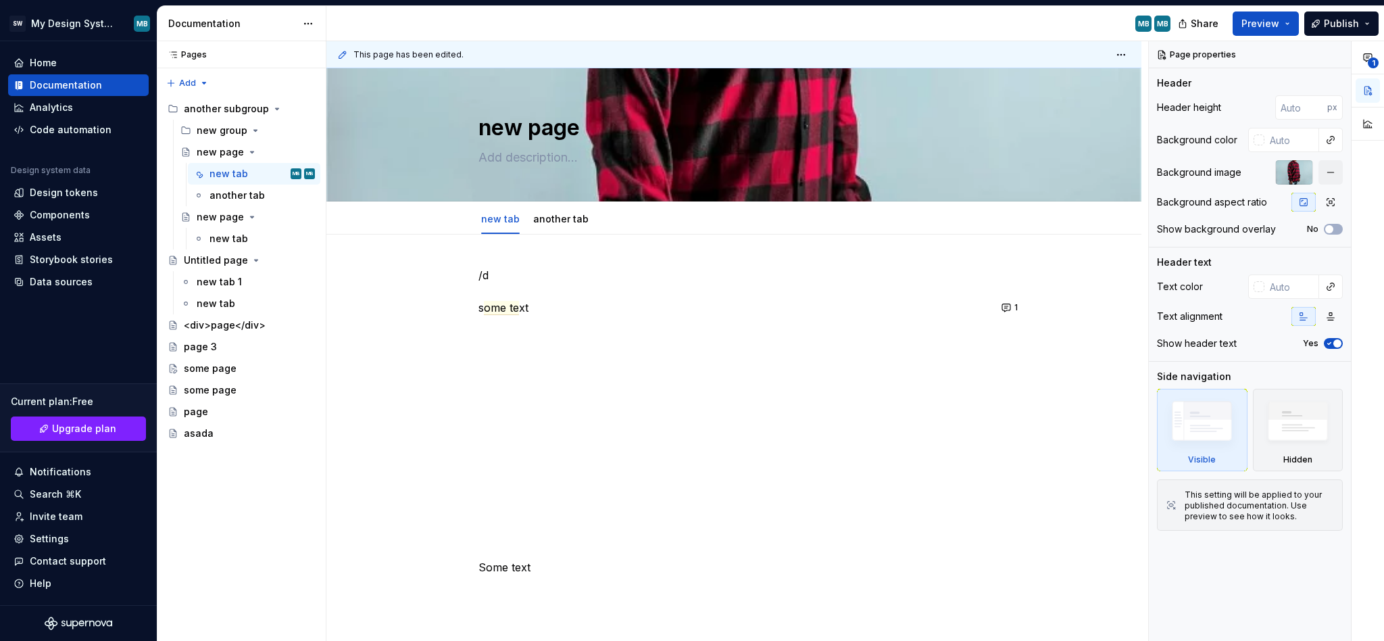
scroll to position [207, 0]
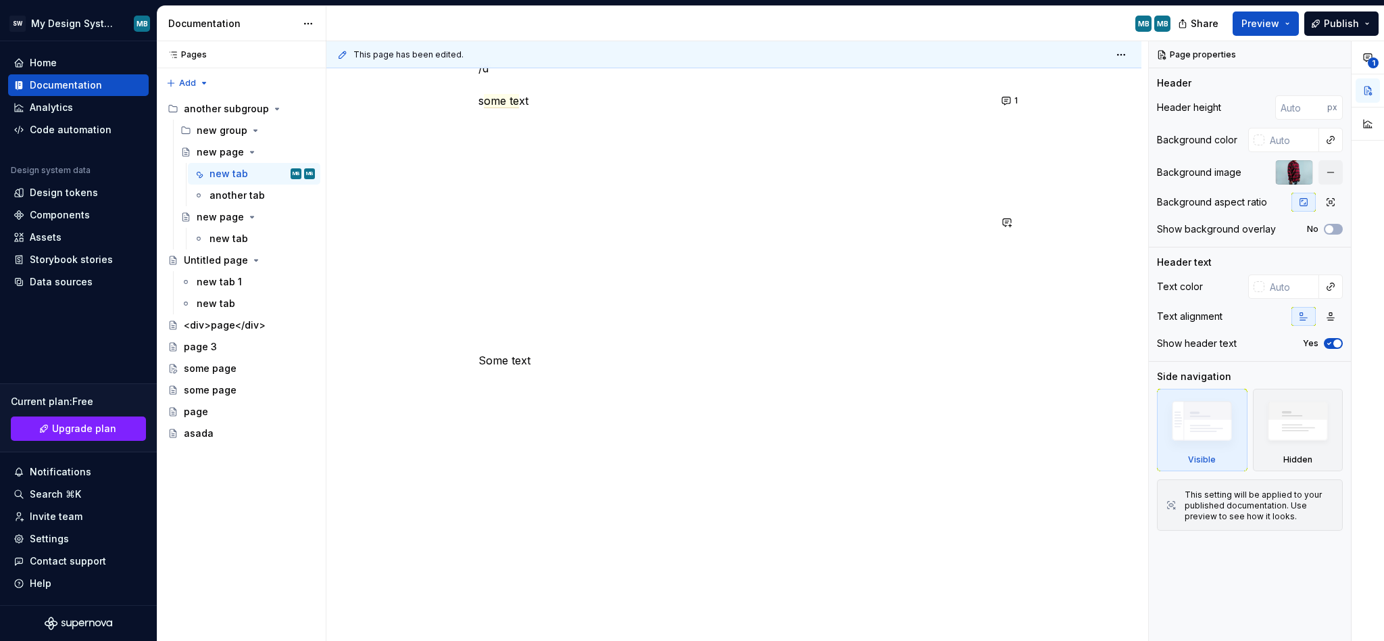
click at [548, 221] on div "/d s ome te xt Some text" at bounding box center [734, 246] width 511 height 373
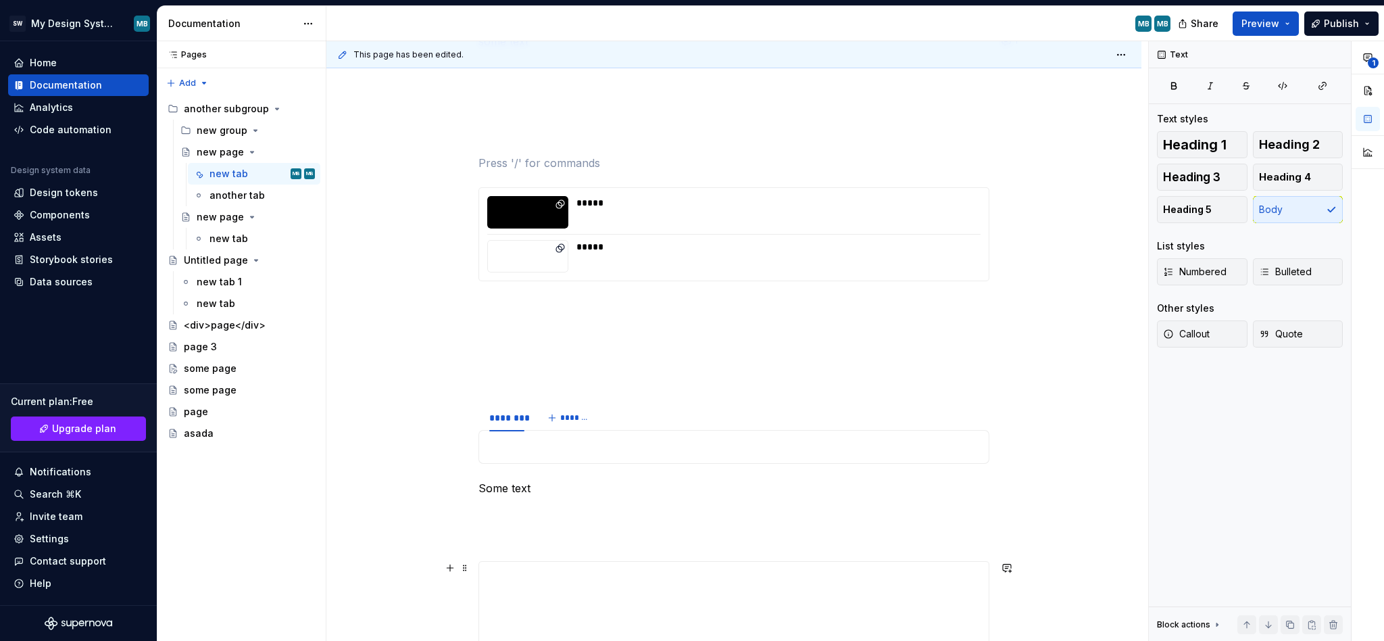
scroll to position [457, 0]
click at [564, 283] on div "***** *****" at bounding box center [734, 236] width 511 height 94
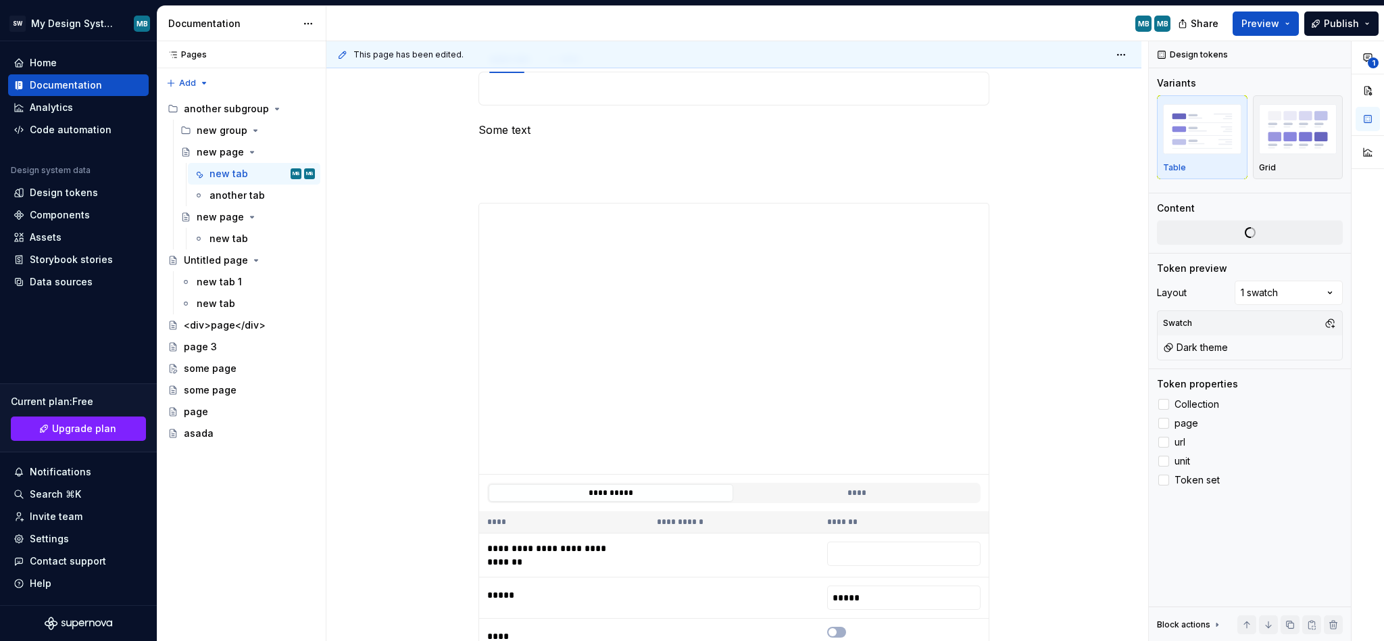
scroll to position [819, 0]
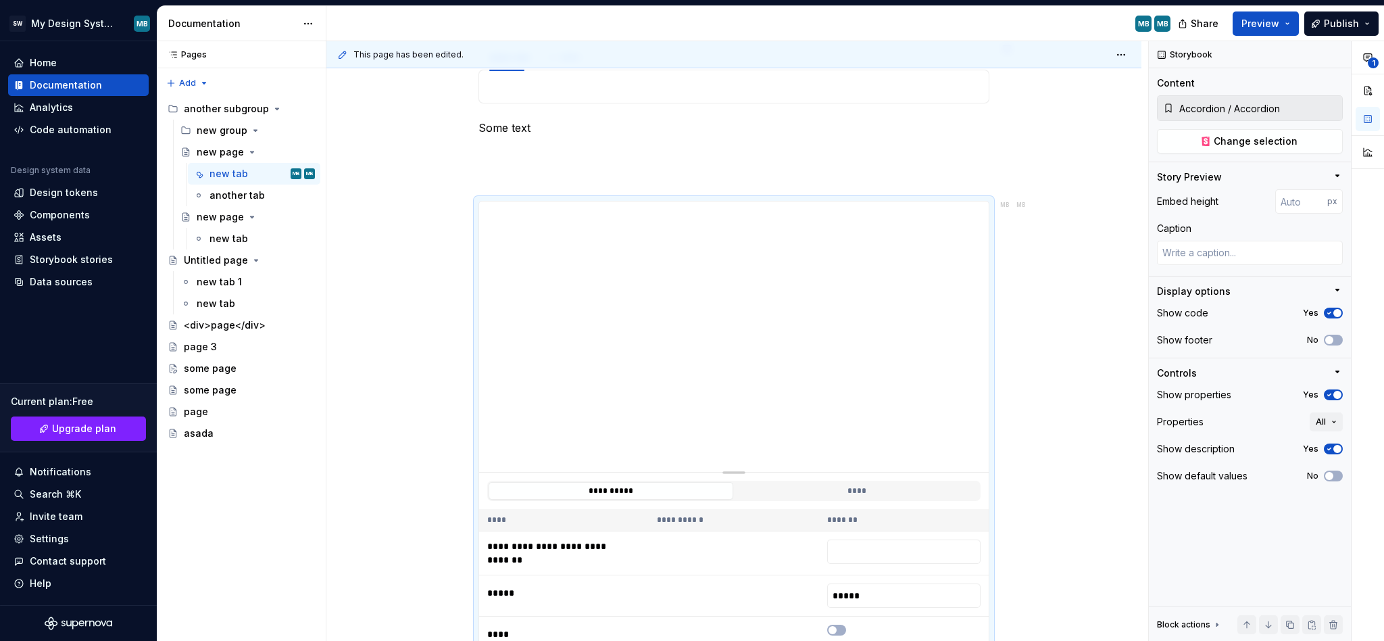
type textarea "*"
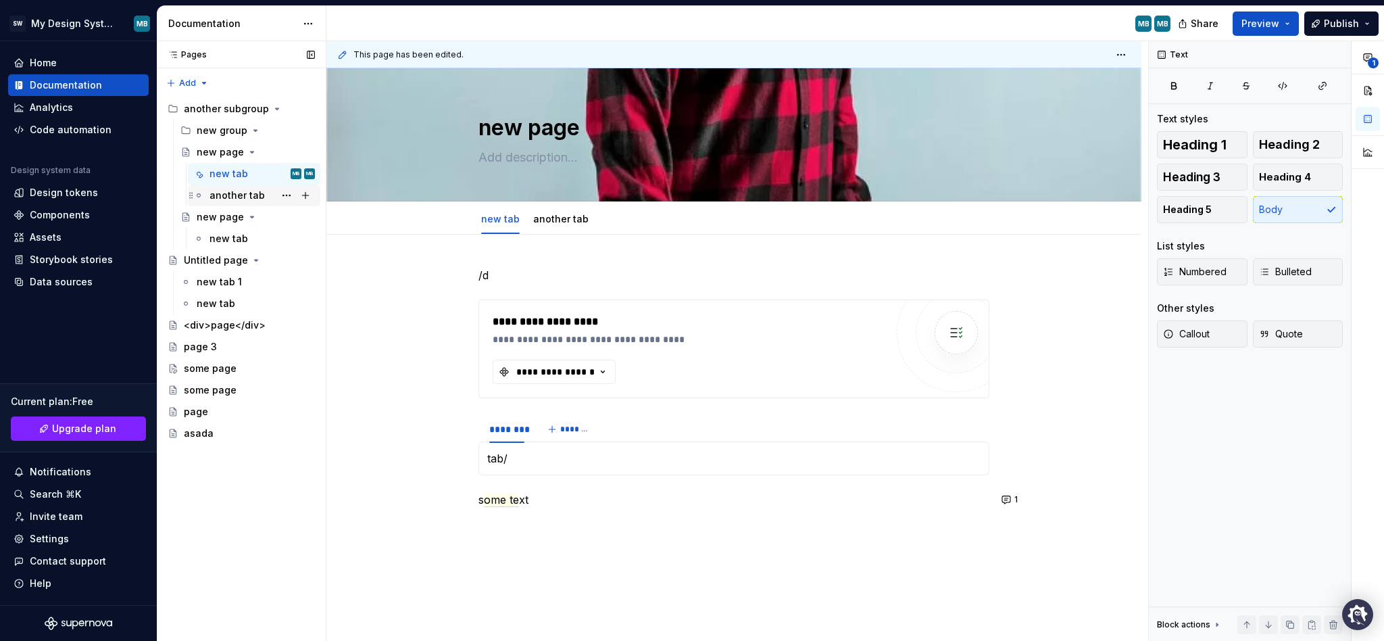
click at [241, 193] on div "another tab" at bounding box center [237, 196] width 55 height 14
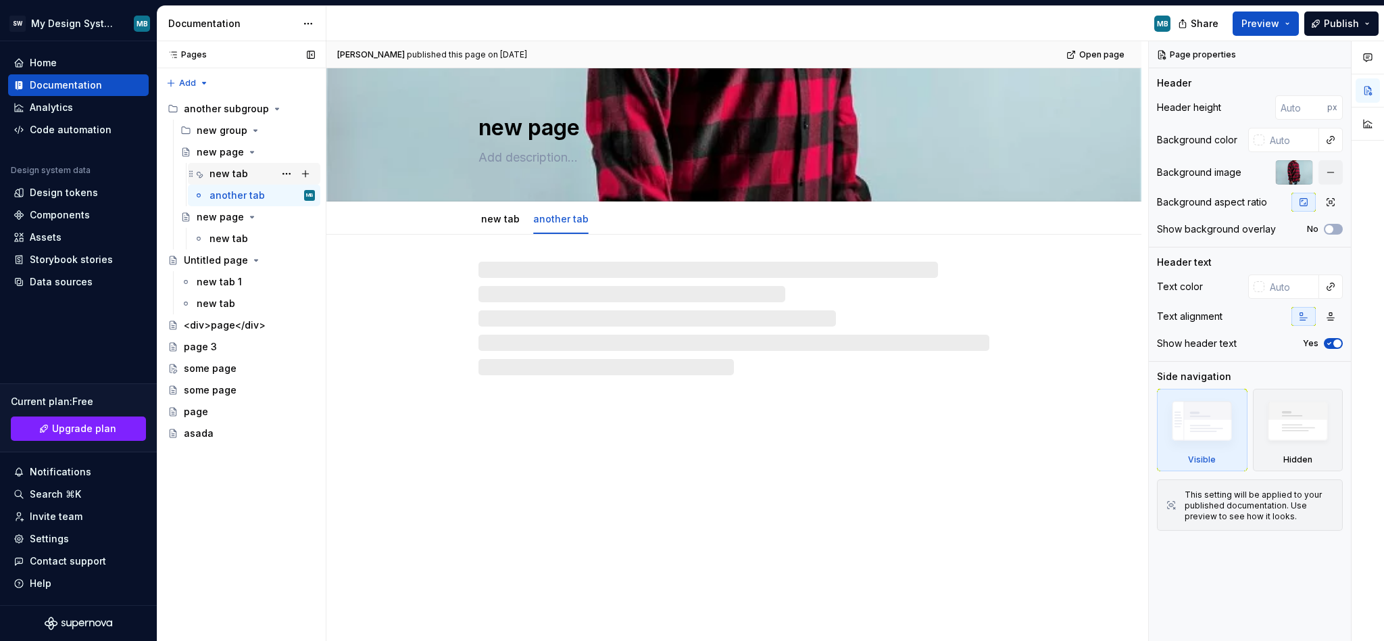
click at [234, 177] on div "new tab" at bounding box center [229, 174] width 39 height 14
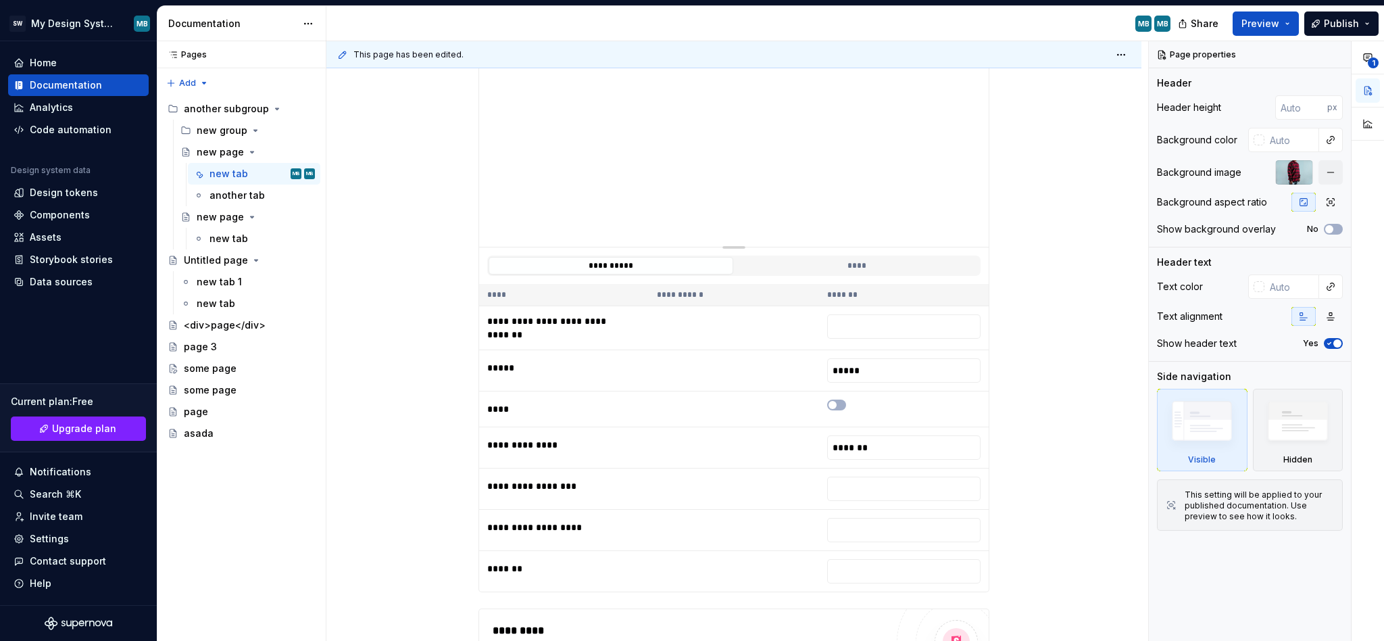
scroll to position [1145, 0]
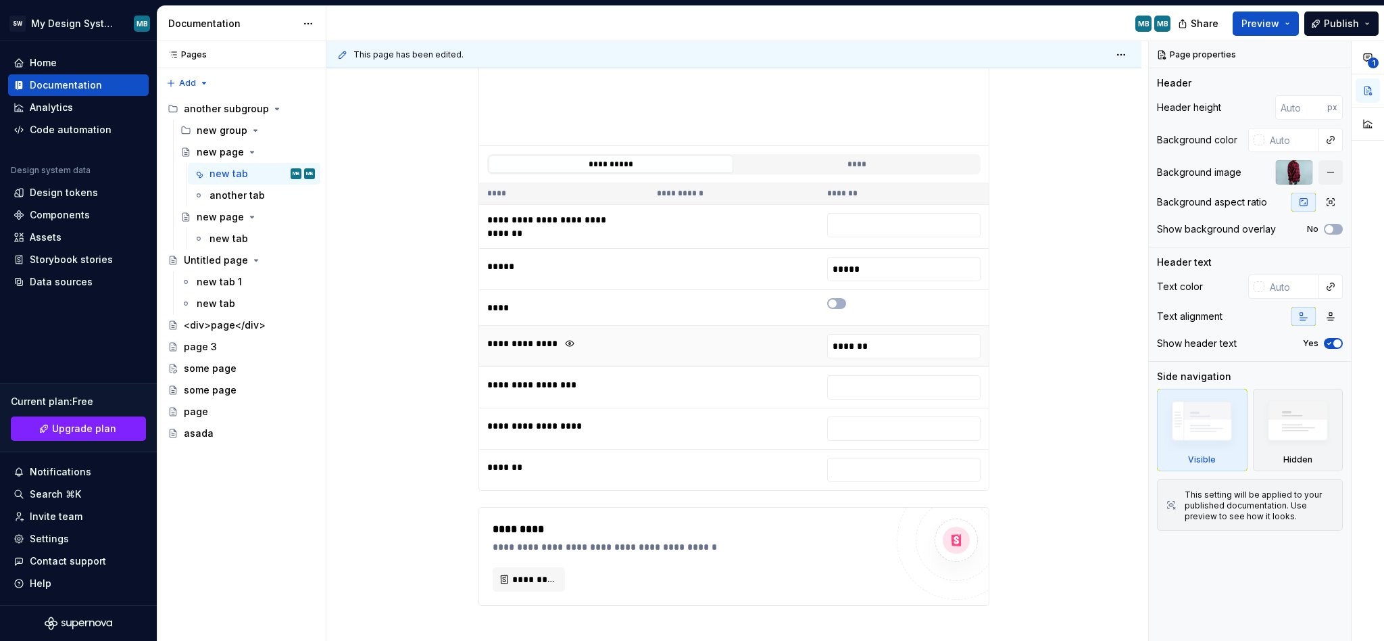
click at [621, 352] on div "**********" at bounding box center [563, 343] width 153 height 19
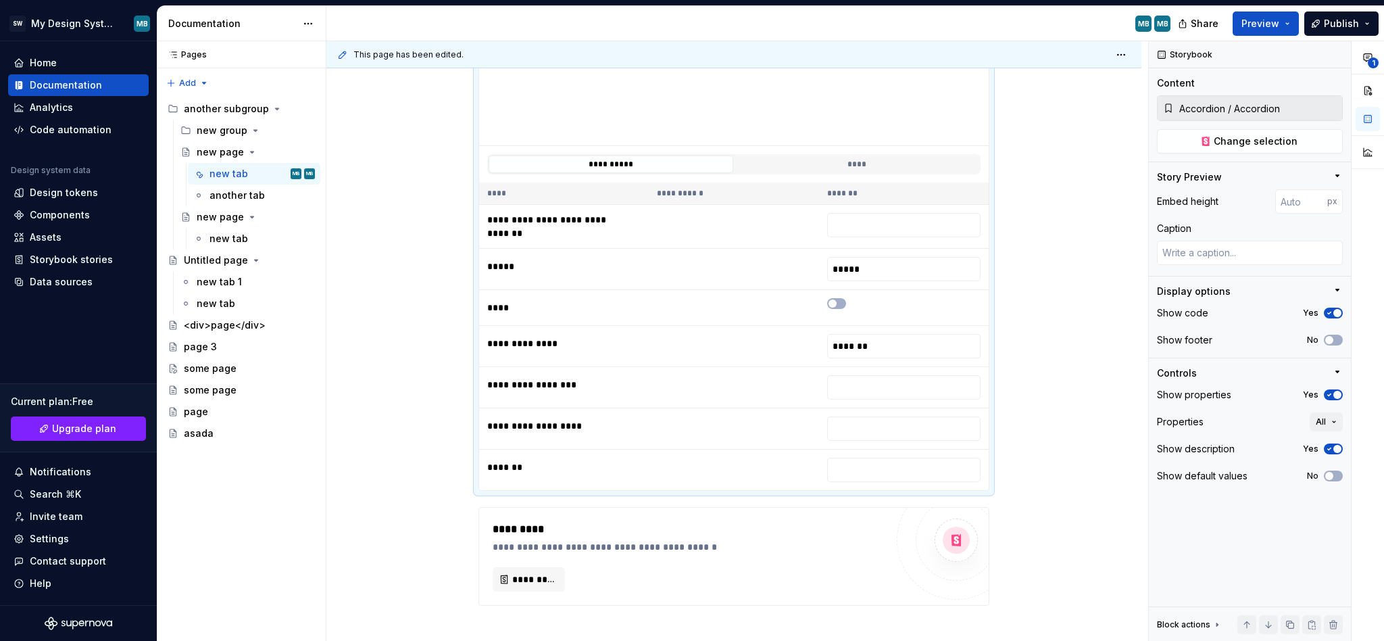
type textarea "*"
